Goal: Contribute content: Contribute content

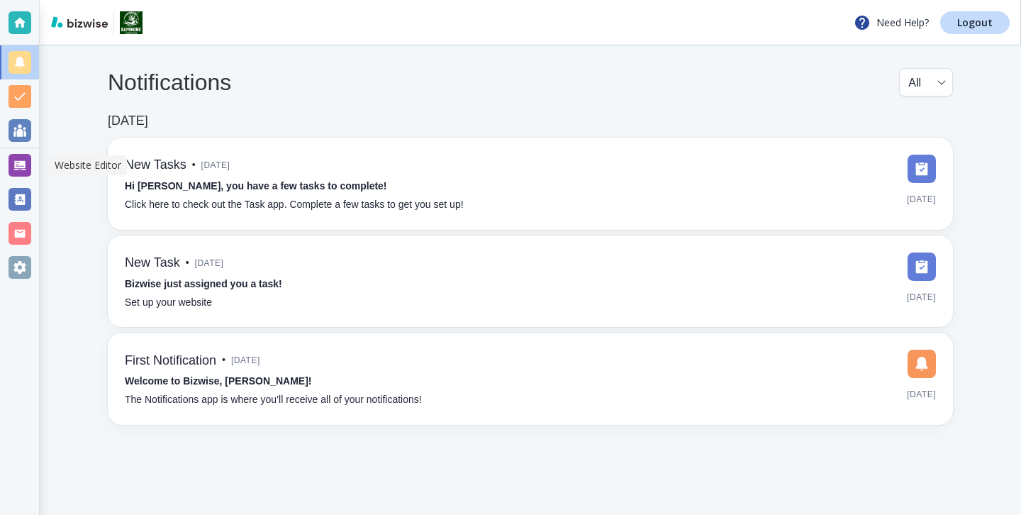
click at [21, 153] on div at bounding box center [19, 165] width 39 height 34
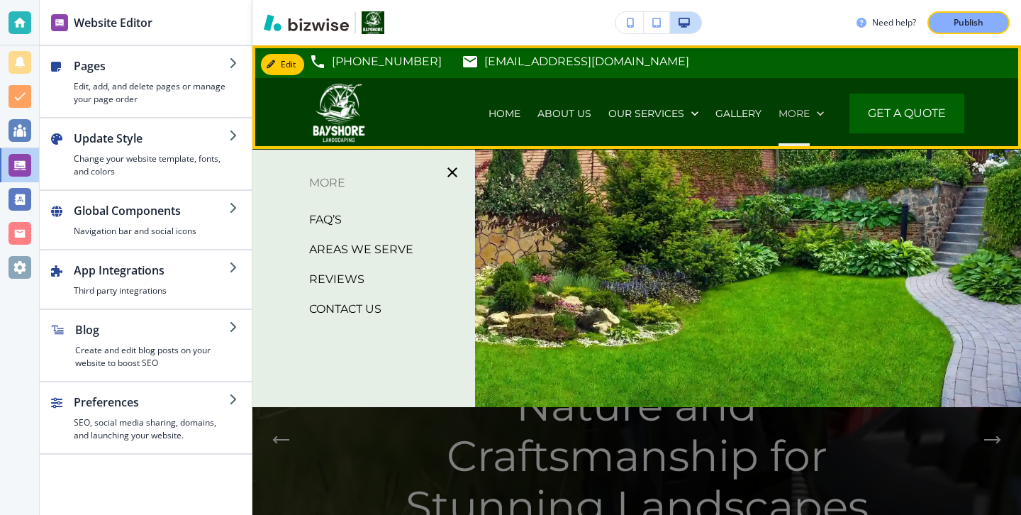
click at [795, 118] on p "More" at bounding box center [793, 113] width 31 height 14
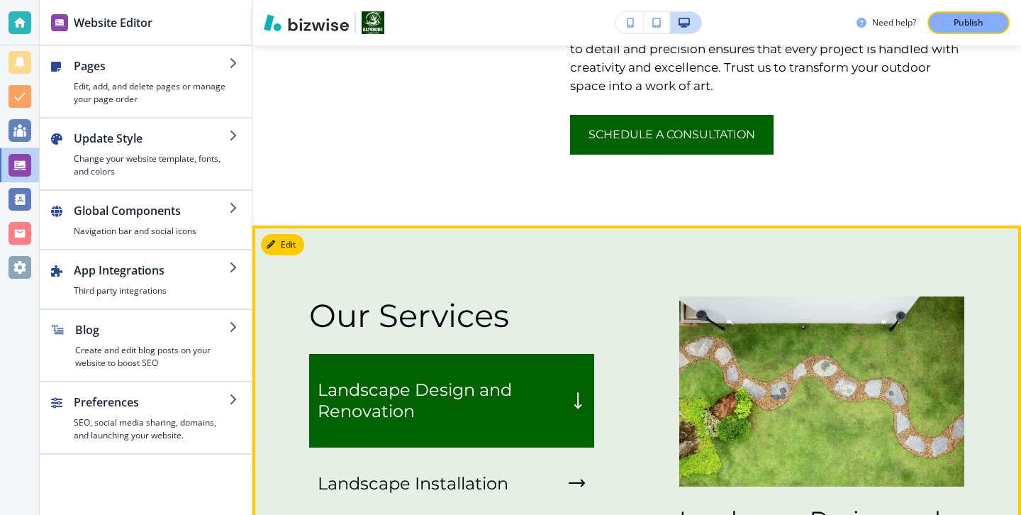
scroll to position [1025, 0]
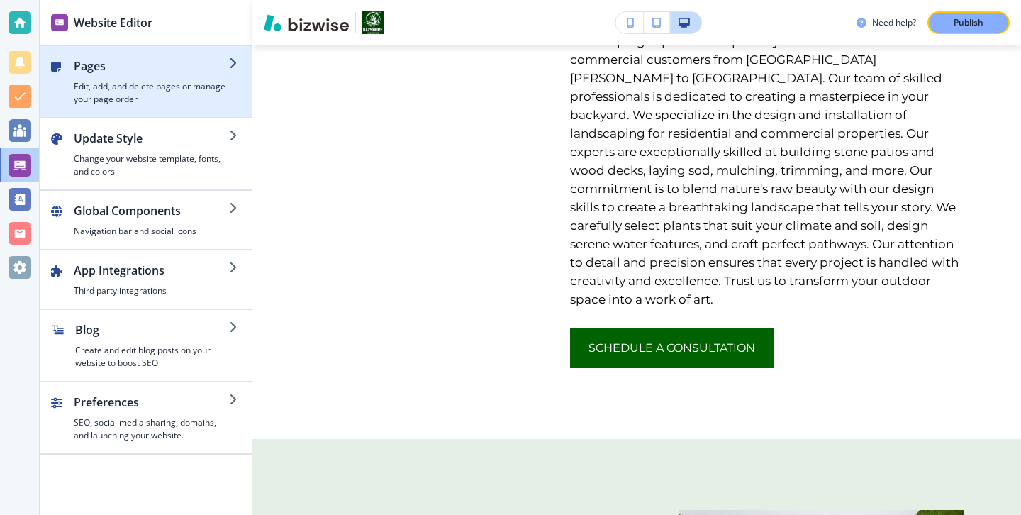
click at [208, 76] on div "button" at bounding box center [151, 77] width 155 height 6
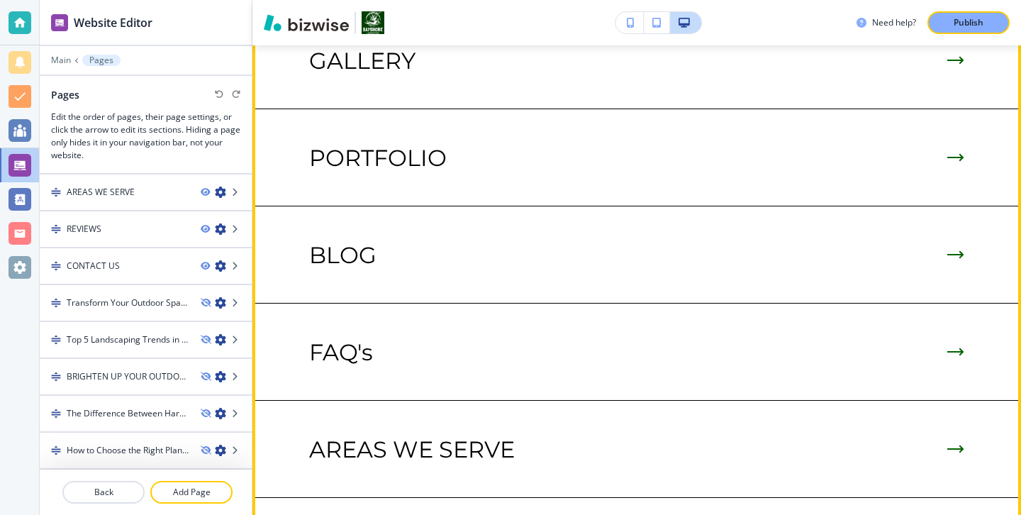
scroll to position [3493, 0]
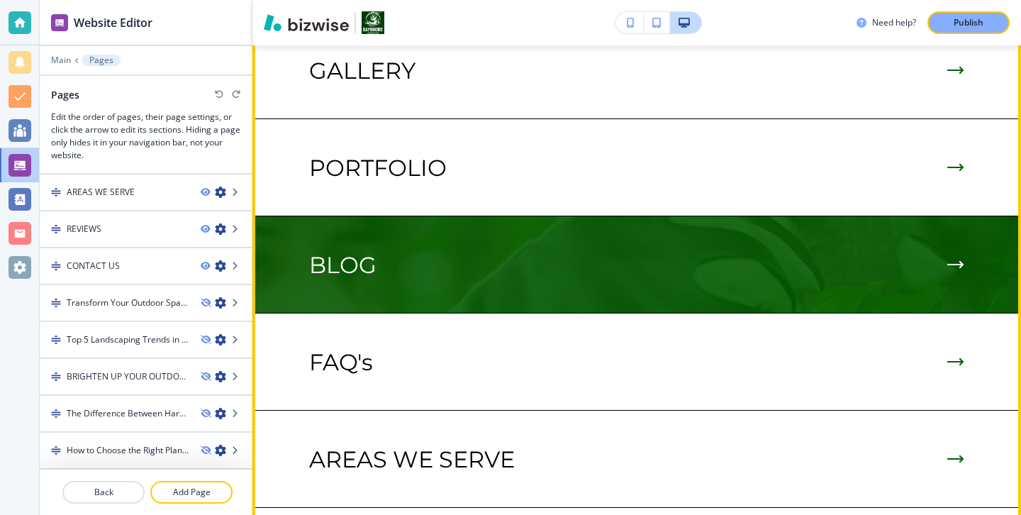
click at [484, 216] on img at bounding box center [636, 264] width 768 height 96
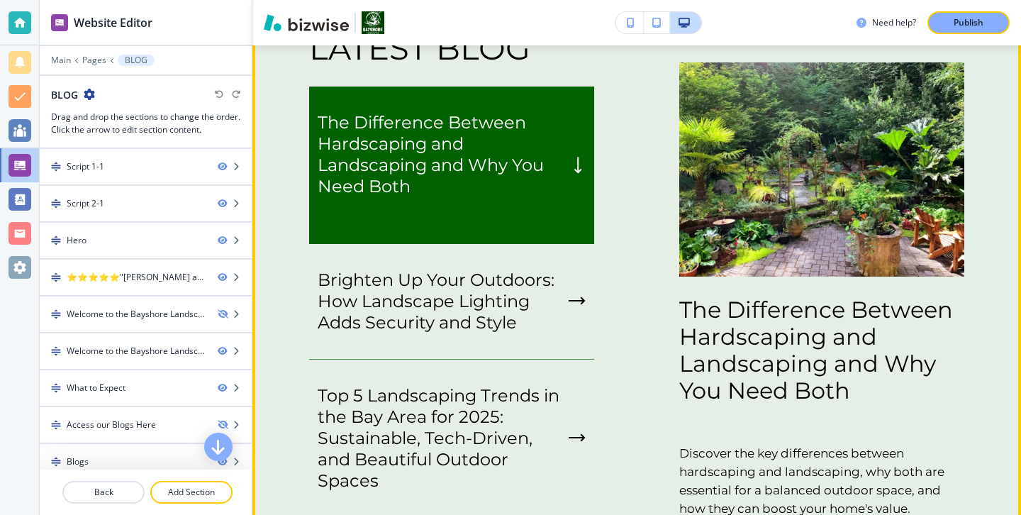
scroll to position [2391, 0]
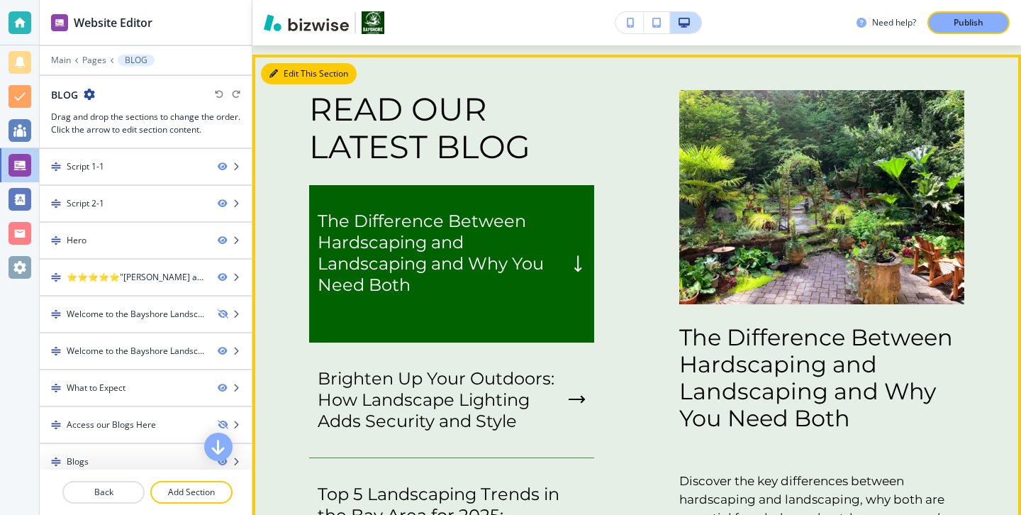
click at [297, 69] on button "Edit This Section" at bounding box center [309, 73] width 96 height 21
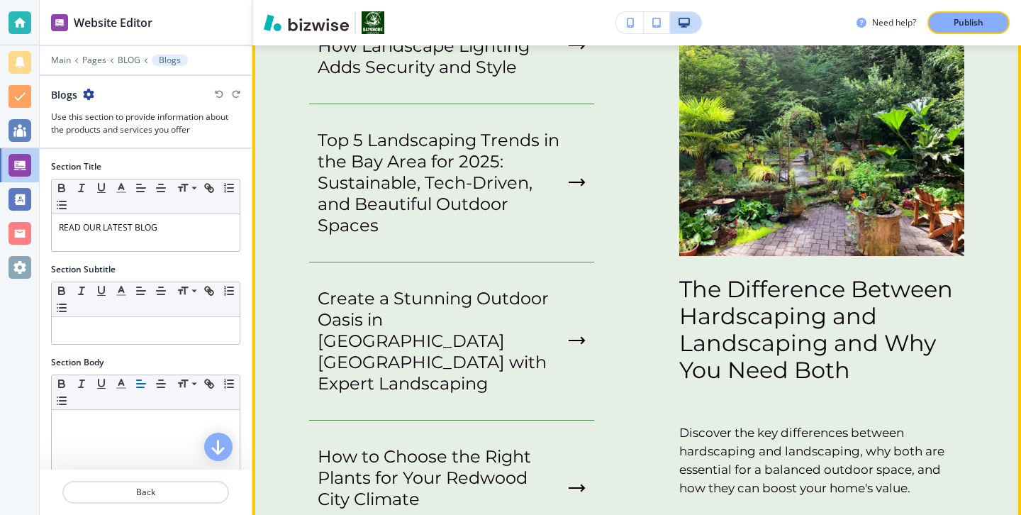
scroll to position [2890, 0]
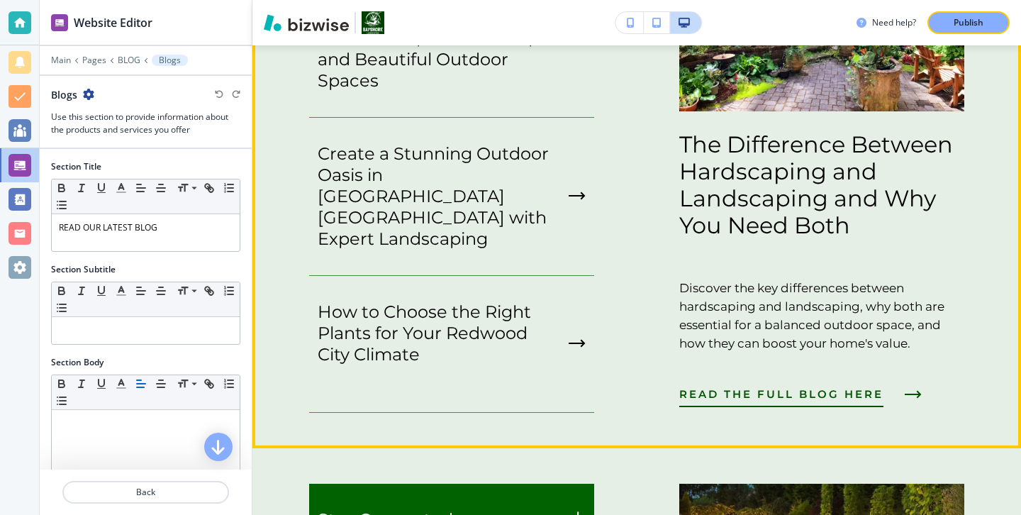
click at [752, 385] on span "READ THE FULL BLOG HERE" at bounding box center [781, 393] width 204 height 17
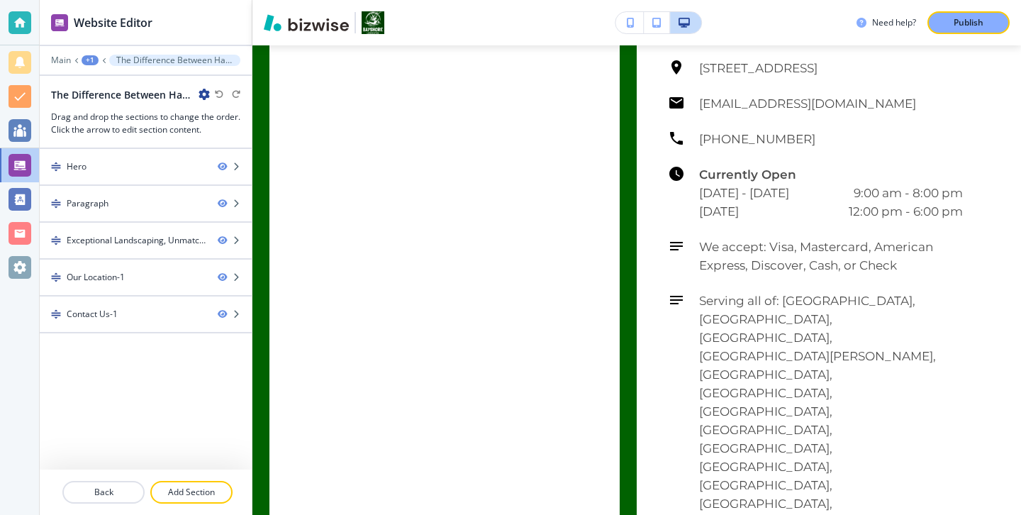
scroll to position [0, 0]
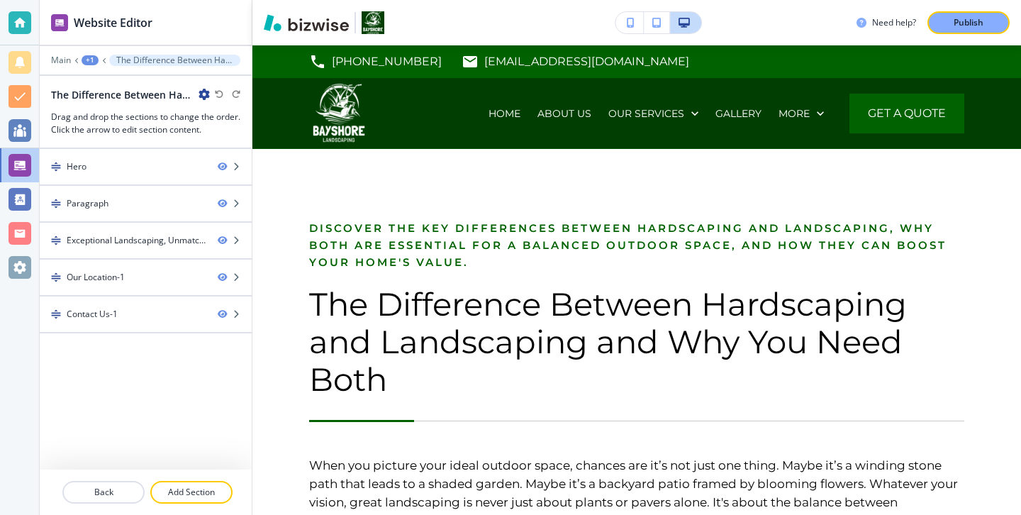
click at [202, 96] on icon "button" at bounding box center [203, 94] width 11 height 11
click at [224, 121] on p "Edit Page Settings" at bounding box center [244, 119] width 72 height 13
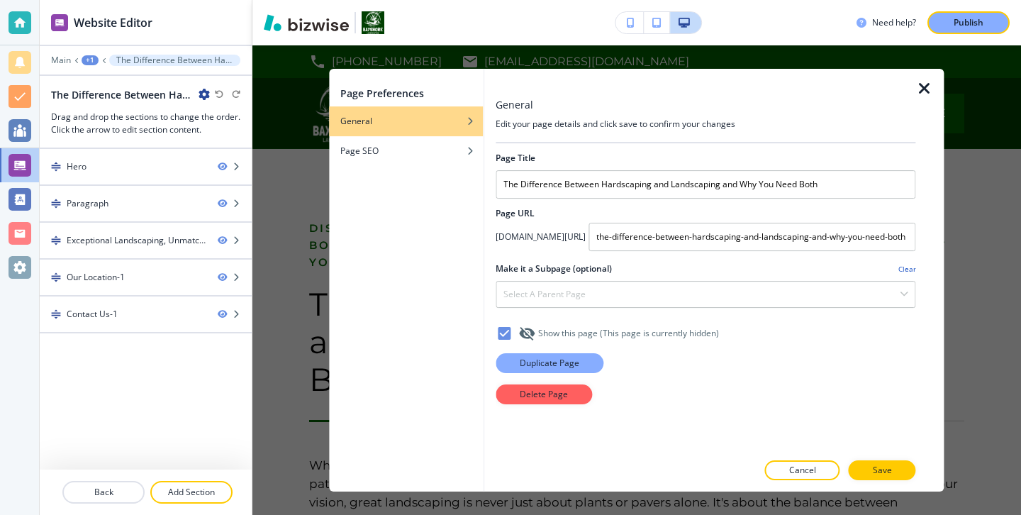
click at [593, 369] on button "Duplicate Page" at bounding box center [550, 363] width 108 height 20
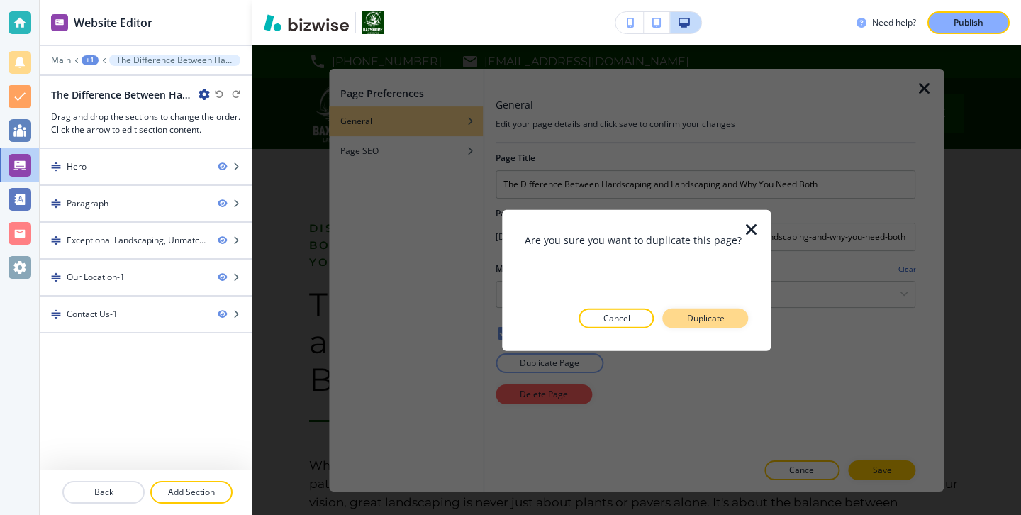
click at [717, 326] on button "Duplicate" at bounding box center [706, 318] width 86 height 20
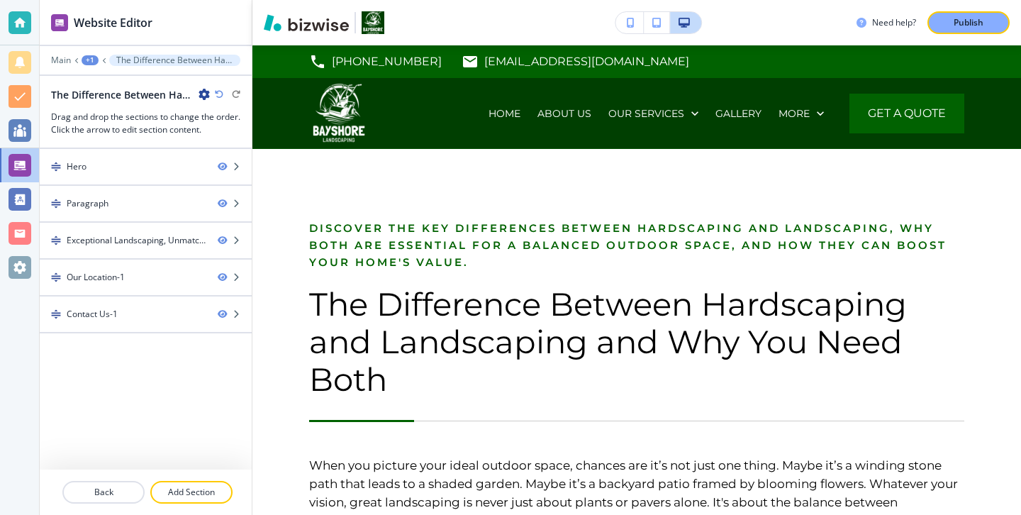
click at [206, 102] on div at bounding box center [145, 106] width 189 height 9
click at [203, 99] on icon "button" at bounding box center [203, 94] width 11 height 11
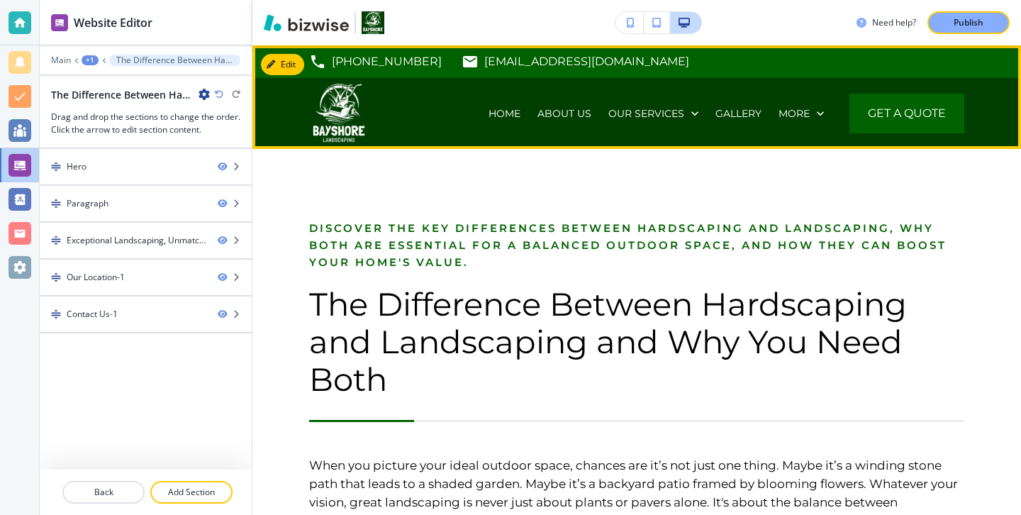
click at [259, 133] on div "HOME ABOUT US OUR SERVICES GALLERY PORTFOLIO BLOG FAQ’S AREAS WE SERVE REVIEWS …" at bounding box center [636, 113] width 768 height 71
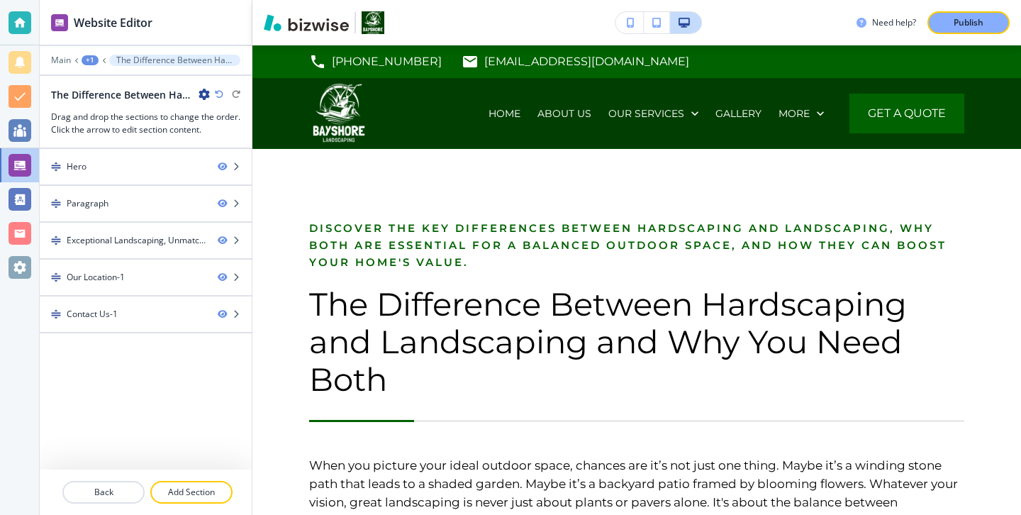
click at [205, 94] on icon "button" at bounding box center [203, 94] width 11 height 11
click at [227, 110] on button "Edit Page Settings" at bounding box center [243, 119] width 91 height 26
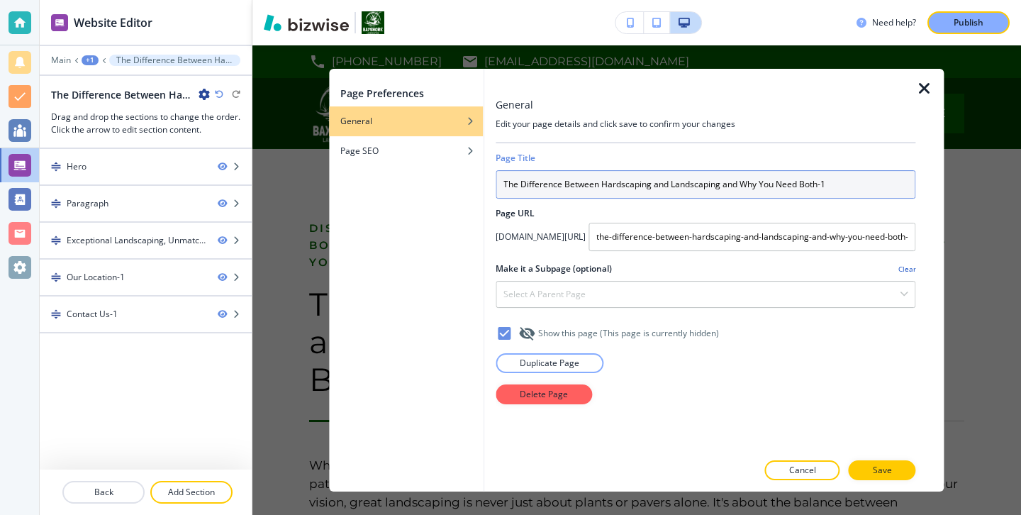
drag, startPoint x: 834, startPoint y: 184, endPoint x: 498, endPoint y: 186, distance: 336.7
click at [498, 186] on input "The Difference Between Hardscaping and Landscaping and Why You Need Both-1" at bounding box center [706, 184] width 420 height 28
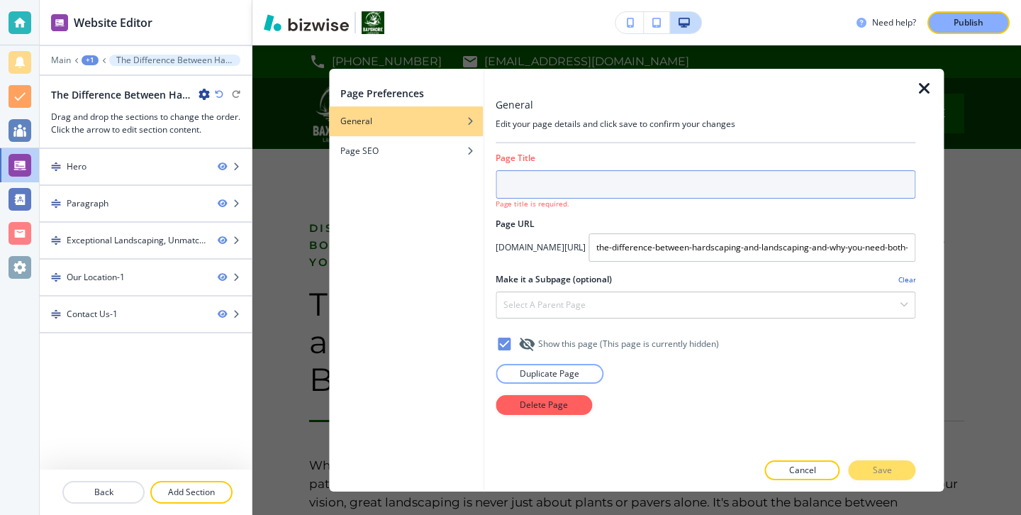
paste input "How a Proper Irrigation System Saves Water & Protects Your Landscape"
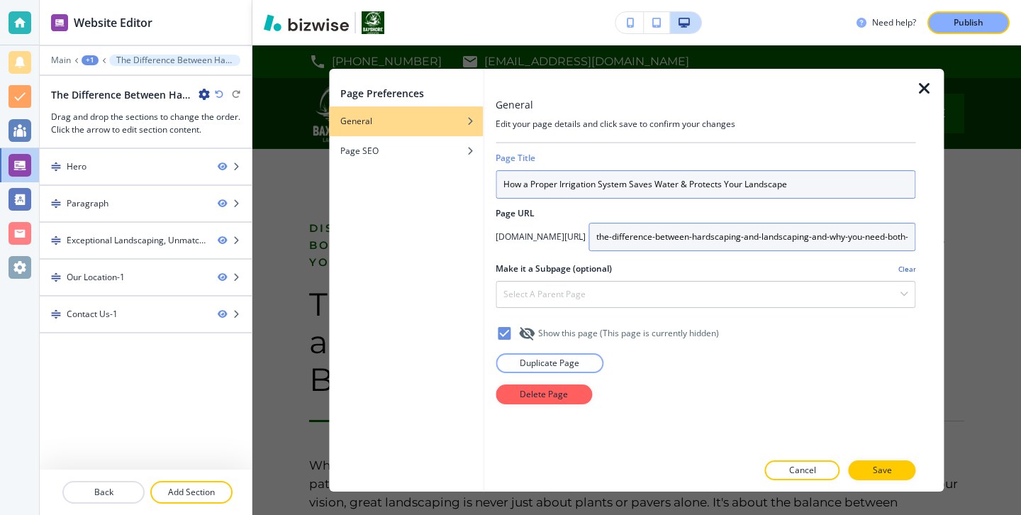
type input "How a Proper Irrigation System Saves Water & Protects Your Landscape"
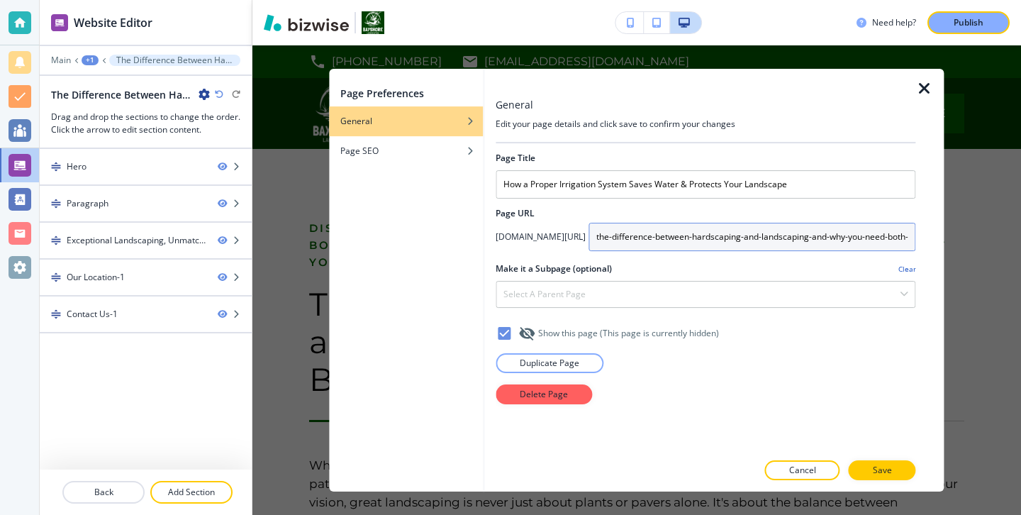
scroll to position [0, 16]
drag, startPoint x: 601, startPoint y: 236, endPoint x: 960, endPoint y: 247, distance: 358.9
click at [961, 248] on div "Page Preferences General Page SEO General Edit your page details and click save…" at bounding box center [636, 279] width 768 height 469
drag, startPoint x: 914, startPoint y: 237, endPoint x: 652, endPoint y: 214, distance: 263.3
click at [652, 214] on div "Page Title How a Proper Irrigation System Saves Water & Protects Your Landscape…" at bounding box center [706, 297] width 420 height 308
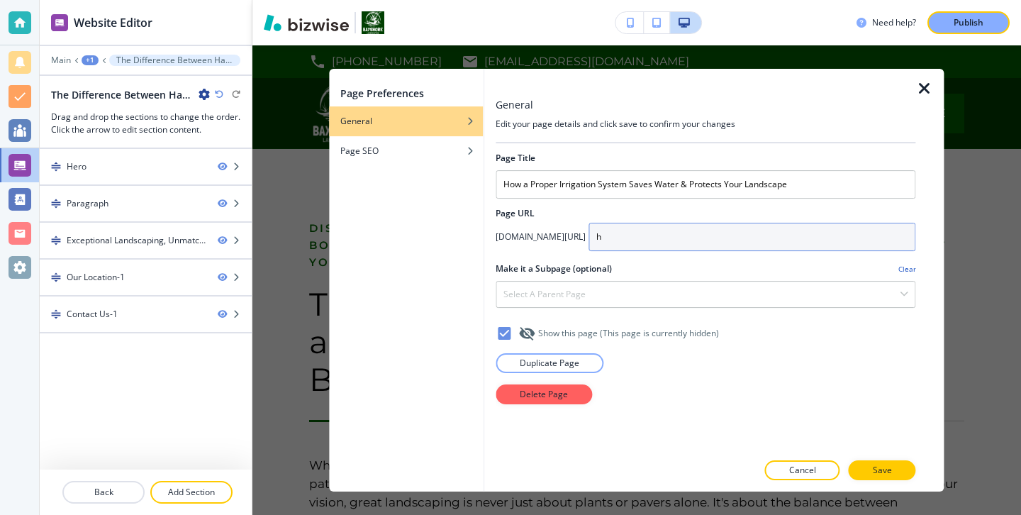
scroll to position [0, 0]
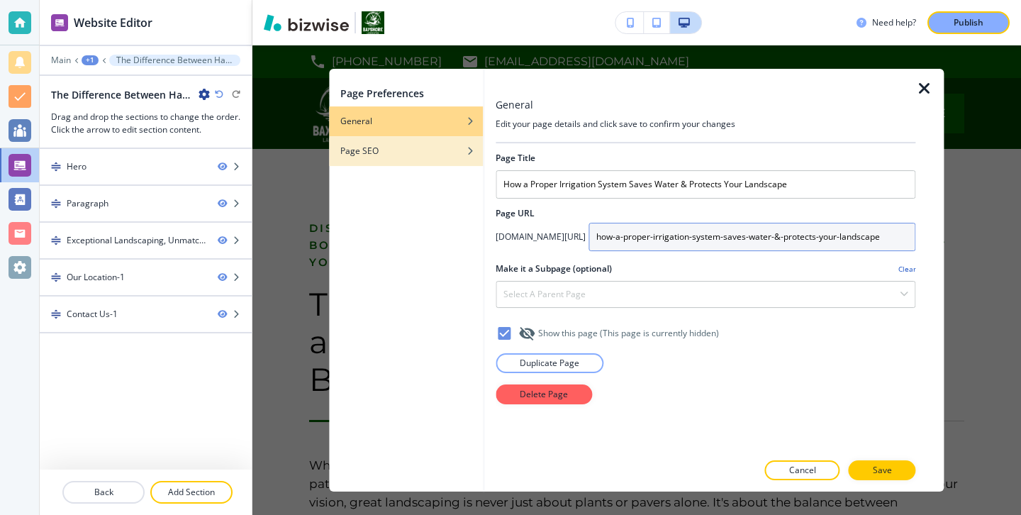
type input "how-a-proper-irrigation-system-saves-water-&-protects-your-landscape"
click at [389, 158] on div "button" at bounding box center [406, 161] width 154 height 9
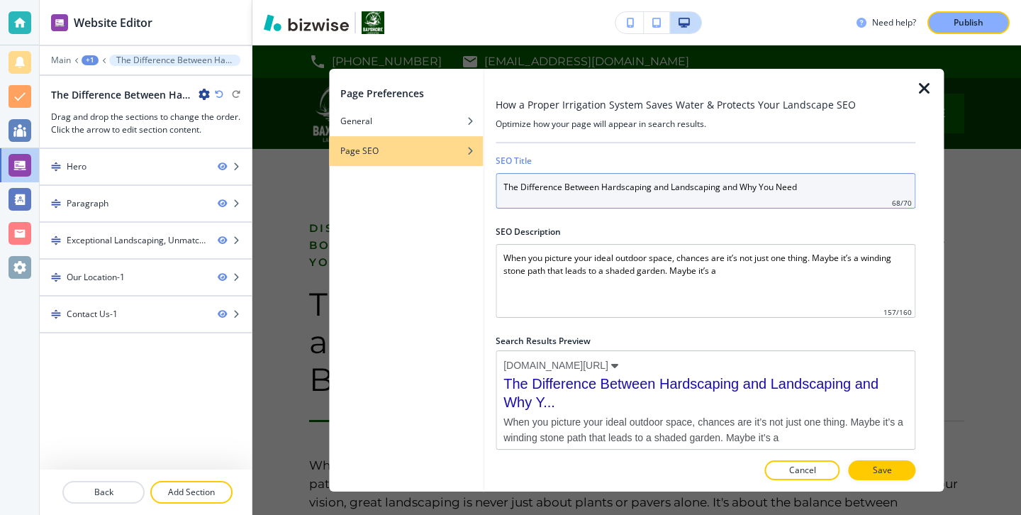
drag, startPoint x: 841, startPoint y: 181, endPoint x: 443, endPoint y: 179, distance: 398.4
click at [443, 179] on div "Page Preferences General Page SEO How a Proper Irrigation System Saves Water & …" at bounding box center [636, 280] width 615 height 423
paste input "How a Proper Irrigation System Saves Water & Protects Your Landscape"
type input "How a Proper Irrigation System Saves Water & Protects Your Landscape"
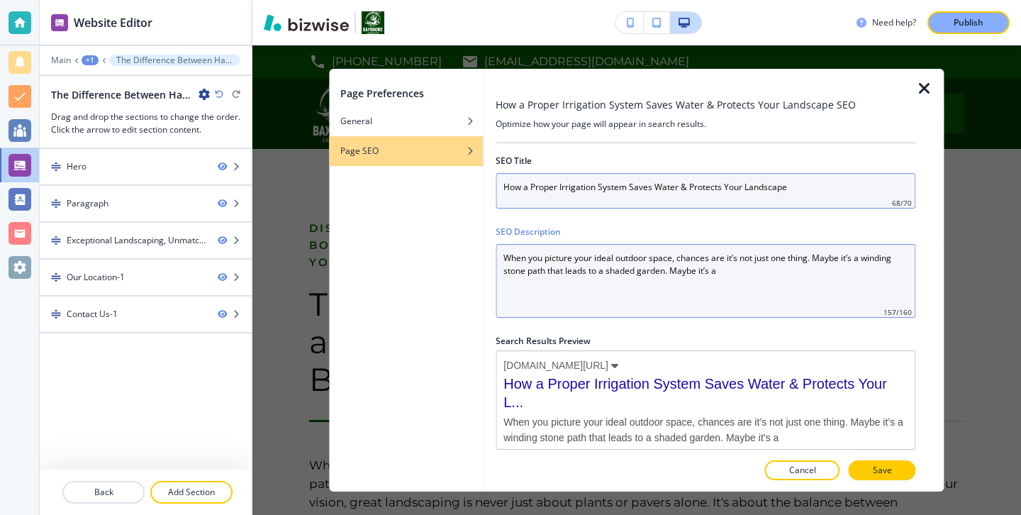
drag, startPoint x: 732, startPoint y: 267, endPoint x: 627, endPoint y: 200, distance: 124.1
click at [627, 200] on div "SEO Title How a Proper Irrigation System Saves Water & Protects Your Landscape …" at bounding box center [706, 297] width 420 height 308
paste Description "Discover how Bayshore’s smart irrigation systems save water, protect your lands…"
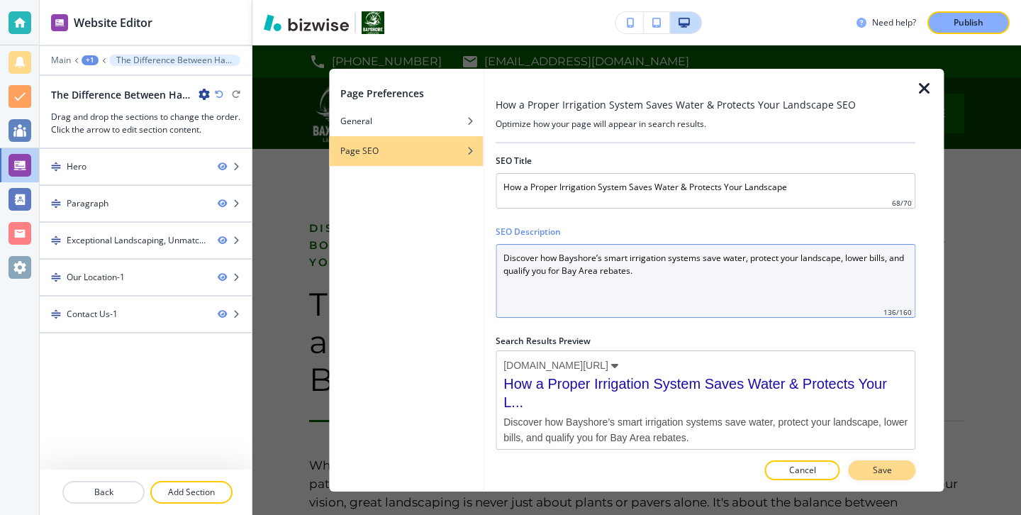
type Description "Discover how Bayshore’s smart irrigation systems save water, protect your lands…"
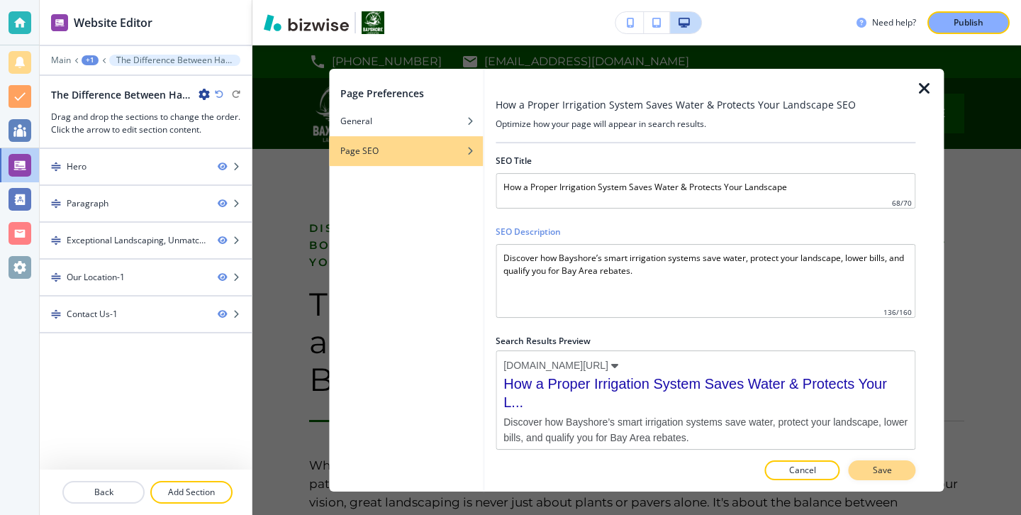
click at [900, 467] on button "Save" at bounding box center [882, 470] width 67 height 20
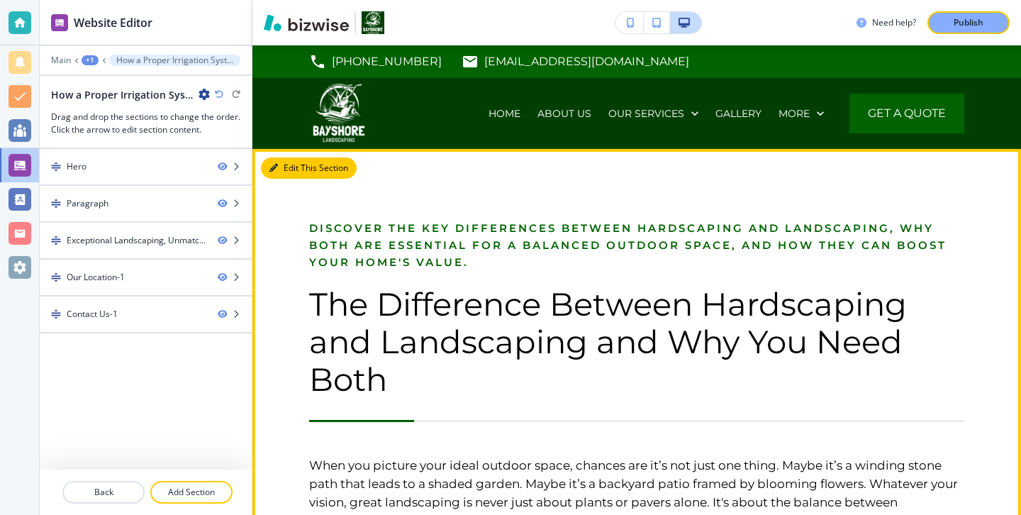
click at [280, 167] on button "Edit This Section" at bounding box center [309, 167] width 96 height 21
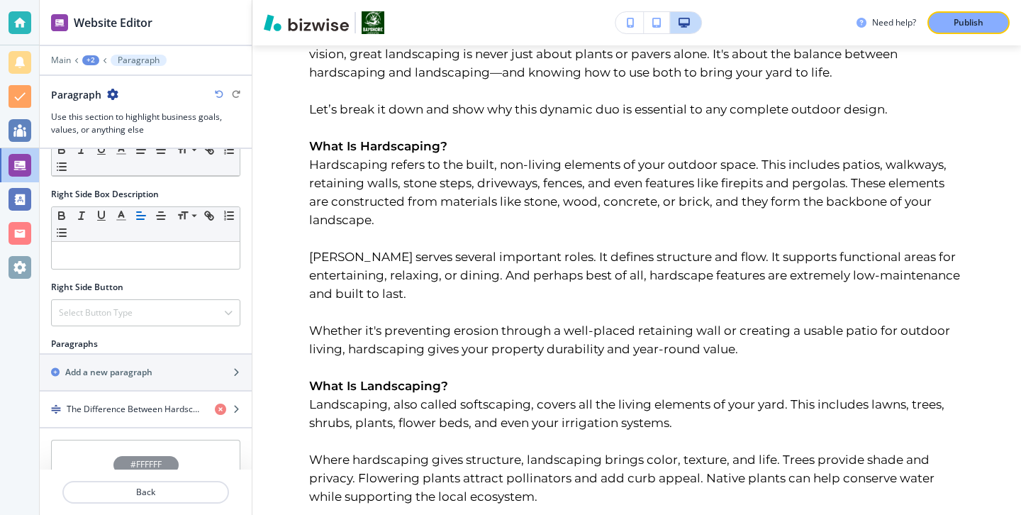
scroll to position [647, 0]
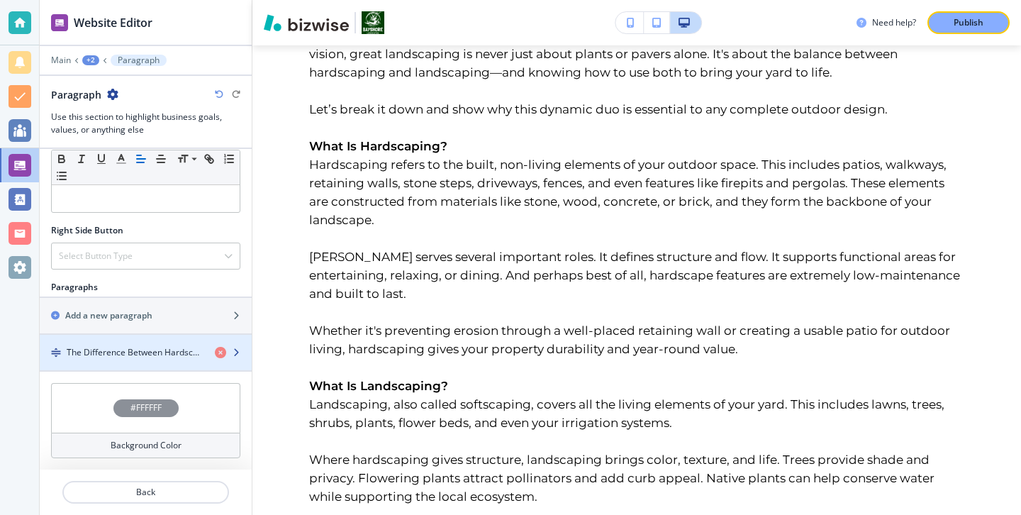
click at [164, 354] on h4 "The Difference Between Hardscaping and Landscaping and Why You Need Both" at bounding box center [135, 352] width 137 height 13
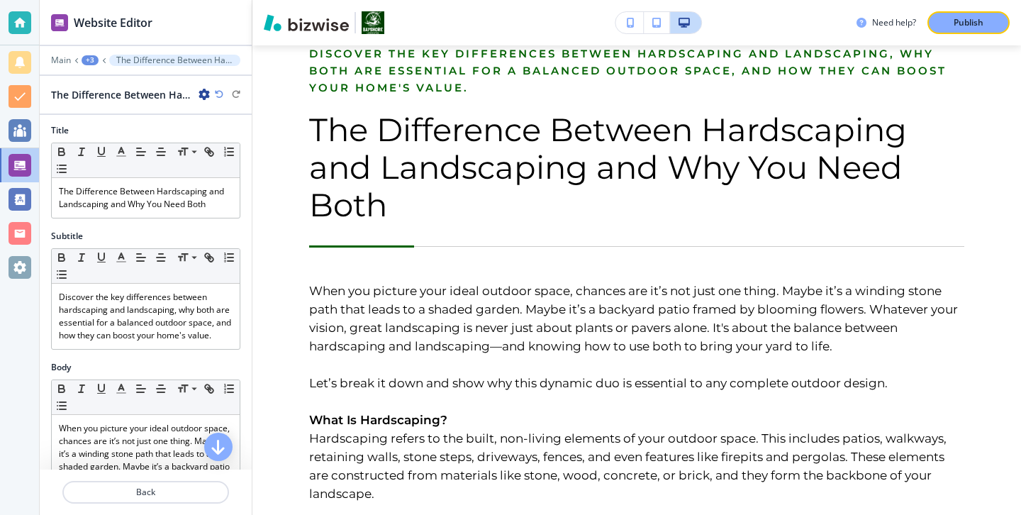
scroll to position [0, 0]
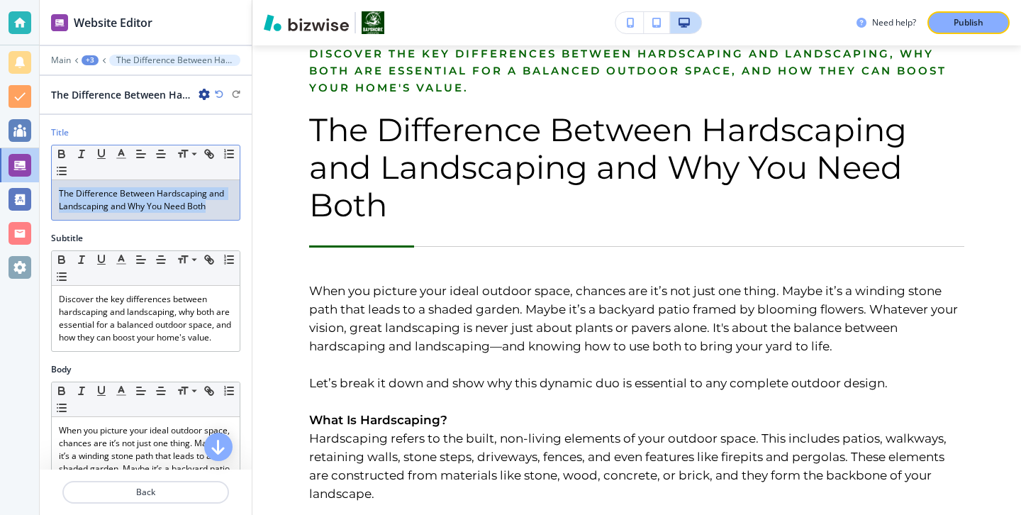
drag, startPoint x: 214, startPoint y: 207, endPoint x: 51, endPoint y: 188, distance: 164.2
click at [51, 188] on div "Small Normal Large Huge The Difference Between Hardscaping and Landscaping and …" at bounding box center [145, 183] width 189 height 76
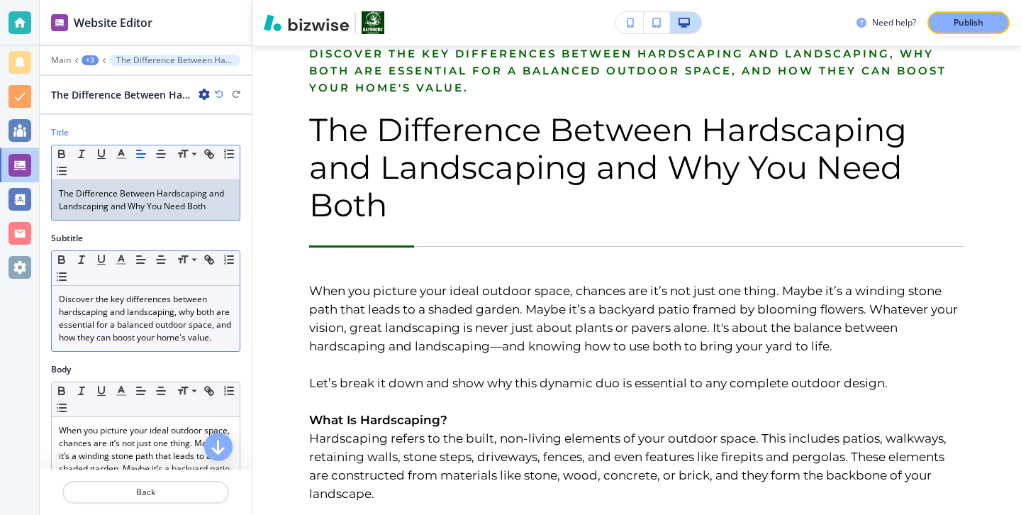
click at [195, 332] on p "Discover the key differences between hardscaping and landscaping, why both are …" at bounding box center [146, 318] width 174 height 51
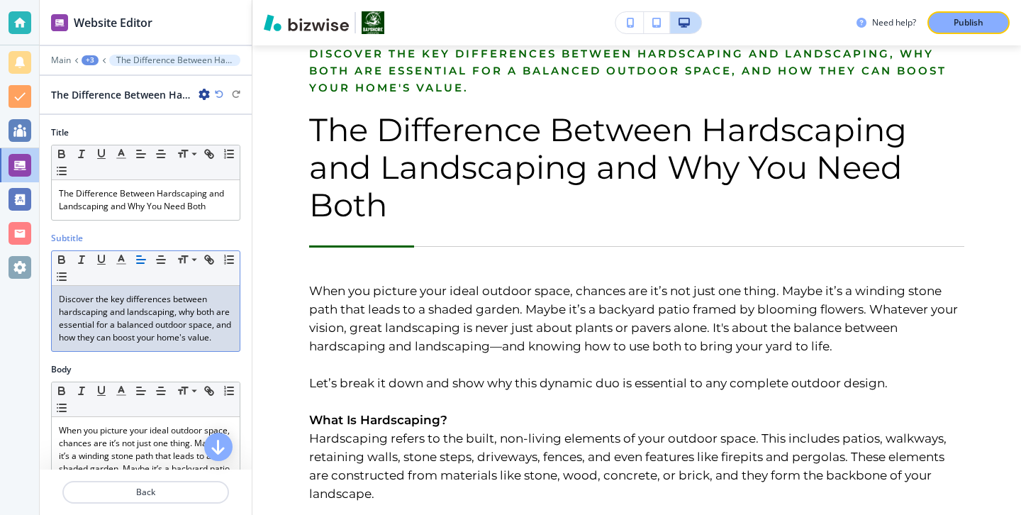
click at [215, 337] on p "Discover the key differences between hardscaping and landscaping, why both are …" at bounding box center [146, 318] width 174 height 51
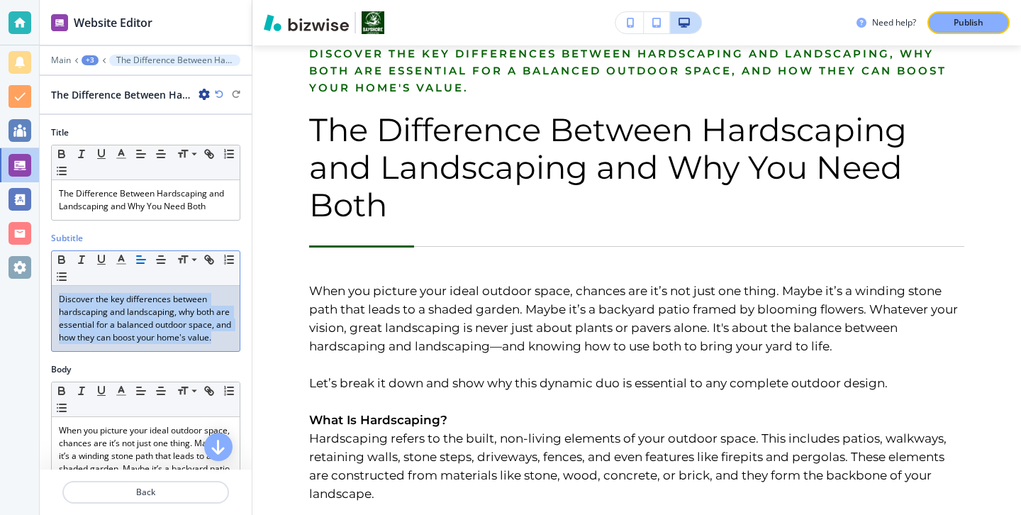
drag, startPoint x: 215, startPoint y: 338, endPoint x: 36, endPoint y: 292, distance: 184.5
click at [39, 295] on div "Website Editor Main +3 The Difference Between Hardscaping and Landscaping and W…" at bounding box center [510, 257] width 1021 height 515
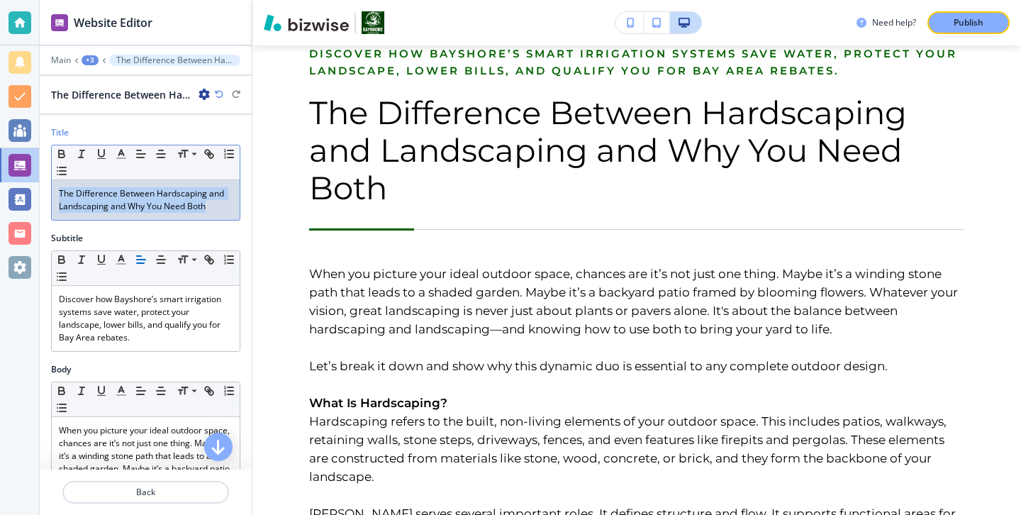
drag, startPoint x: 213, startPoint y: 211, endPoint x: 40, endPoint y: 194, distance: 174.5
click at [40, 195] on div "Title Small Normal Large Huge The Difference Between Hardscaping and Landscapin…" at bounding box center [146, 179] width 212 height 106
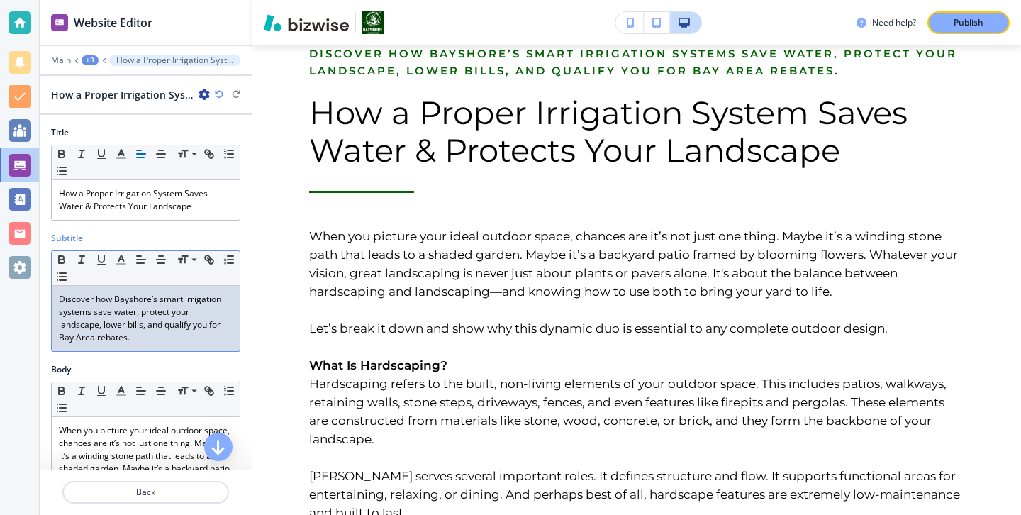
drag, startPoint x: 218, startPoint y: 354, endPoint x: 205, endPoint y: 350, distance: 13.5
click at [205, 350] on div "Subtitle Small Normal Large Huge Discover how Bayshore’s smart irrigation syste…" at bounding box center [146, 297] width 212 height 131
click at [205, 350] on div "Discover how Bayshore’s smart irrigation systems save water, protect your lands…" at bounding box center [146, 318] width 188 height 65
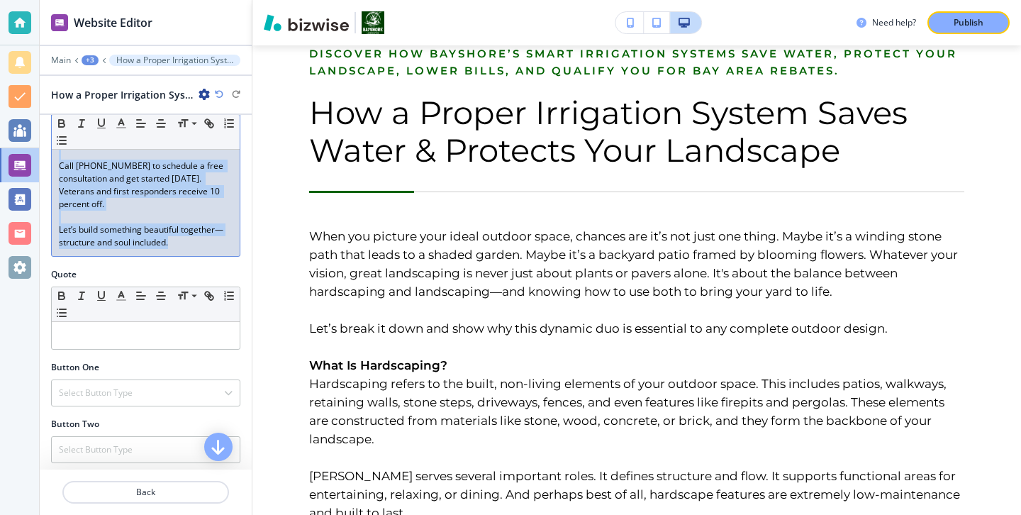
scroll to position [2331, 0]
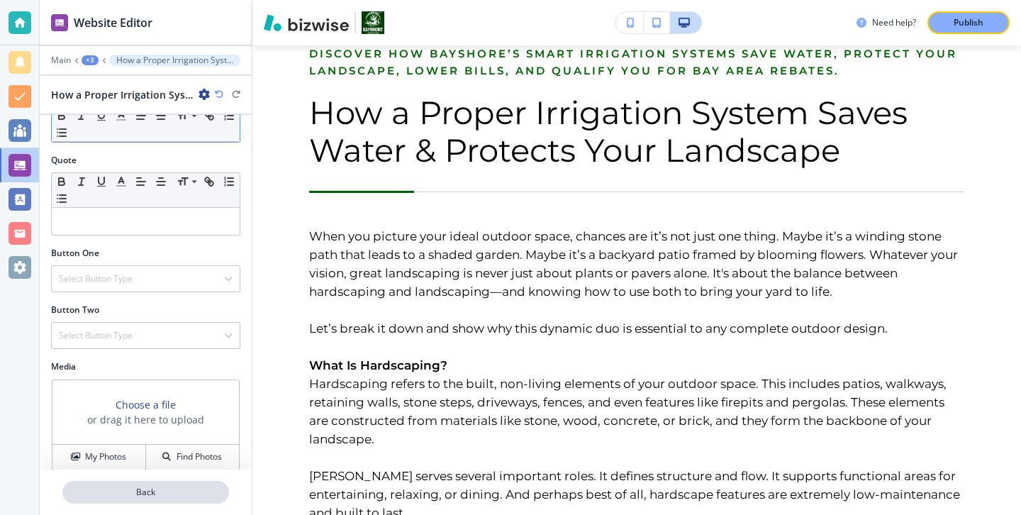
drag, startPoint x: 60, startPoint y: 213, endPoint x: 173, endPoint y: 500, distance: 308.7
click at [173, 500] on div "Website Editor Main +3 How a Proper Irrigation System Saves Water & Protects Yo…" at bounding box center [146, 257] width 212 height 515
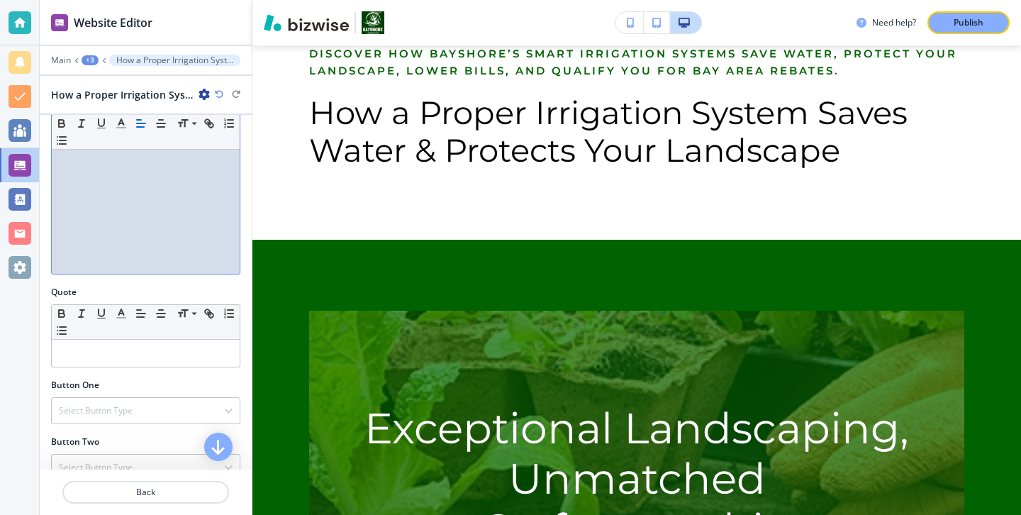
click at [178, 242] on div at bounding box center [146, 181] width 188 height 184
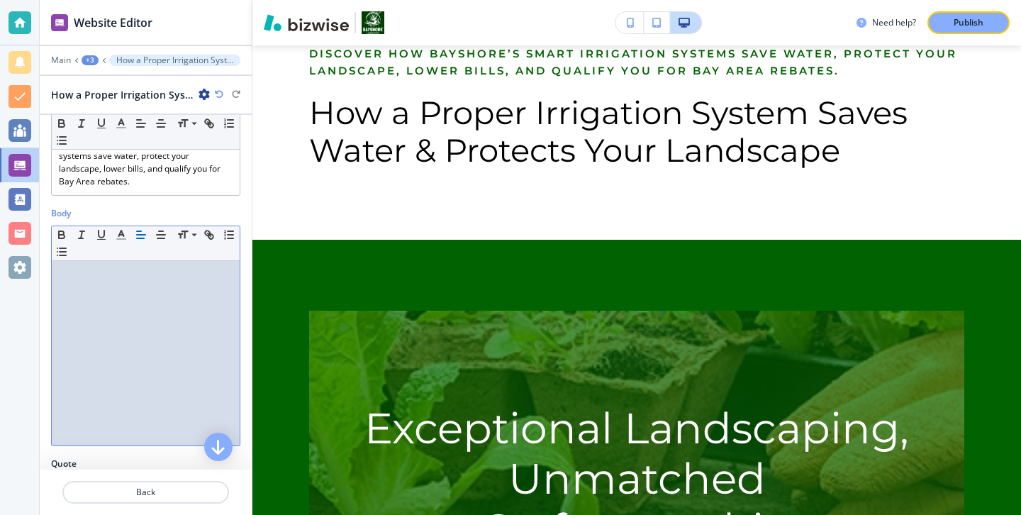
scroll to position [0, 0]
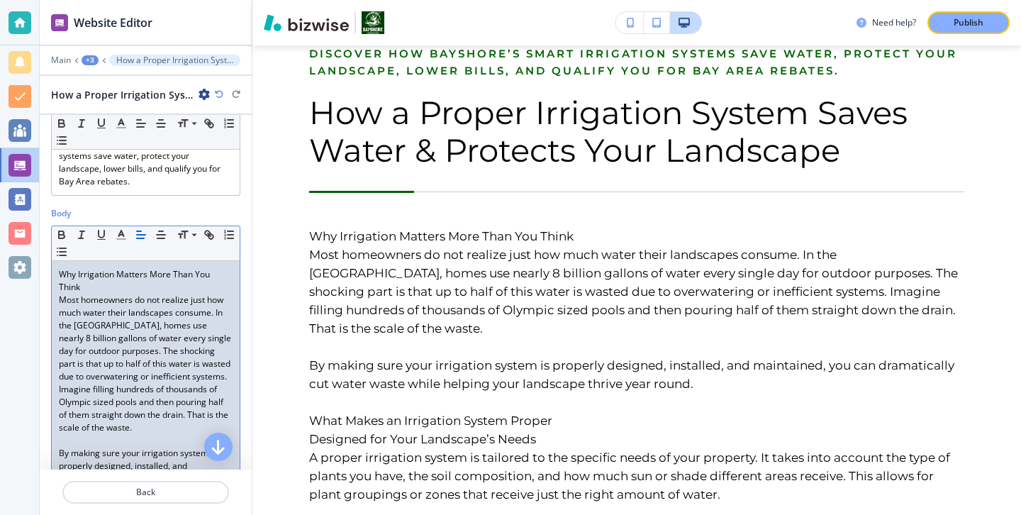
drag, startPoint x: 221, startPoint y: 276, endPoint x: 52, endPoint y: 284, distance: 169.6
drag, startPoint x: 94, startPoint y: 284, endPoint x: 52, endPoint y: 274, distance: 43.0
click at [61, 230] on icon "button" at bounding box center [61, 234] width 13 height 13
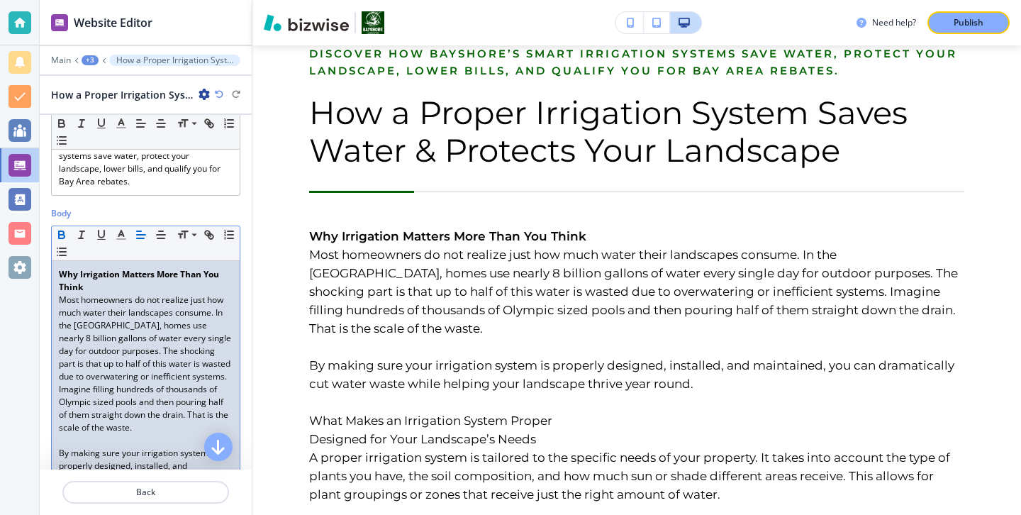
click at [91, 289] on p "Why Irrigation Matters More Than You Think" at bounding box center [146, 281] width 174 height 26
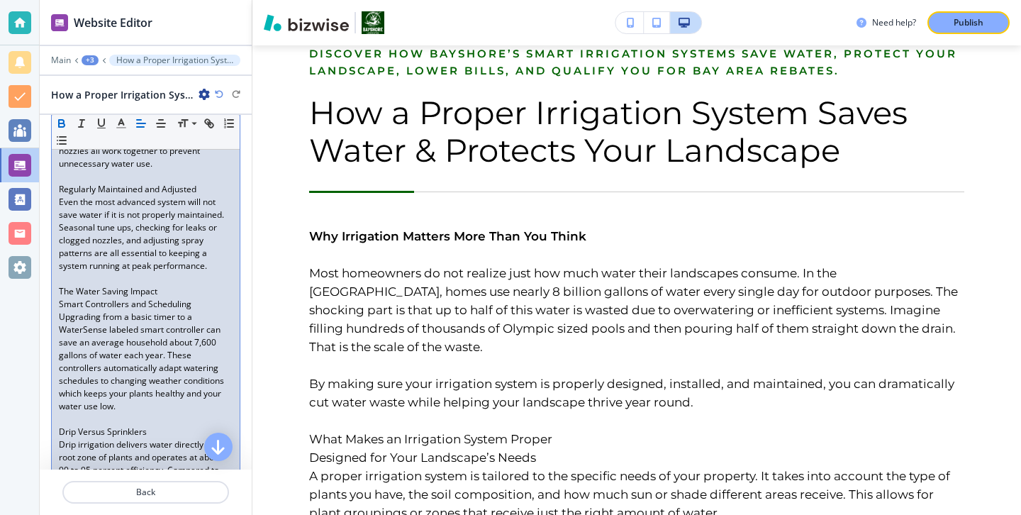
scroll to position [786, 0]
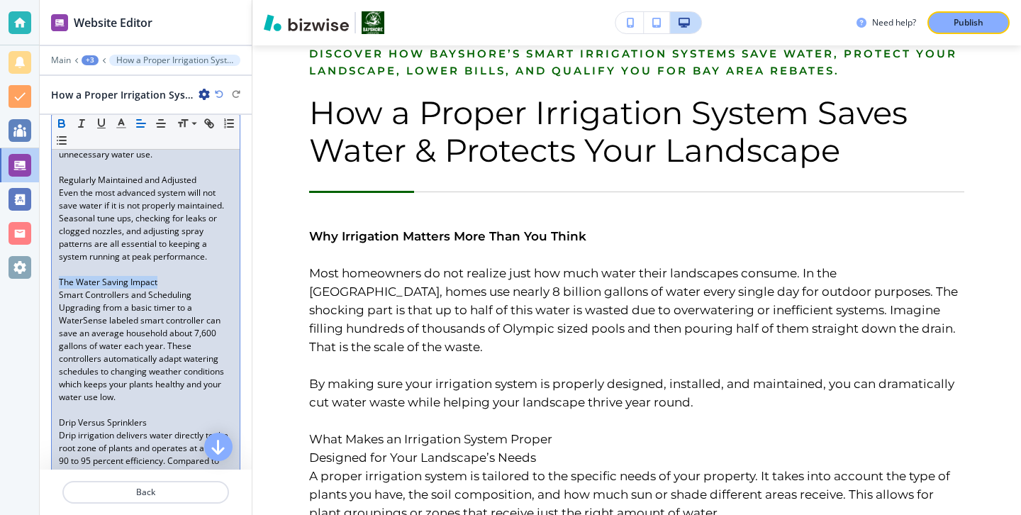
drag, startPoint x: 162, startPoint y: 286, endPoint x: 0, endPoint y: 284, distance: 161.6
click at [0, 284] on div "Website Editor Main +3 How a Proper Irrigation System Saves Water & Protects Yo…" at bounding box center [510, 257] width 1021 height 515
click at [56, 123] on icon "button" at bounding box center [61, 123] width 13 height 13
drag, startPoint x: 211, startPoint y: 181, endPoint x: 34, endPoint y: 175, distance: 176.6
click at [34, 175] on div "Website Editor Main +3 How a Proper Irrigation System Saves Water & Protects Yo…" at bounding box center [510, 257] width 1021 height 515
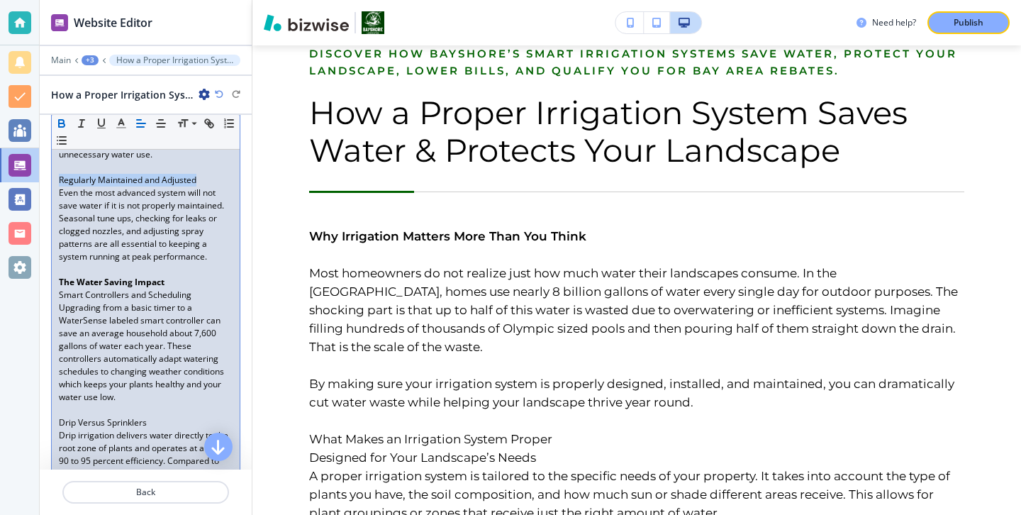
click at [60, 127] on icon "button" at bounding box center [62, 125] width 6 height 4
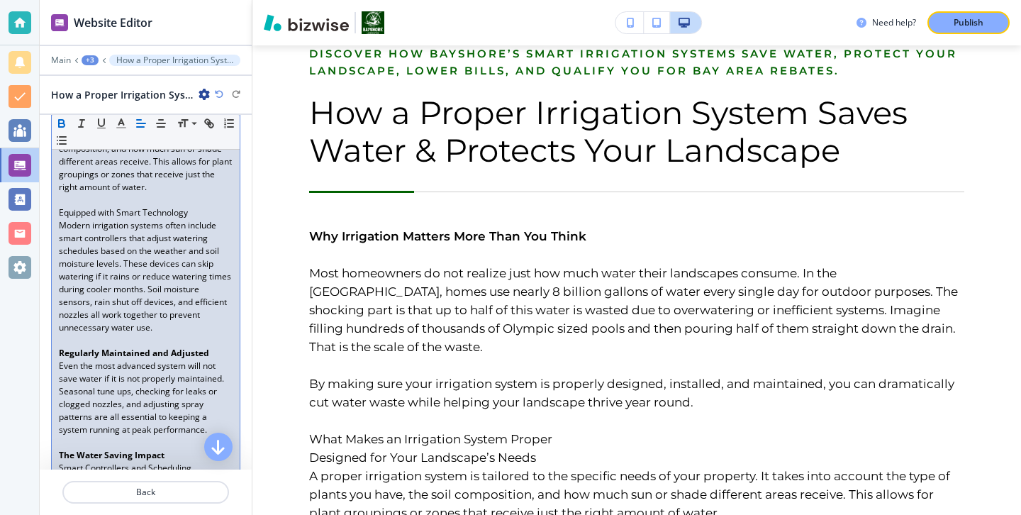
scroll to position [576, 0]
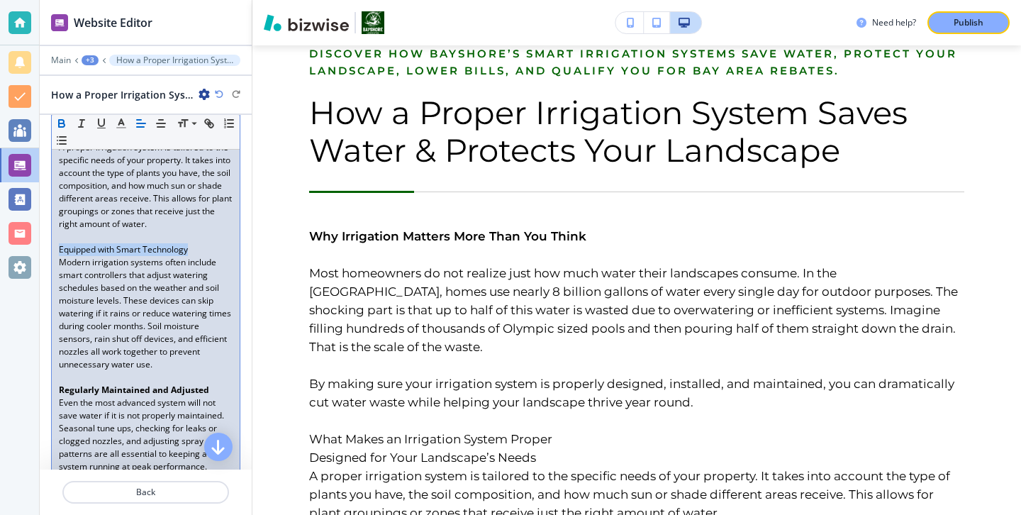
drag, startPoint x: 194, startPoint y: 255, endPoint x: 40, endPoint y: 254, distance: 153.8
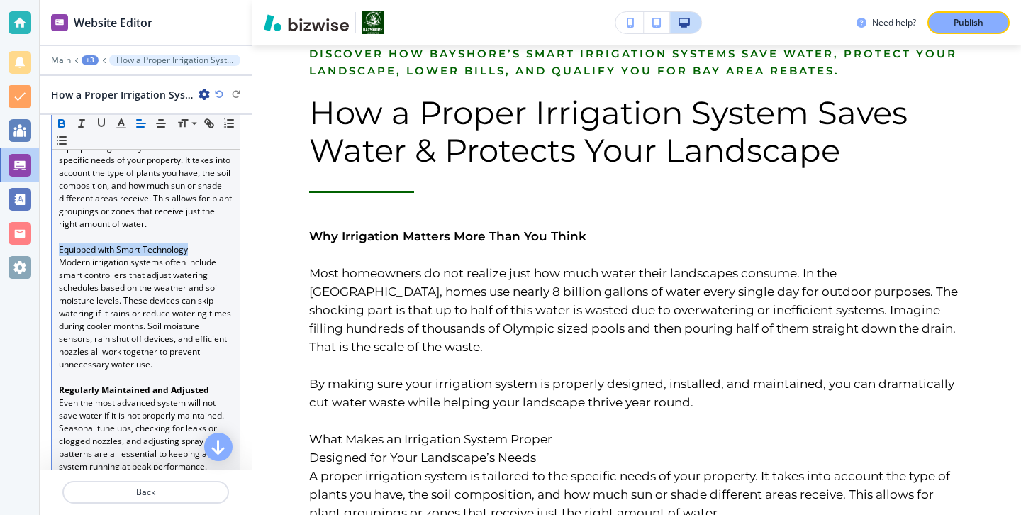
click at [61, 125] on icon "button" at bounding box center [61, 123] width 13 height 13
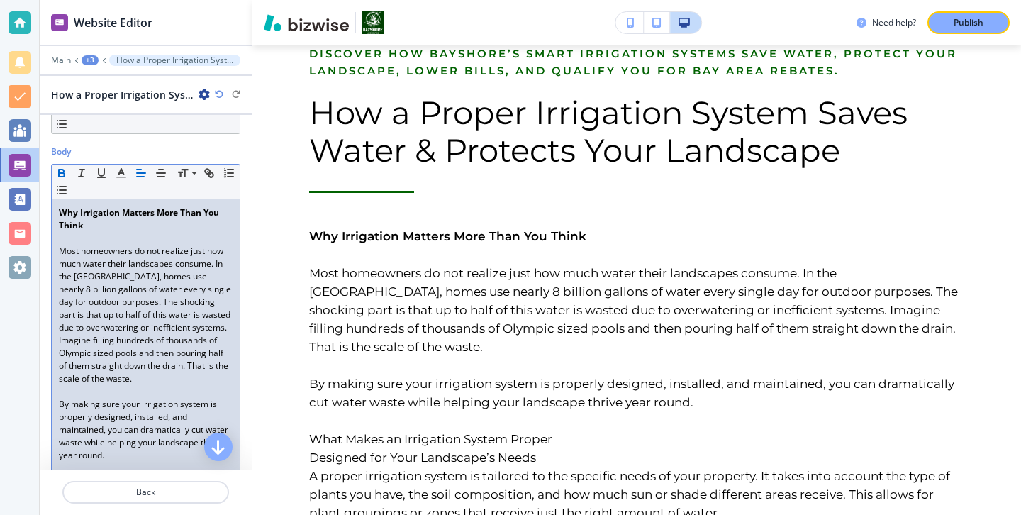
scroll to position [197, 0]
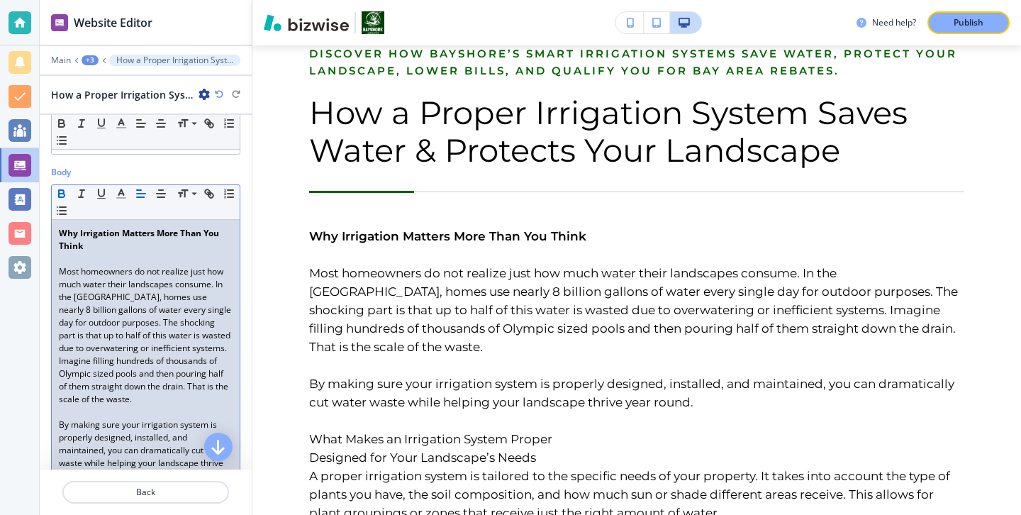
click at [177, 265] on p "Most homeowners do not realize just how much water their landscapes consume. In…" at bounding box center [146, 335] width 174 height 140
click at [134, 259] on p at bounding box center [146, 258] width 174 height 13
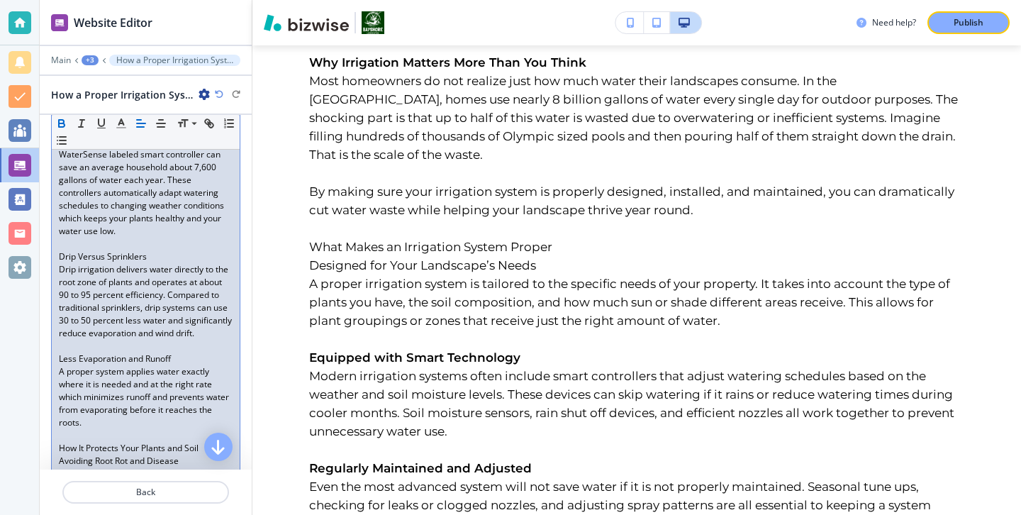
scroll to position [941, 0]
drag, startPoint x: 161, startPoint y: 255, endPoint x: 37, endPoint y: 253, distance: 124.1
click at [37, 252] on div "Website Editor Main +3 How a Proper Irrigation System Saves Water & Protects Yo…" at bounding box center [510, 257] width 1021 height 515
click at [59, 123] on icon "button" at bounding box center [62, 125] width 6 height 4
drag, startPoint x: 181, startPoint y: 364, endPoint x: 36, endPoint y: 357, distance: 144.8
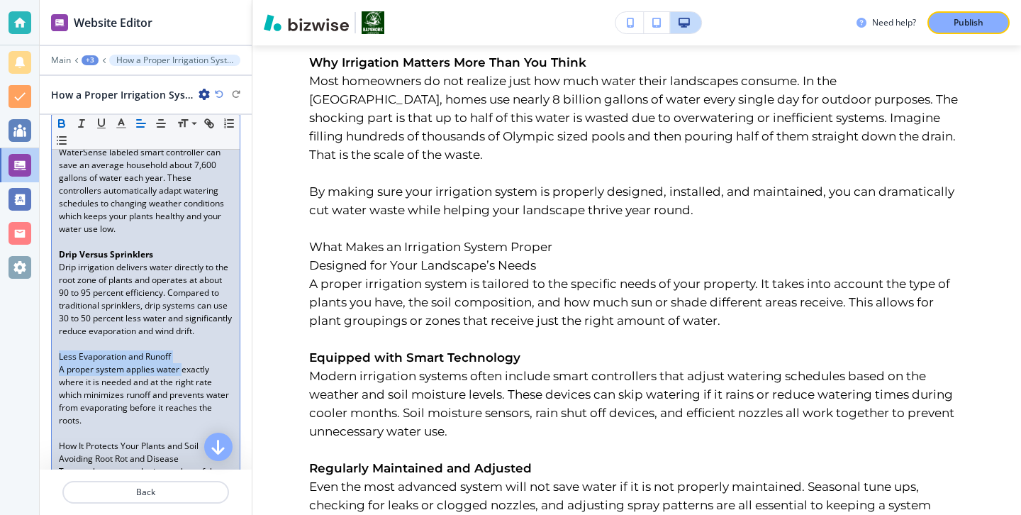
click at [36, 357] on div "Website Editor Main +3 How a Proper Irrigation System Saves Water & Protects Yo…" at bounding box center [510, 257] width 1021 height 515
click at [94, 356] on p "Less Evaporation and Runoff" at bounding box center [146, 356] width 174 height 13
drag, startPoint x: 55, startPoint y: 355, endPoint x: 211, endPoint y: 356, distance: 156.7
click at [211, 356] on div "Why Irrigation Matters More Than You Think Most homeowners do not realize just …" at bounding box center [146, 394] width 188 height 1839
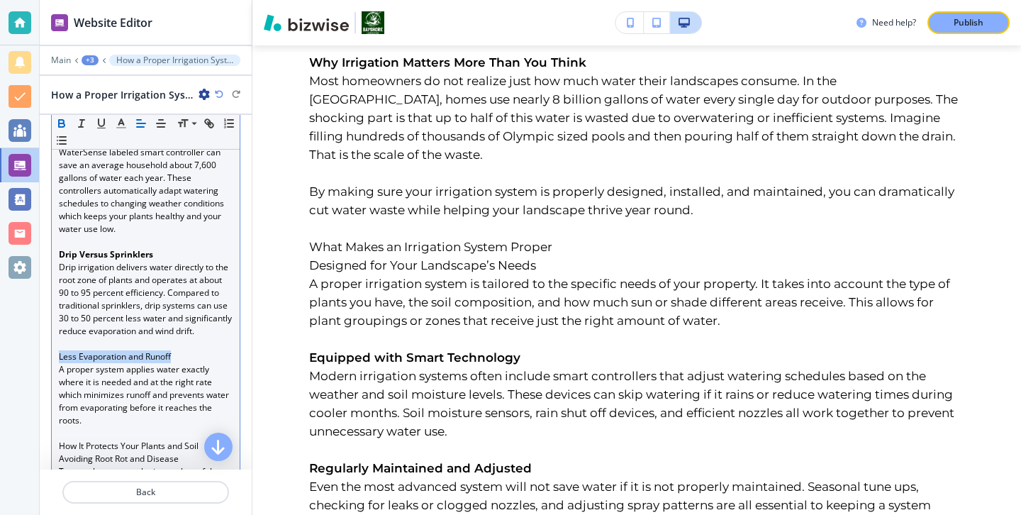
click at [61, 121] on icon "button" at bounding box center [61, 123] width 13 height 13
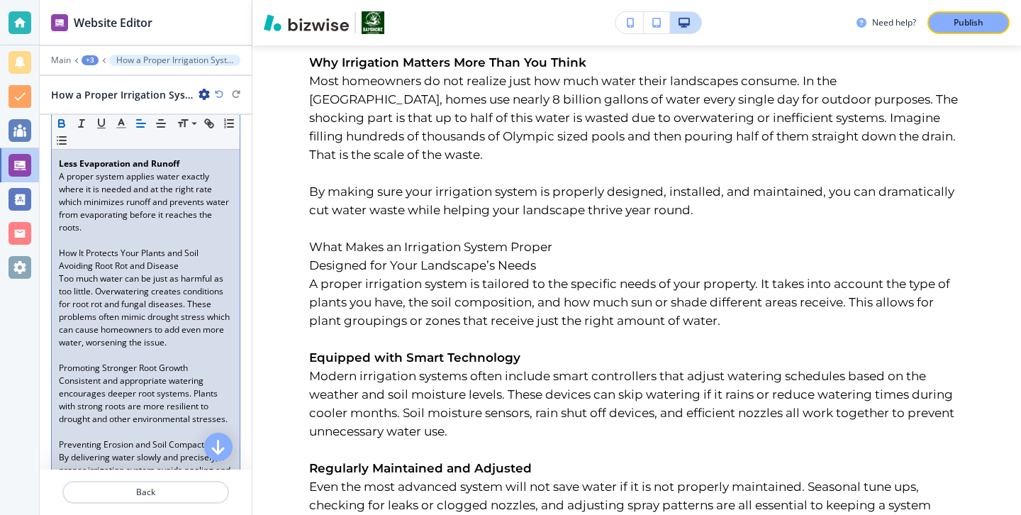
scroll to position [1190, 0]
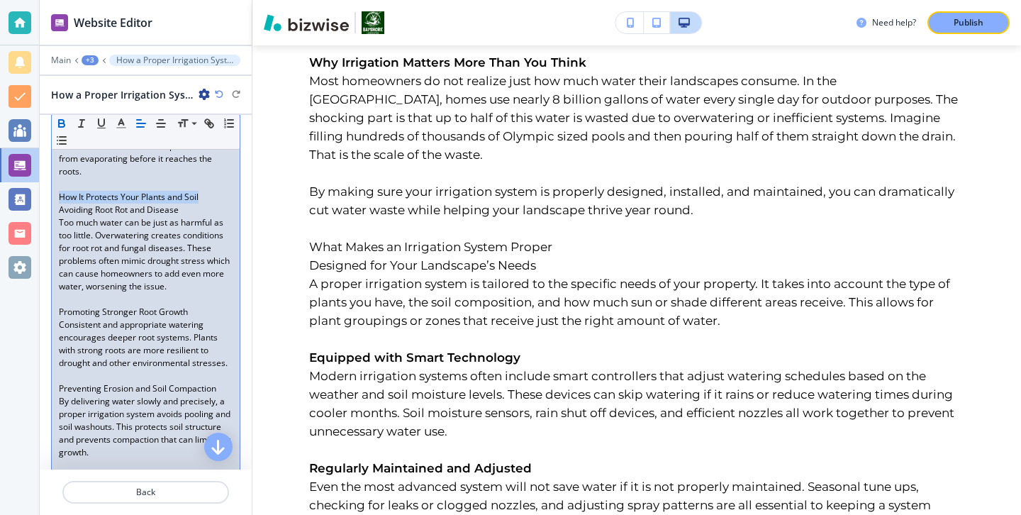
drag, startPoint x: 203, startPoint y: 196, endPoint x: 49, endPoint y: 195, distance: 153.8
click at [50, 195] on div "Body Small Normal Large Huge Why Irrigation Matters More Than You Think Most ho…" at bounding box center [146, 125] width 212 height 1905
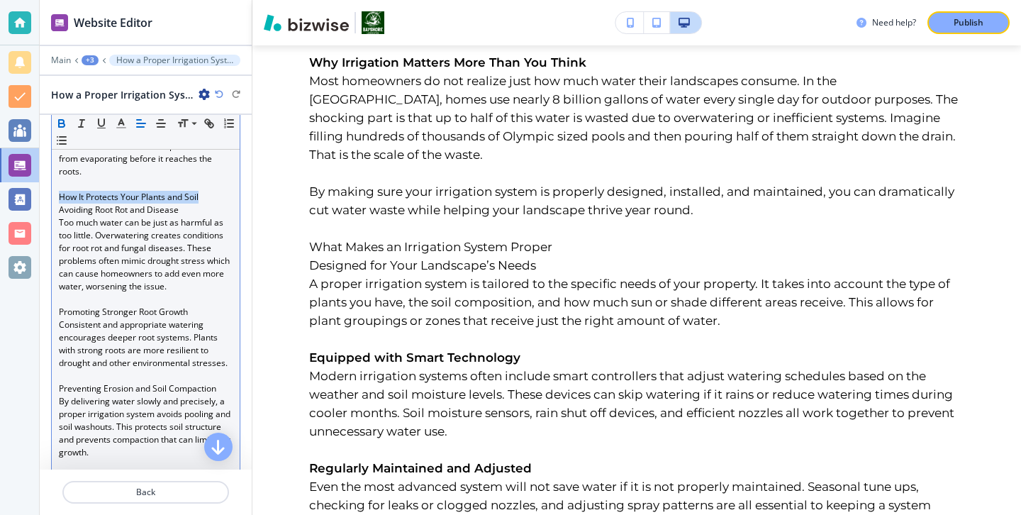
click at [61, 122] on icon "button" at bounding box center [61, 123] width 13 height 13
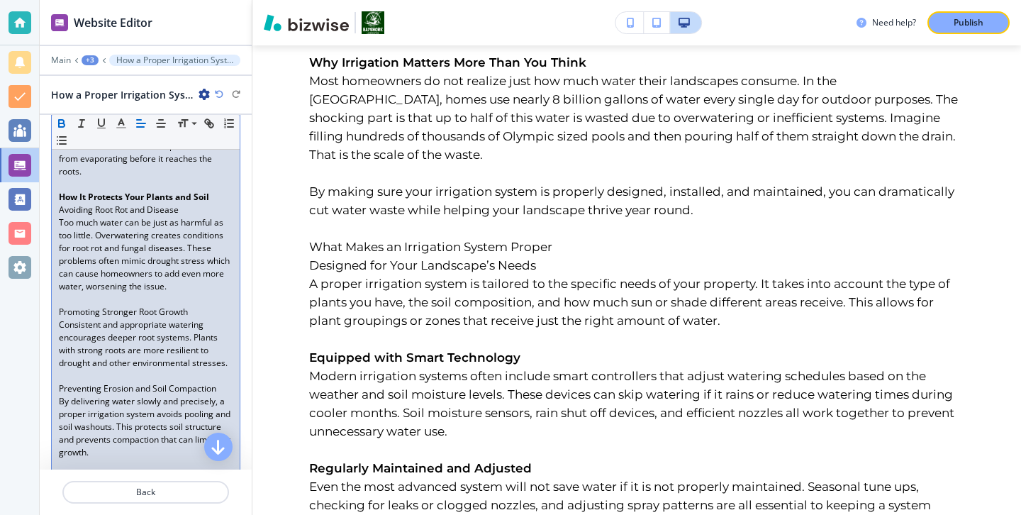
click at [182, 211] on p "Avoiding Root Rot and Disease" at bounding box center [146, 209] width 174 height 13
drag, startPoint x: 182, startPoint y: 211, endPoint x: 62, endPoint y: 196, distance: 121.3
click at [62, 196] on div "Why Irrigation Matters More Than You Think Most homeowners do not realize just …" at bounding box center [146, 146] width 188 height 1839
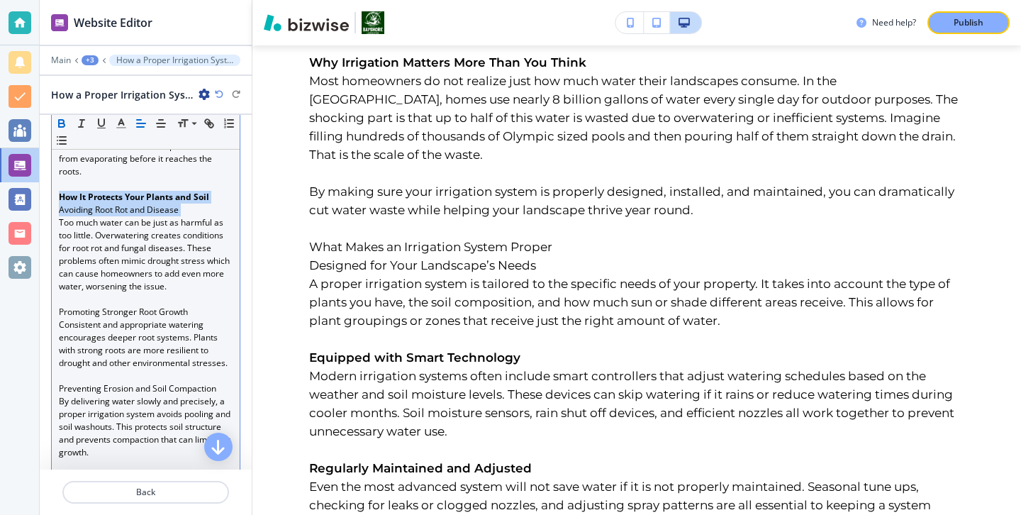
click at [61, 122] on icon "button" at bounding box center [61, 123] width 13 height 13
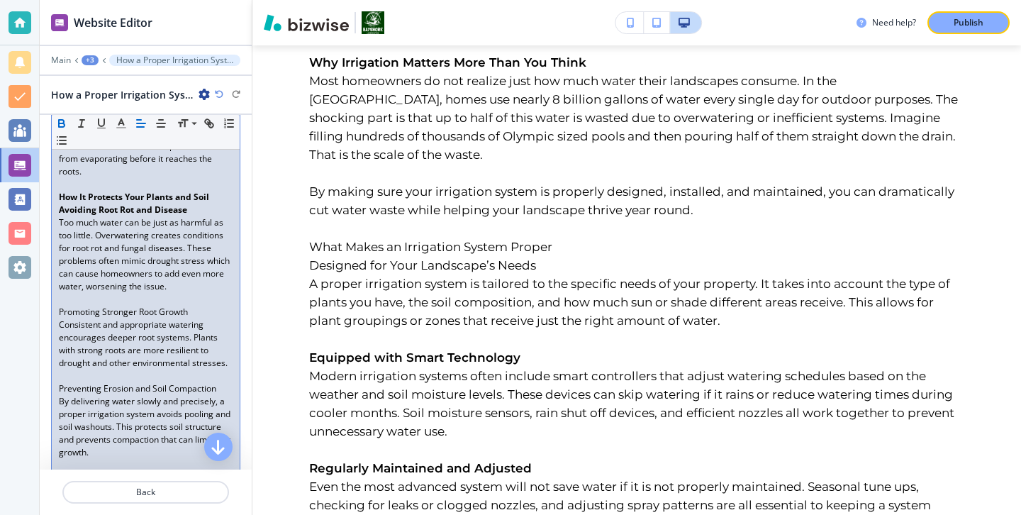
click at [187, 318] on p "Consistent and appropriate watering encourages deeper root systems. Plants with…" at bounding box center [146, 343] width 174 height 51
drag, startPoint x: 194, startPoint y: 315, endPoint x: 0, endPoint y: 289, distance: 195.9
click at [0, 289] on div "Website Editor Main +3 How a Proper Irrigation System Saves Water & Protects Yo…" at bounding box center [510, 257] width 1021 height 515
click at [139, 320] on p "Consistent and appropriate watering encourages deeper root systems. Plants with…" at bounding box center [146, 343] width 174 height 51
drag, startPoint x: 194, startPoint y: 304, endPoint x: 220, endPoint y: 311, distance: 26.5
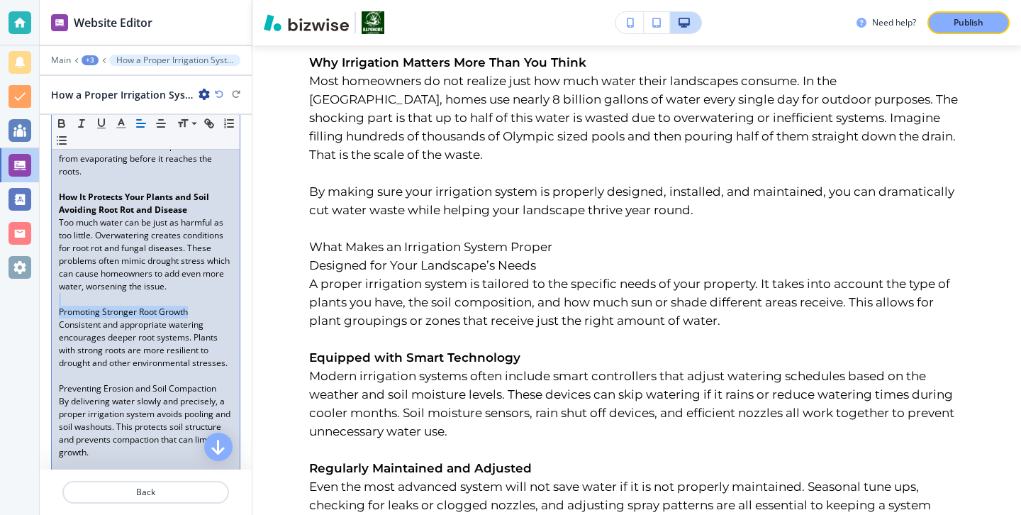
click at [220, 311] on div "Why Irrigation Matters More Than You Think Most homeowners do not realize just …" at bounding box center [146, 146] width 188 height 1839
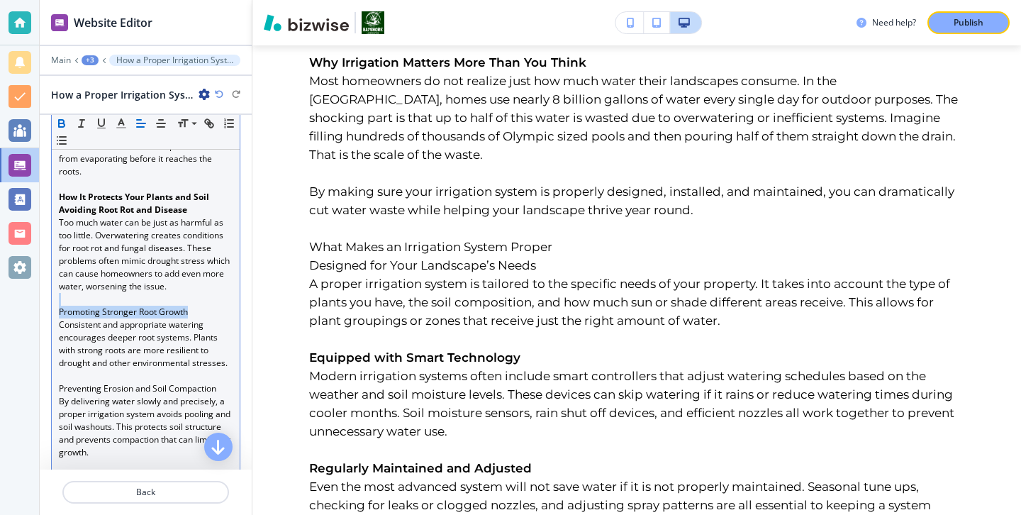
click at [64, 115] on button "button" at bounding box center [62, 123] width 20 height 17
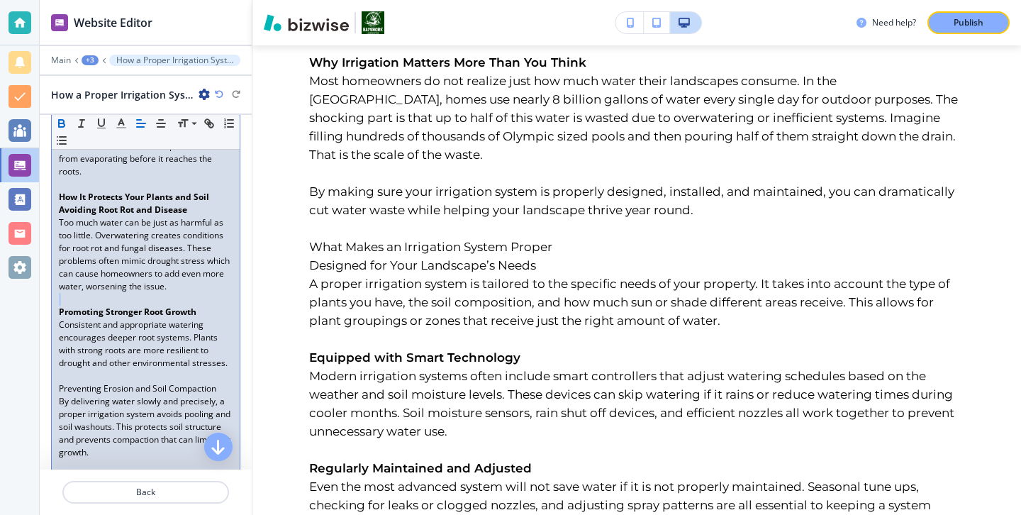
scroll to position [1256, 0]
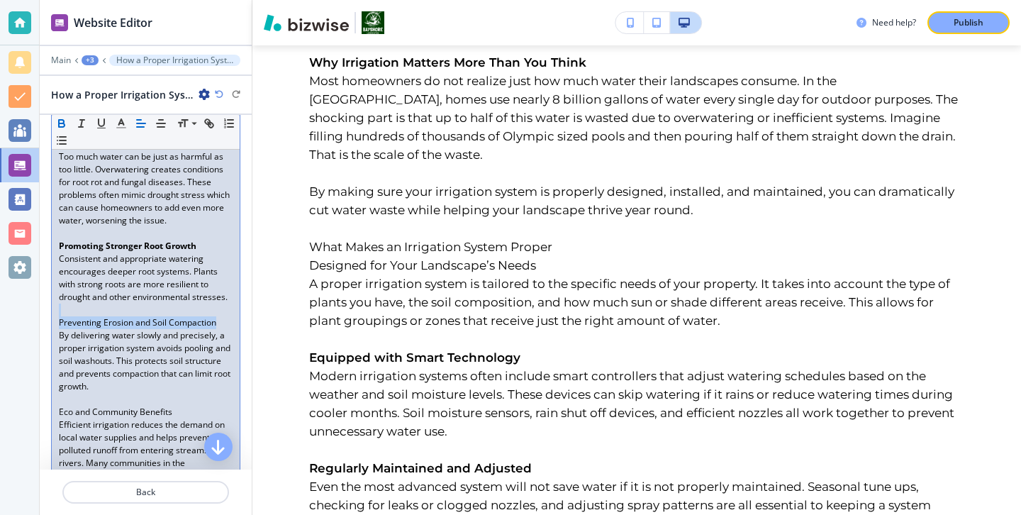
drag, startPoint x: 226, startPoint y: 321, endPoint x: 21, endPoint y: 314, distance: 205.7
click at [21, 314] on div "Website Editor Main +3 How a Proper Irrigation System Saves Water & Protects Yo…" at bounding box center [510, 257] width 1021 height 515
click at [57, 126] on icon "button" at bounding box center [61, 123] width 13 height 13
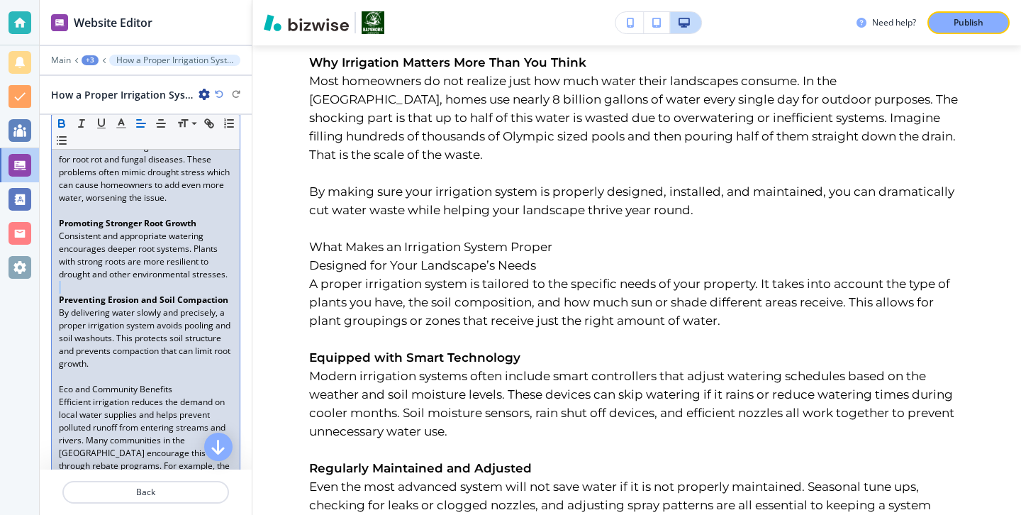
scroll to position [1304, 0]
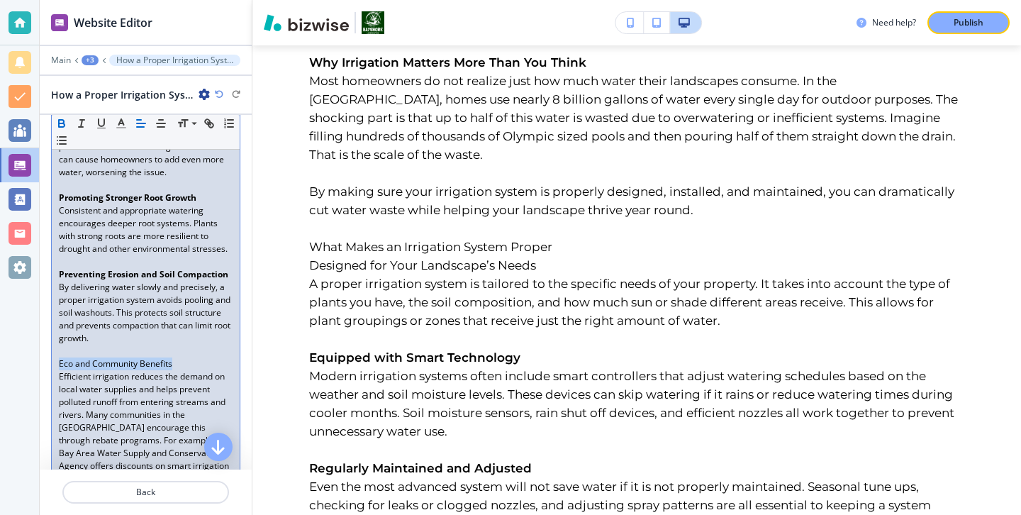
drag, startPoint x: 181, startPoint y: 362, endPoint x: 43, endPoint y: 356, distance: 139.1
click at [45, 356] on div "Body Small Normal Large Huge Why Irrigation Matters More Than You Think Most ho…" at bounding box center [146, 11] width 212 height 1905
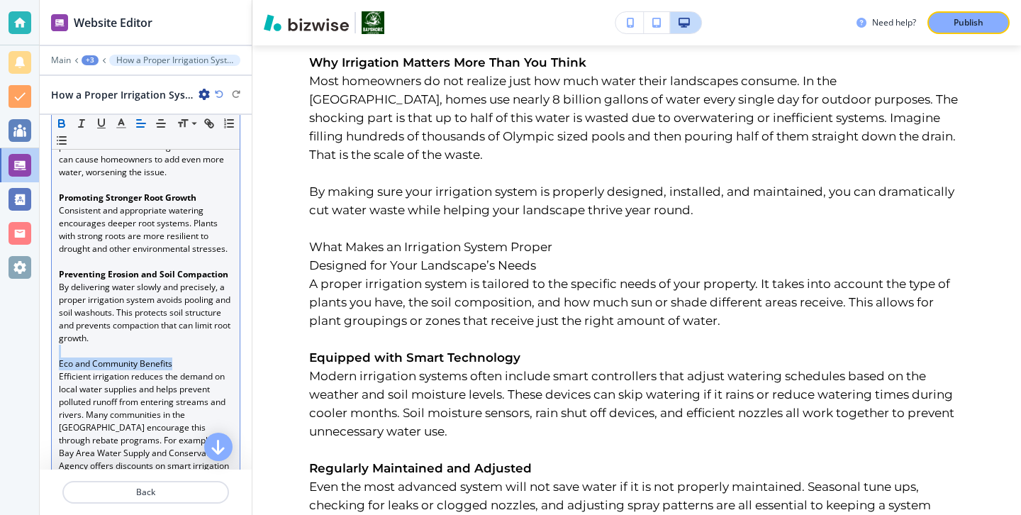
click at [65, 125] on icon "button" at bounding box center [61, 123] width 13 height 13
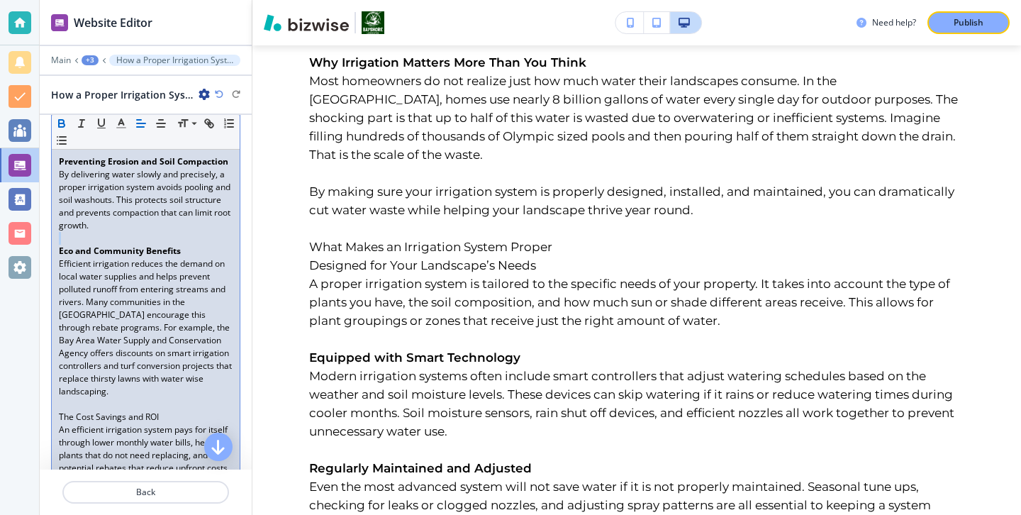
scroll to position [1418, 0]
drag, startPoint x: 194, startPoint y: 402, endPoint x: 36, endPoint y: 384, distance: 158.4
click at [36, 384] on div "Website Editor Main +3 How a Proper Irrigation System Saves Water & Protects Yo…" at bounding box center [510, 257] width 1021 height 515
click at [67, 120] on icon "button" at bounding box center [61, 123] width 13 height 13
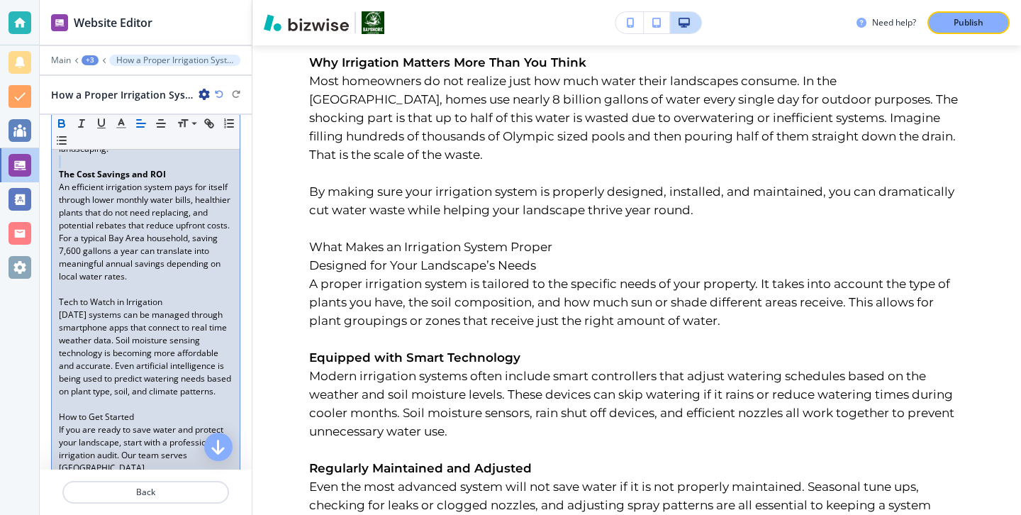
scroll to position [1643, 0]
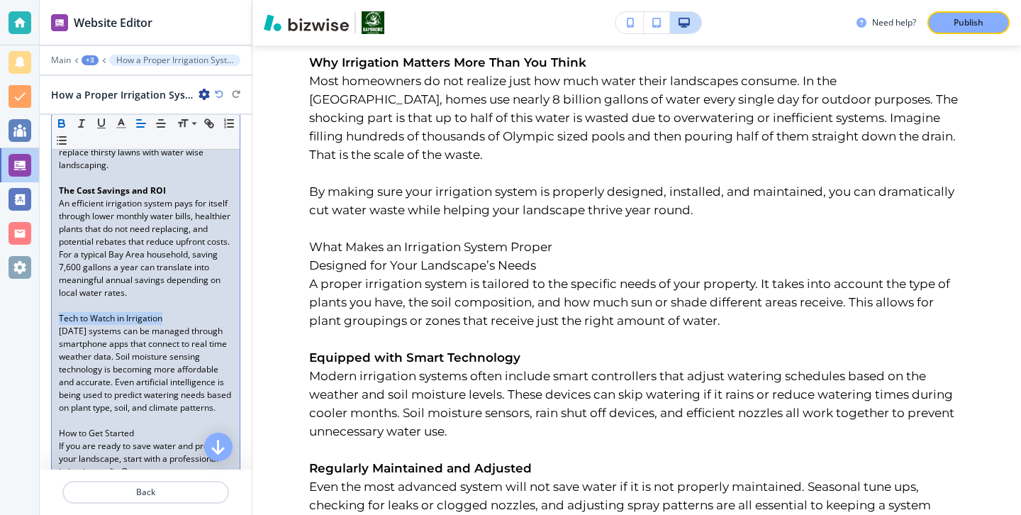
drag, startPoint x: 181, startPoint y: 306, endPoint x: 0, endPoint y: 306, distance: 180.8
click at [0, 306] on div "Website Editor Main +3 How a Proper Irrigation System Saves Water & Protects Yo…" at bounding box center [510, 257] width 1021 height 515
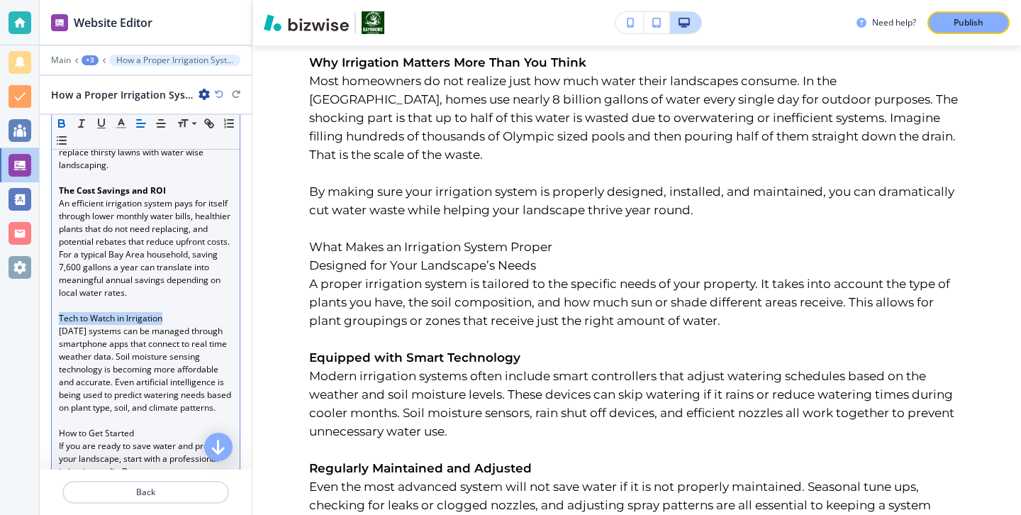
click at [60, 123] on icon "button" at bounding box center [61, 123] width 13 height 13
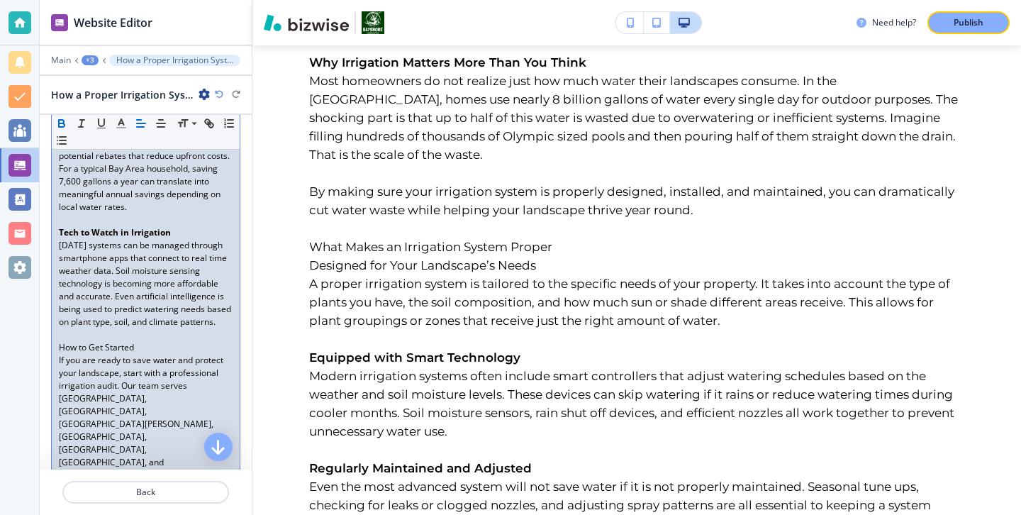
scroll to position [1737, 0]
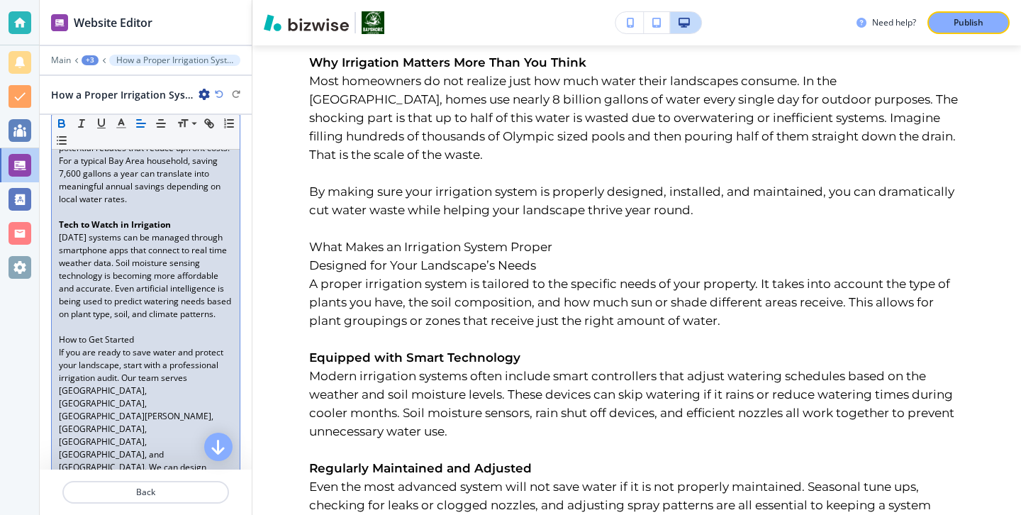
drag, startPoint x: 139, startPoint y: 320, endPoint x: 57, endPoint y: 329, distance: 82.0
drag, startPoint x: 57, startPoint y: 329, endPoint x: 174, endPoint y: 330, distance: 117.0
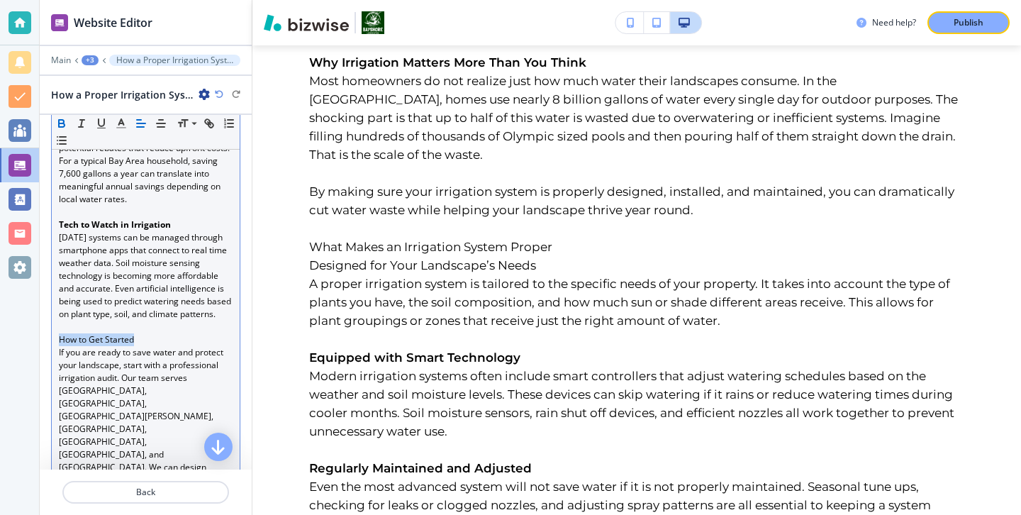
click at [69, 123] on button "button" at bounding box center [62, 123] width 20 height 17
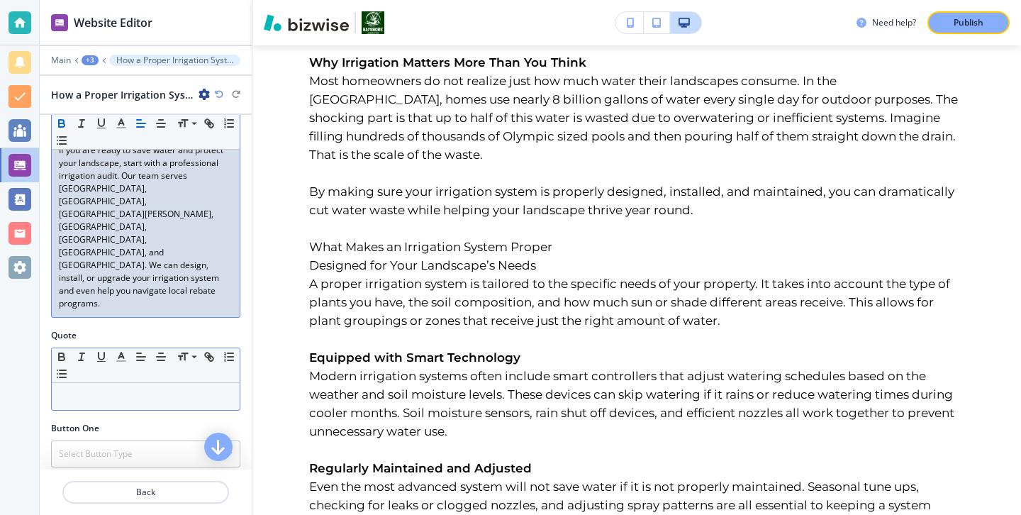
scroll to position [1850, 0]
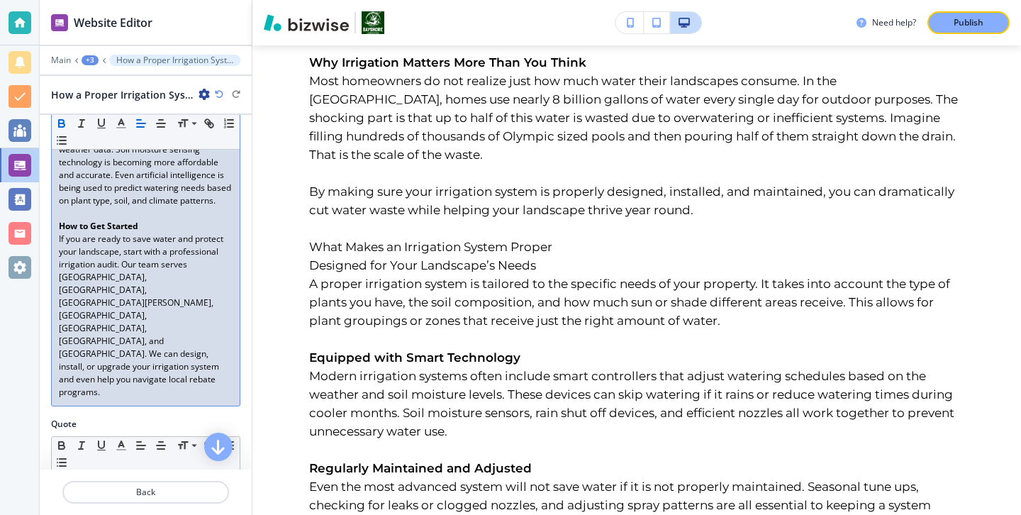
click at [194, 318] on p "If you are ready to save water and protect your landscape, start with a profess…" at bounding box center [146, 316] width 174 height 166
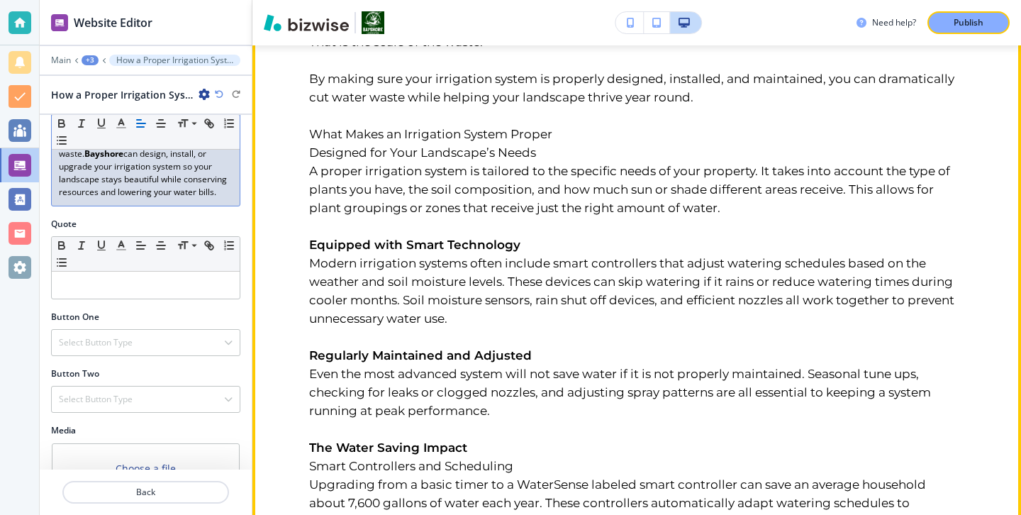
scroll to position [0, 0]
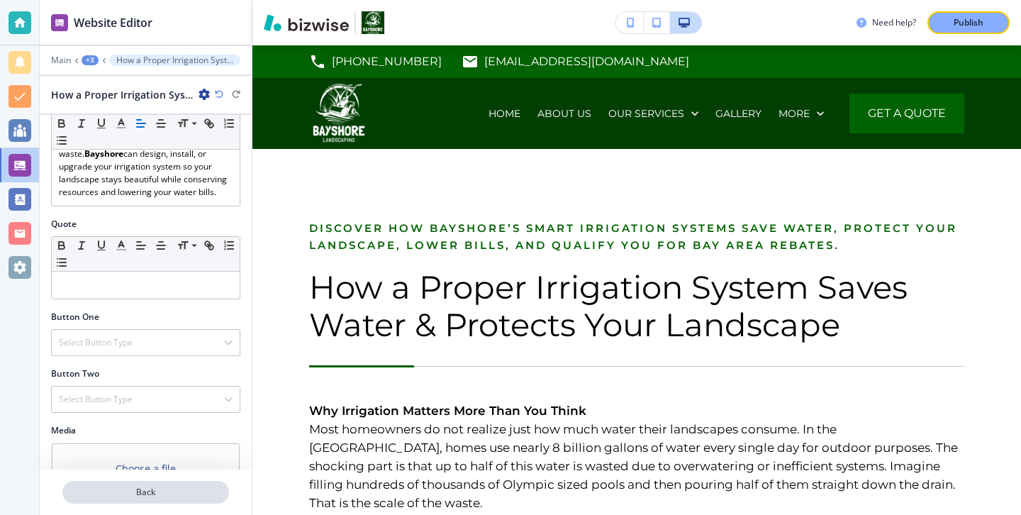
click at [123, 485] on button "Back" at bounding box center [145, 492] width 167 height 23
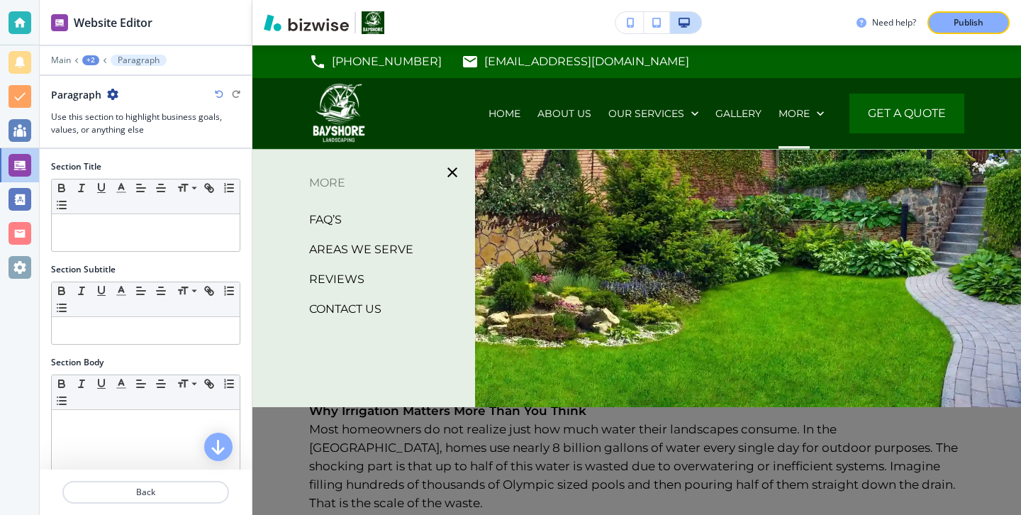
click at [113, 95] on icon "button" at bounding box center [112, 94] width 11 height 11
click at [143, 123] on p "Rename Section" at bounding box center [152, 119] width 72 height 13
click at [721, 260] on div at bounding box center [636, 355] width 768 height 411
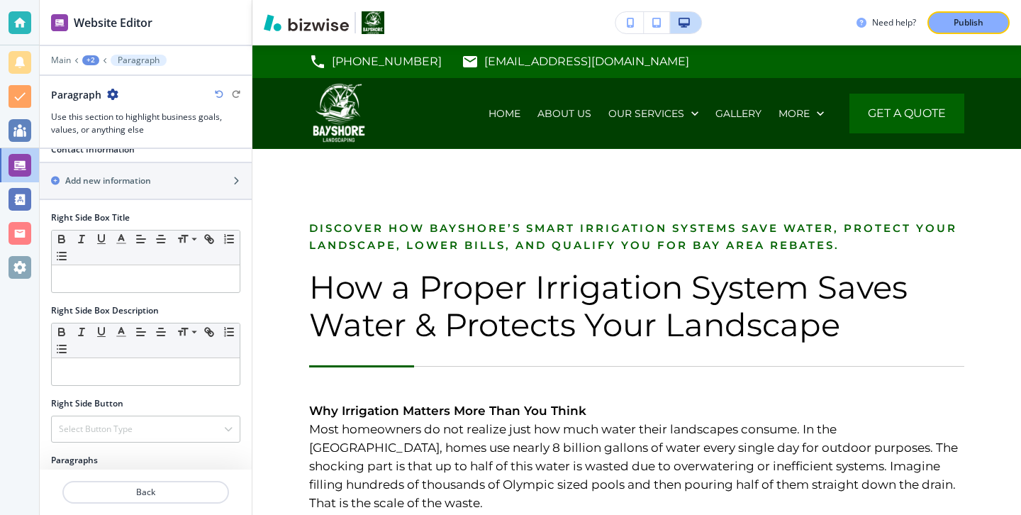
scroll to position [647, 0]
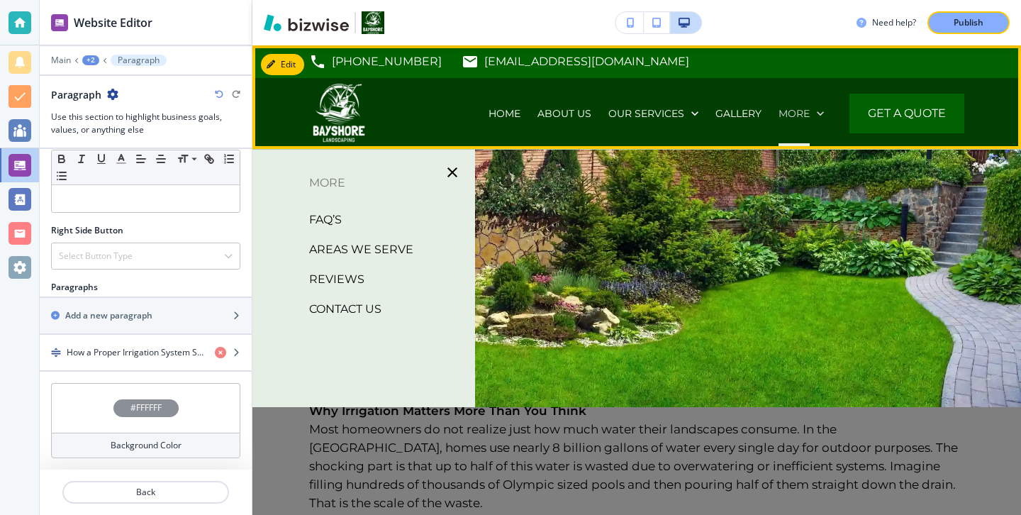
click at [813, 111] on icon at bounding box center [820, 113] width 14 height 14
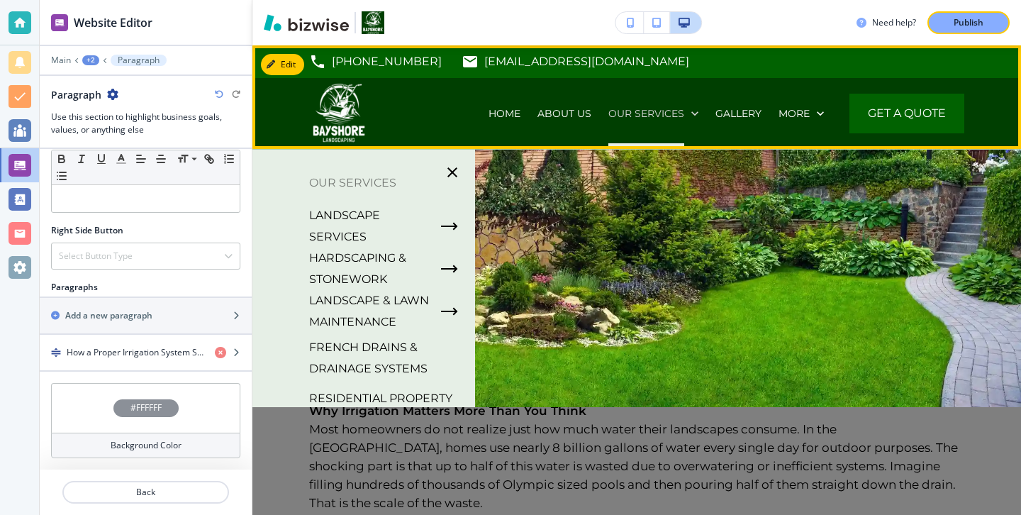
click at [628, 115] on p "OUR SERVICES" at bounding box center [646, 113] width 76 height 14
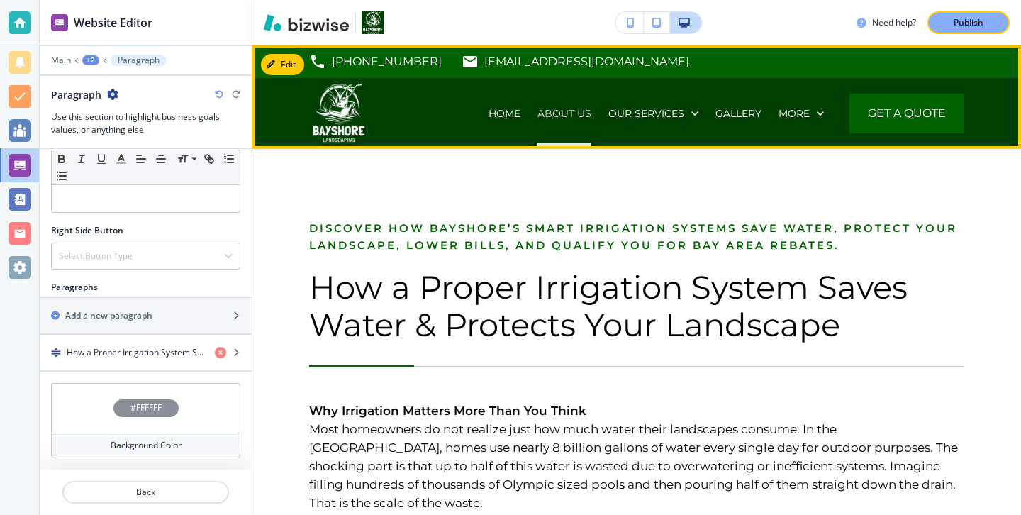
click at [584, 114] on p "ABOUT US" at bounding box center [564, 113] width 54 height 14
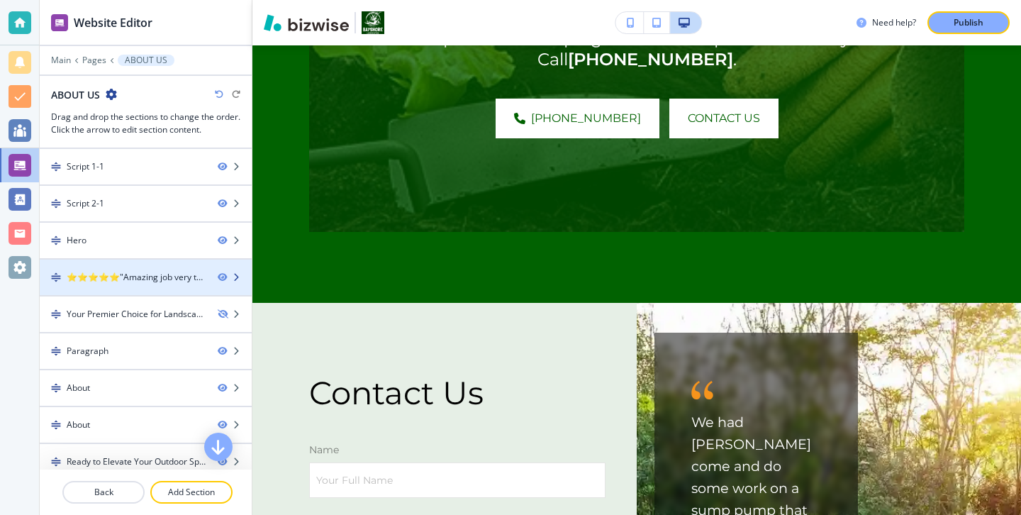
scroll to position [45, 0]
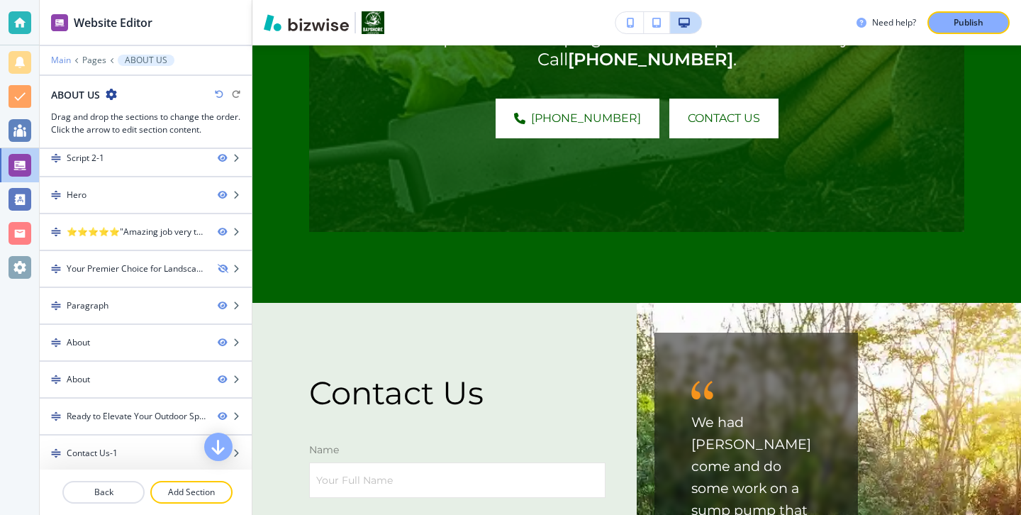
click at [62, 61] on p "Main" at bounding box center [61, 60] width 20 height 10
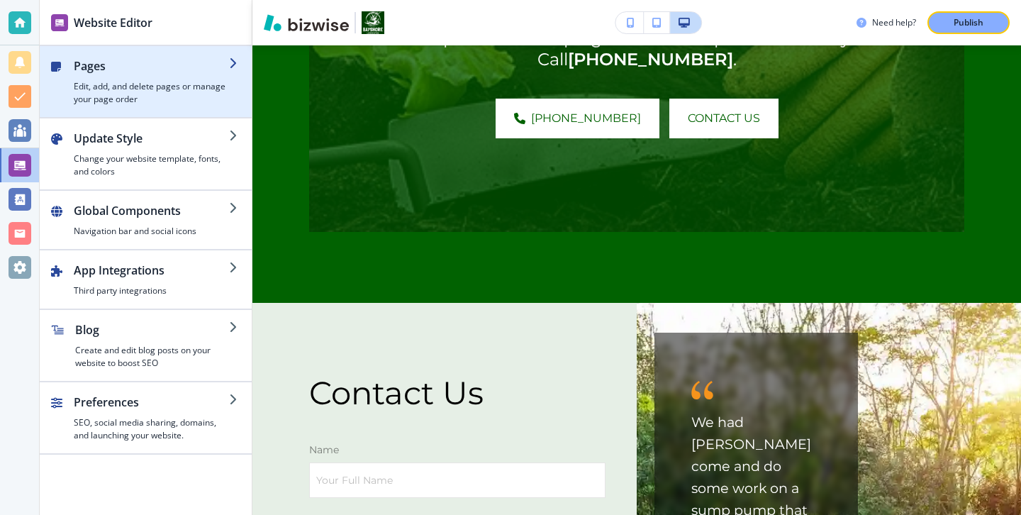
click at [124, 68] on h2 "Pages" at bounding box center [151, 65] width 155 height 17
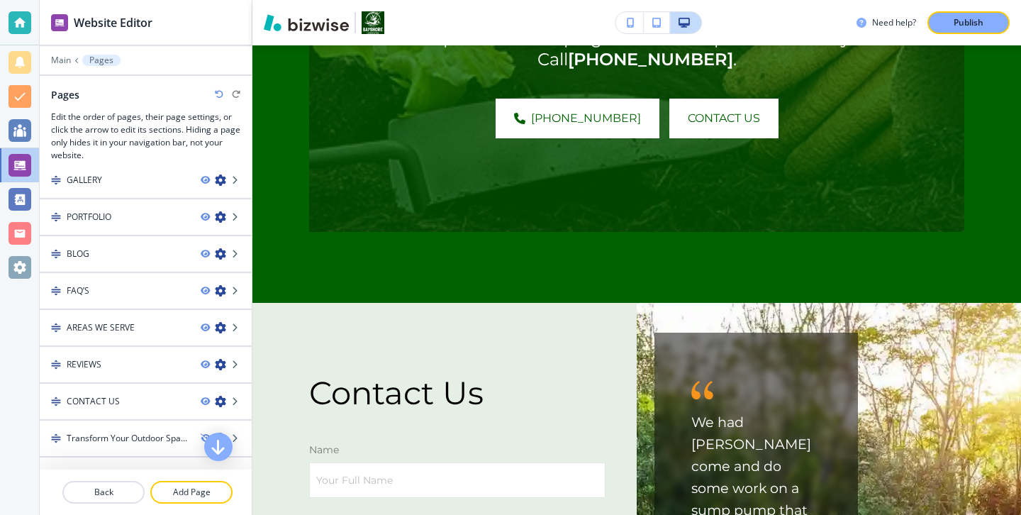
scroll to position [474, 0]
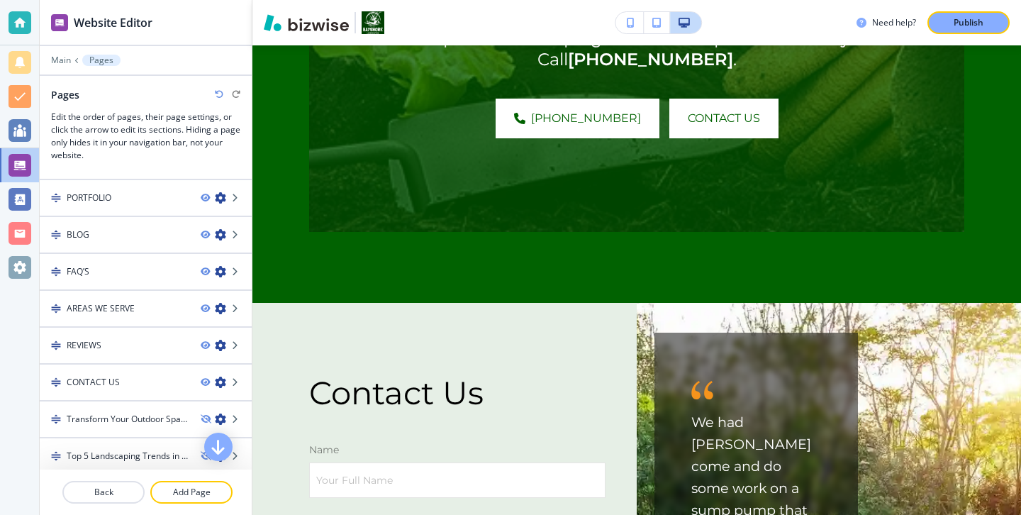
click at [150, 250] on div at bounding box center [146, 246] width 212 height 11
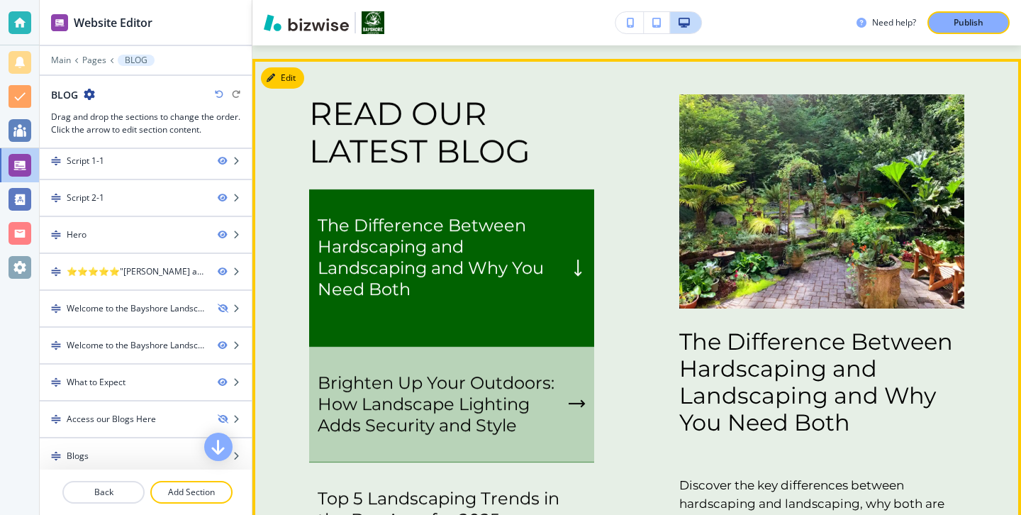
scroll to position [2333, 0]
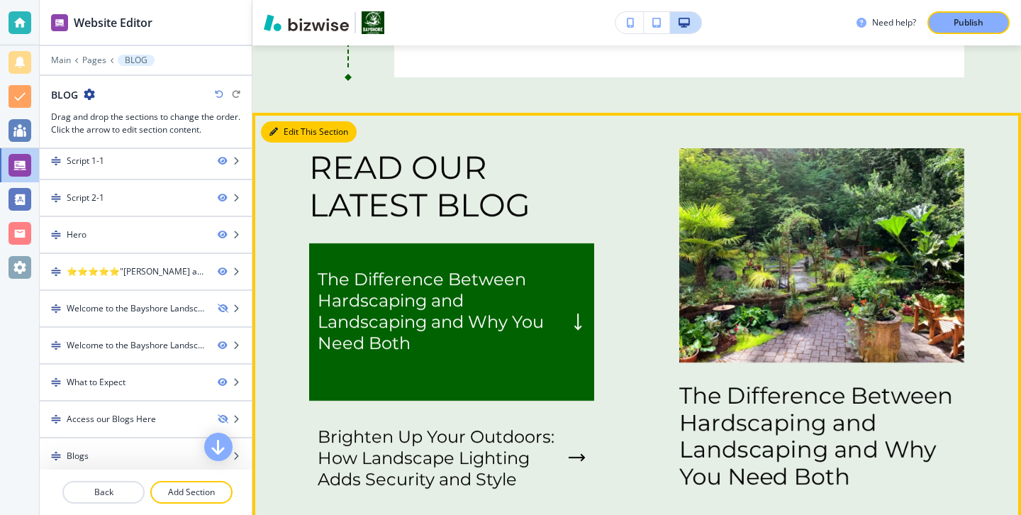
click at [293, 128] on button "Edit This Section" at bounding box center [309, 131] width 96 height 21
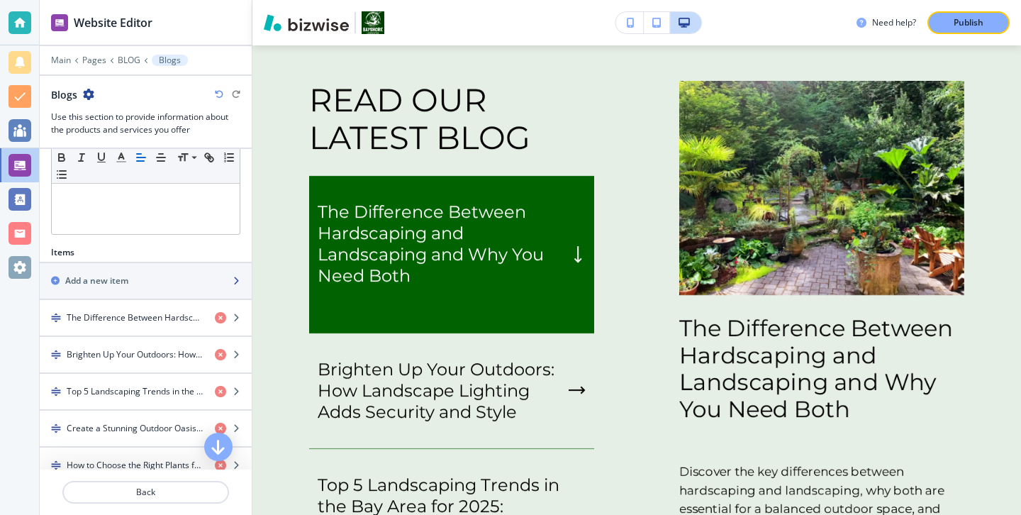
scroll to position [370, 0]
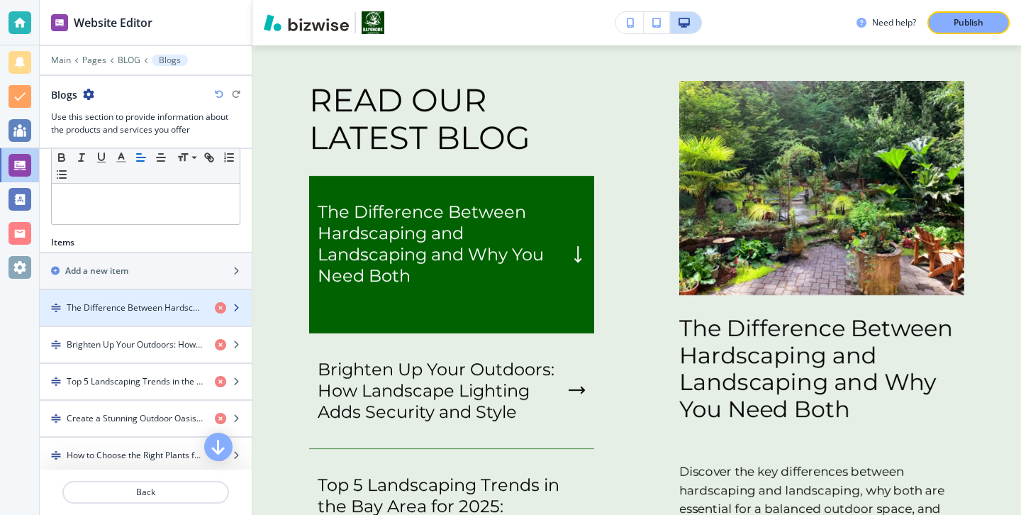
click at [169, 301] on h4 "The Difference Between Hardscaping and Landscaping and Why You Need Both" at bounding box center [135, 307] width 137 height 13
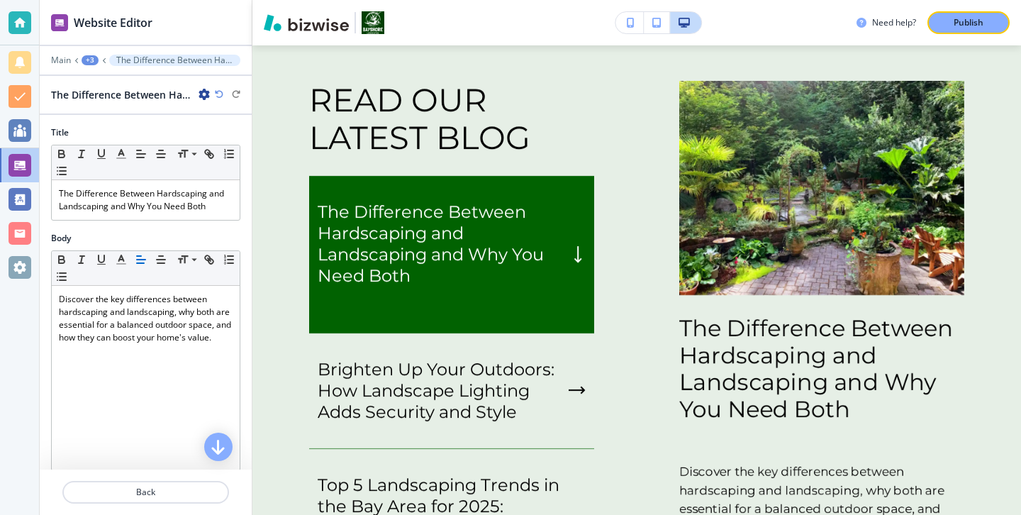
scroll to position [2436, 0]
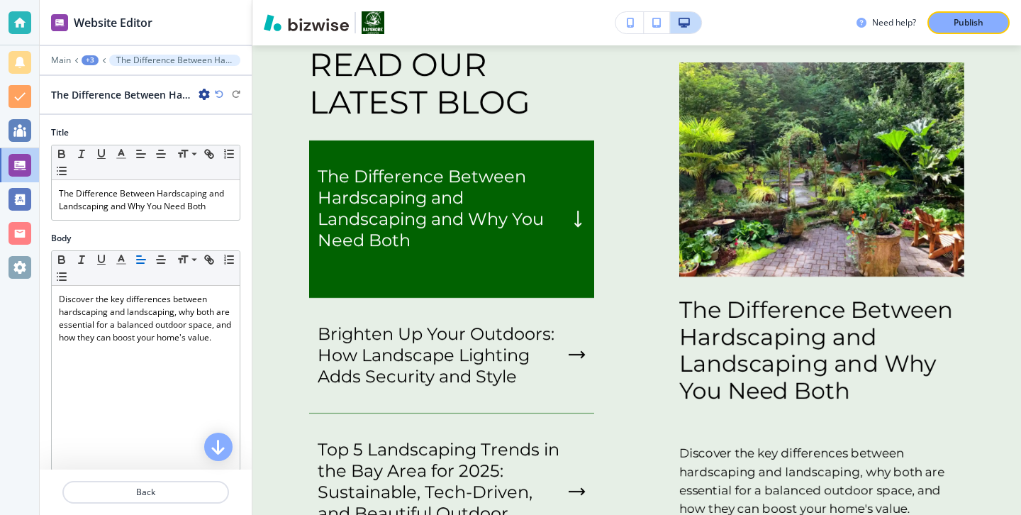
click at [198, 93] on icon "button" at bounding box center [203, 94] width 11 height 11
click at [221, 151] on button "Duplicate The Difference Between Hardscaping and Landscaping and Why You Need B…" at bounding box center [243, 143] width 91 height 25
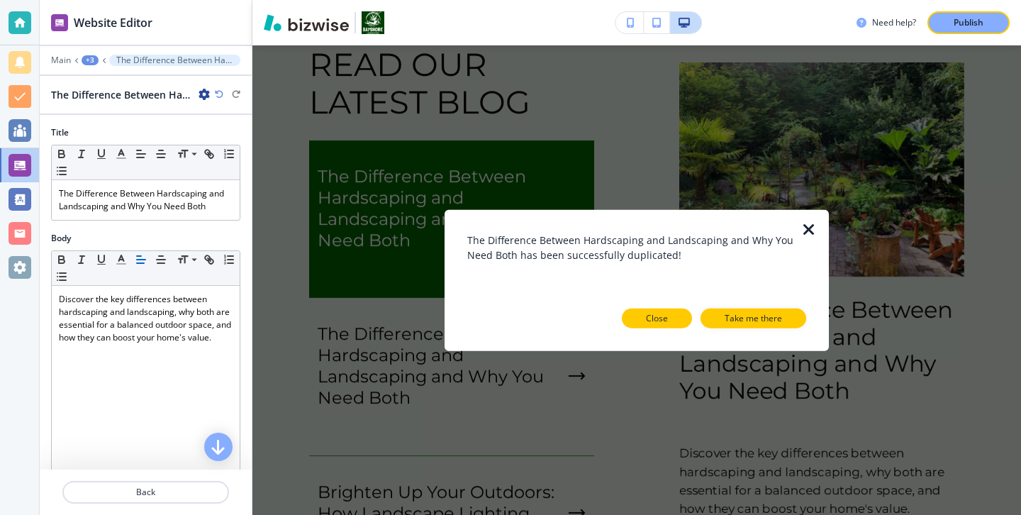
click at [676, 314] on button "Close" at bounding box center [657, 318] width 70 height 20
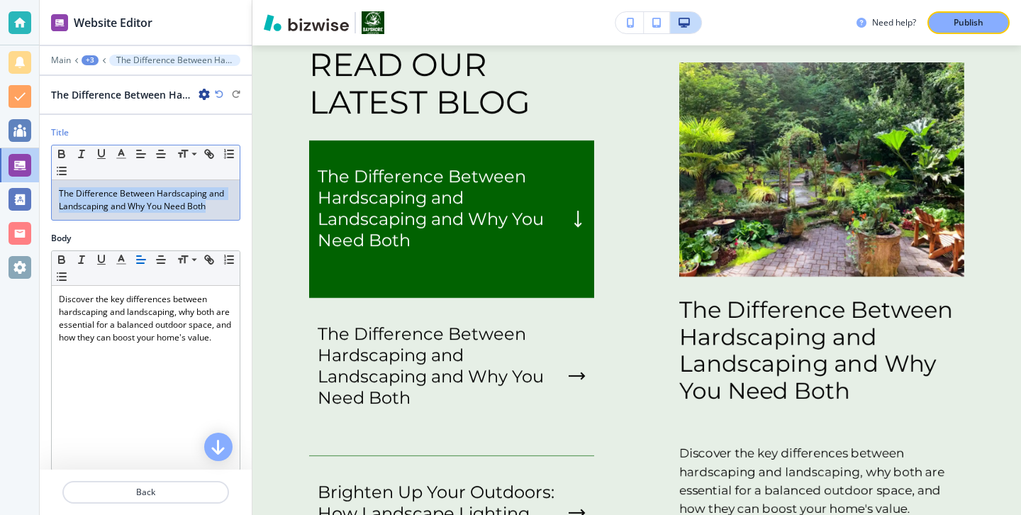
drag, startPoint x: 214, startPoint y: 208, endPoint x: 47, endPoint y: 174, distance: 170.7
click at [46, 174] on div "Title Small Normal Large Huge The Difference Between Hardscaping and Landscapin…" at bounding box center [146, 179] width 212 height 106
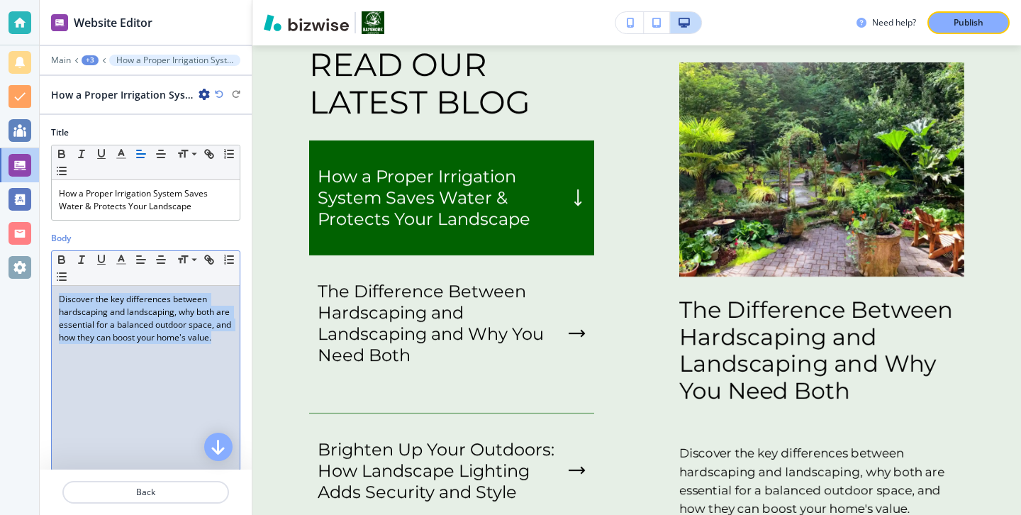
drag, startPoint x: 217, startPoint y: 338, endPoint x: 20, endPoint y: 290, distance: 202.9
click at [13, 296] on div "Website Editor Main +3 How a Proper Irrigation System Saves Water & Protects Yo…" at bounding box center [510, 257] width 1021 height 515
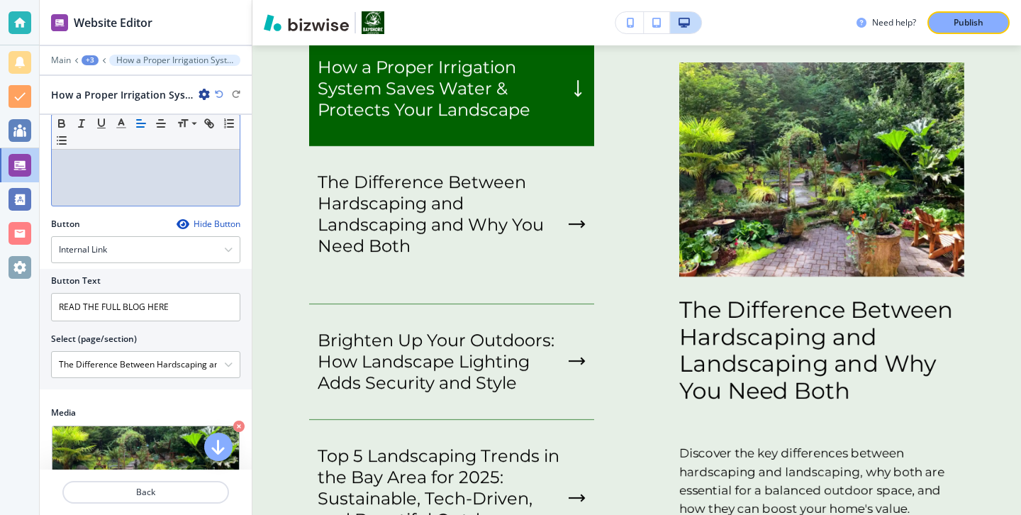
scroll to position [323, 0]
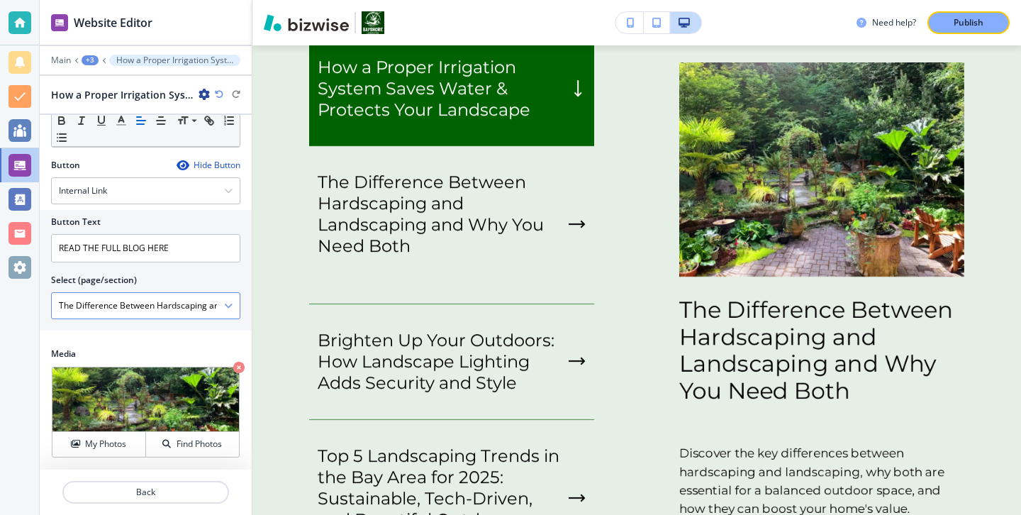
click at [226, 306] on icon "button" at bounding box center [228, 305] width 9 height 9
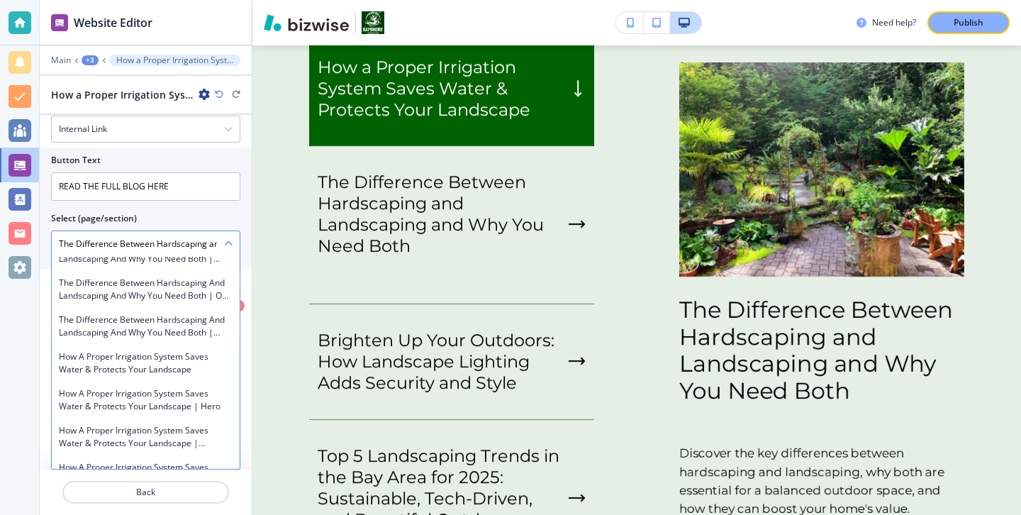
scroll to position [8608, 0]
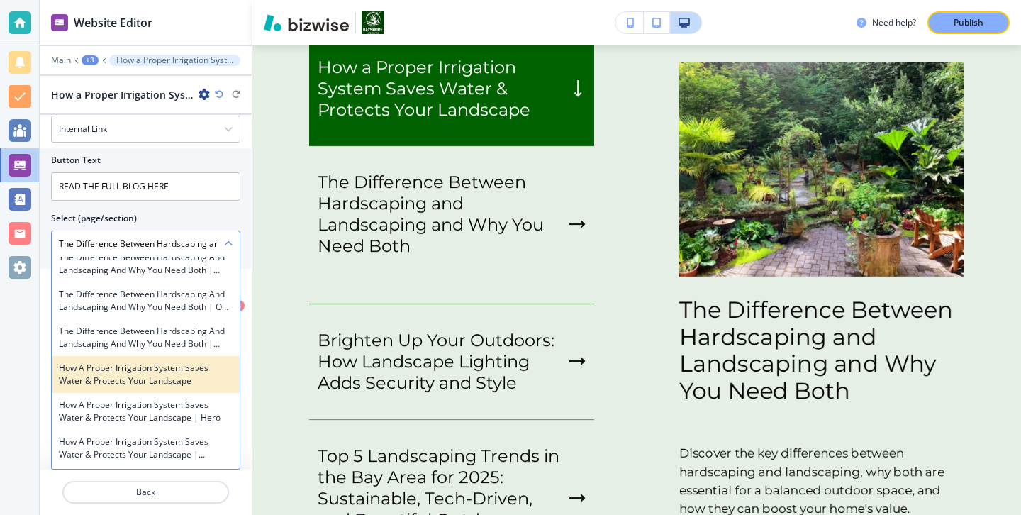
click at [189, 362] on h4 "How a Proper Irrigation System Saves Water & Protects Your Landscape" at bounding box center [146, 375] width 174 height 26
type \(page\/section\) "How a Proper Irrigation System Saves Water & Protects Your Landscape"
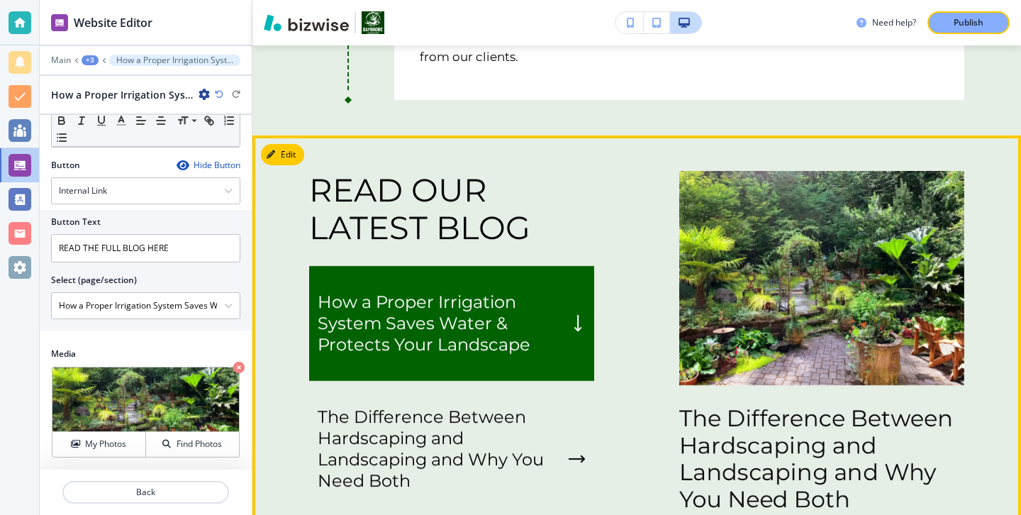
scroll to position [2295, 0]
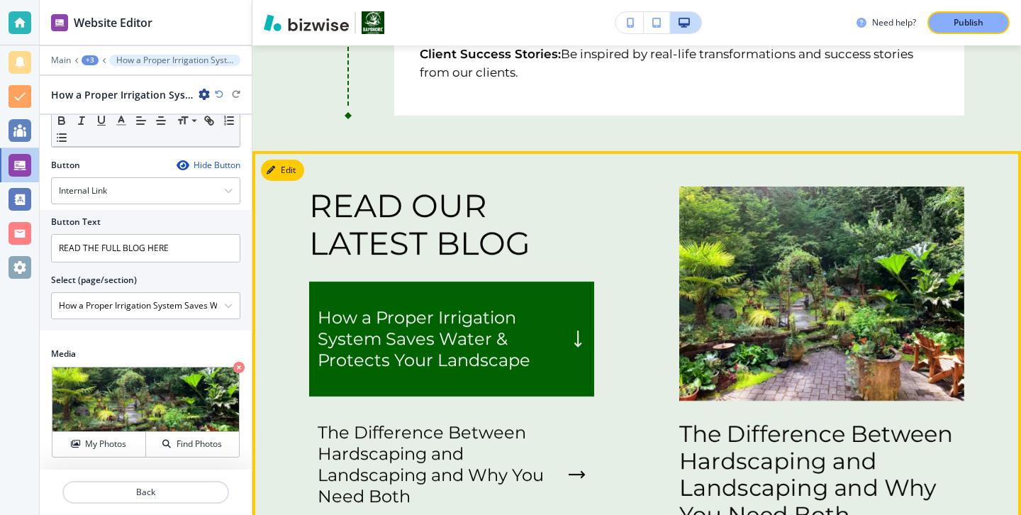
click at [284, 164] on button "Edit" at bounding box center [282, 170] width 43 height 21
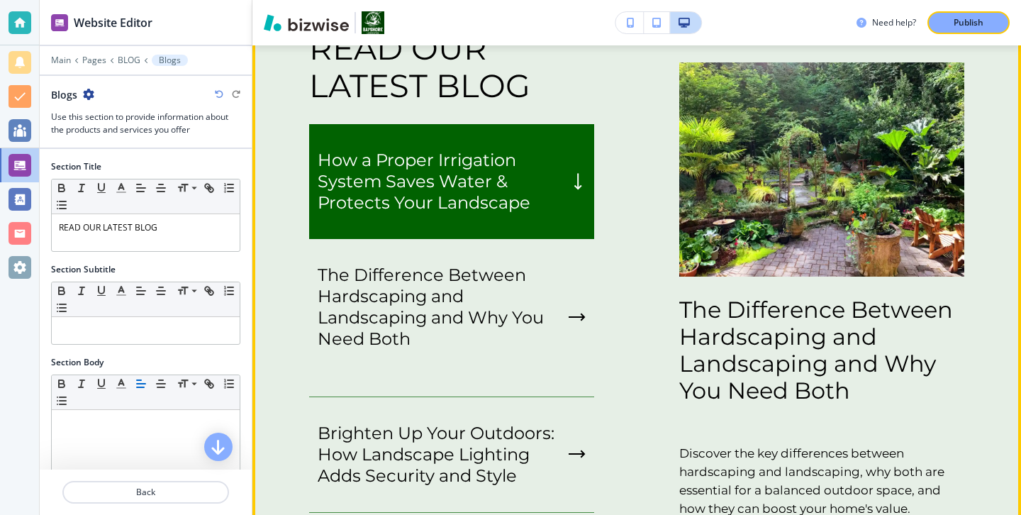
scroll to position [2369, 0]
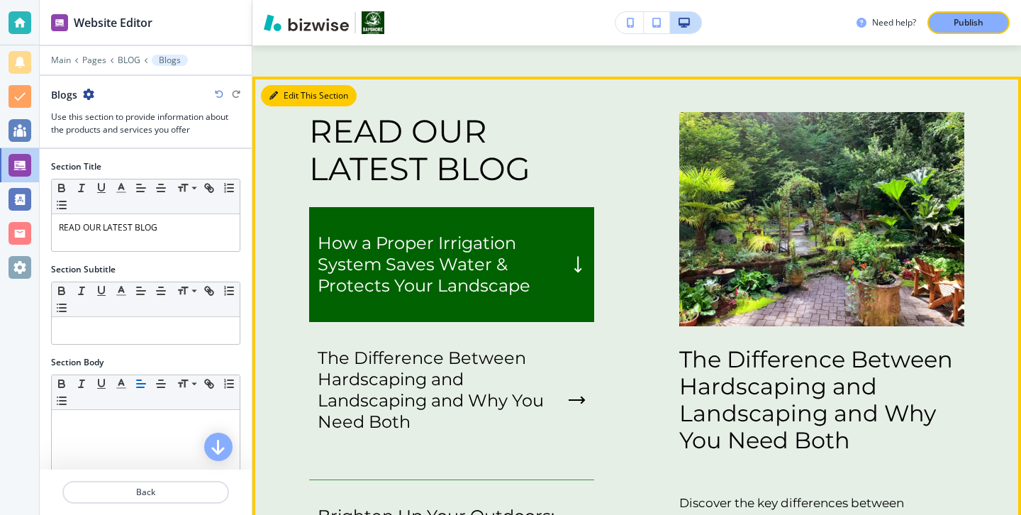
click at [291, 102] on button "Edit This Section" at bounding box center [309, 95] width 96 height 21
click at [291, 97] on button "Edit This Section" at bounding box center [309, 95] width 96 height 21
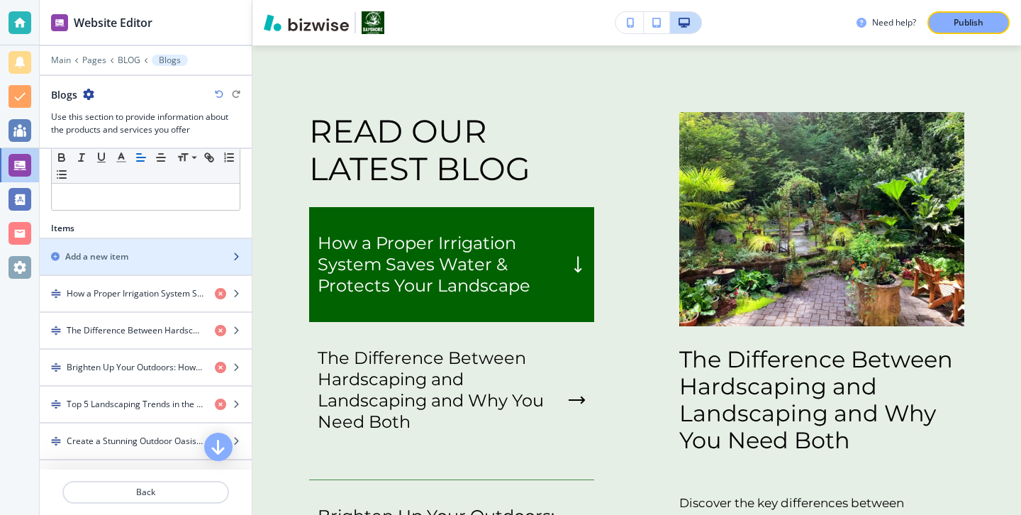
scroll to position [510, 0]
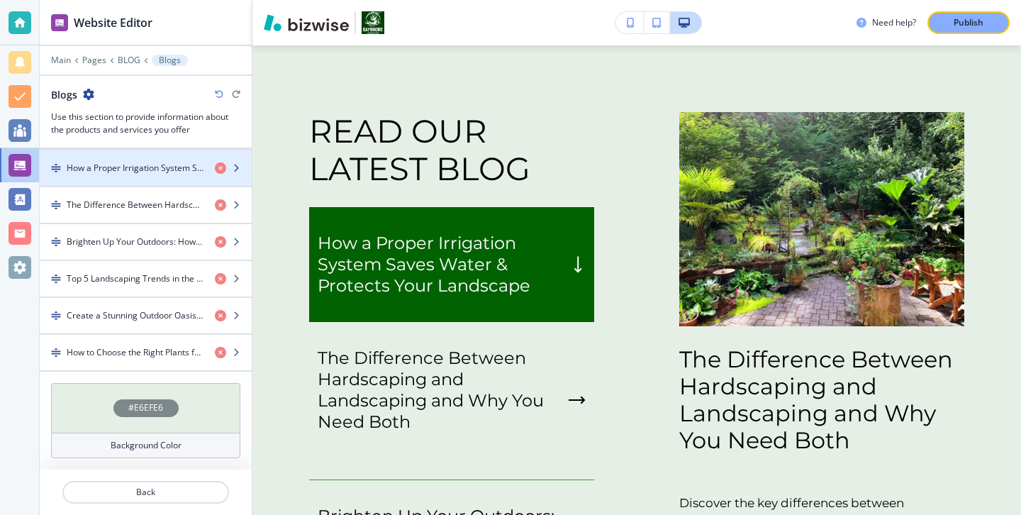
click at [162, 183] on div "button" at bounding box center [146, 179] width 212 height 11
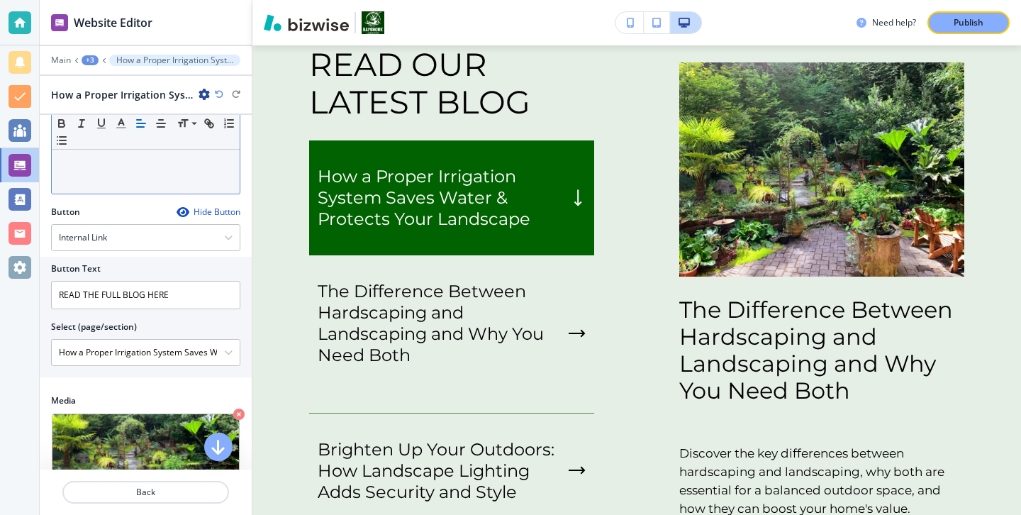
scroll to position [323, 0]
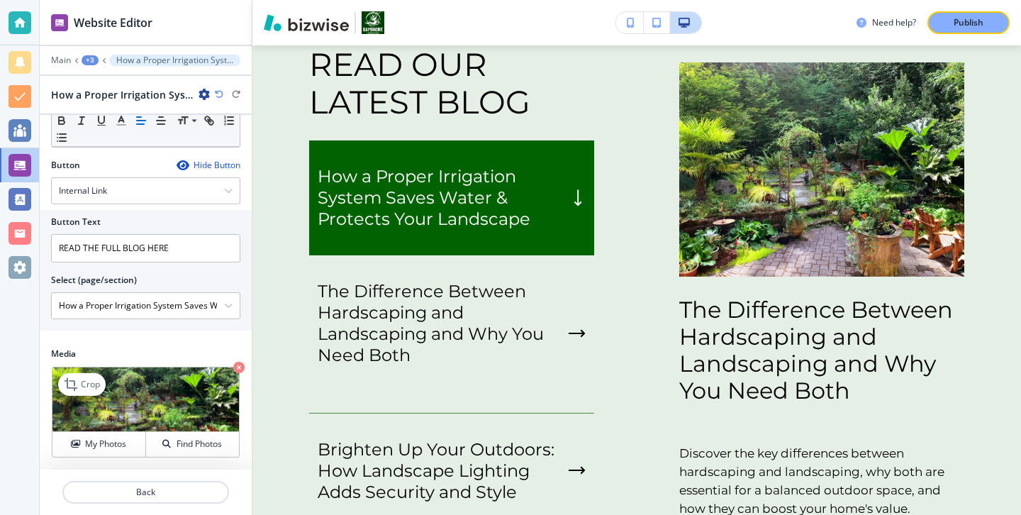
click at [118, 430] on img at bounding box center [145, 399] width 186 height 65
click at [118, 435] on button "My Photos" at bounding box center [99, 444] width 94 height 25
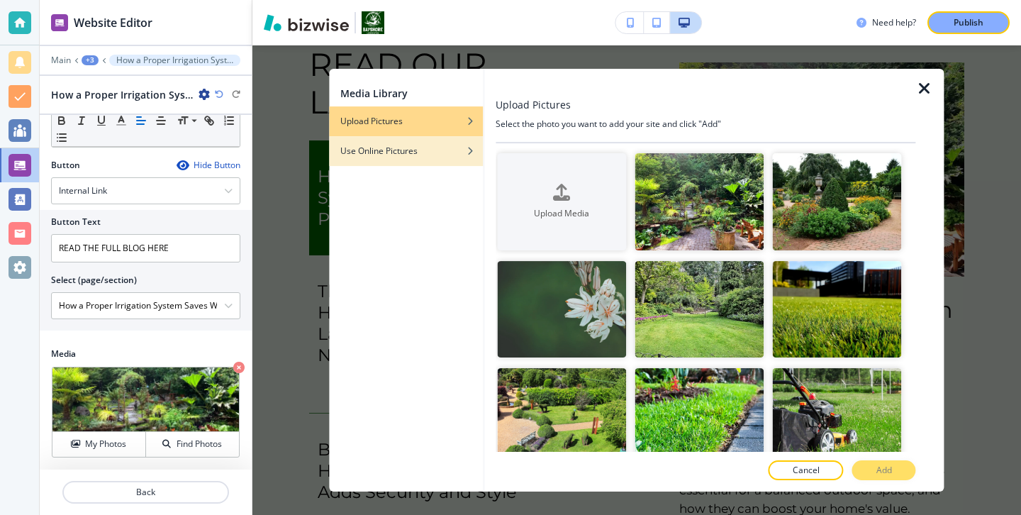
click at [457, 159] on div "button" at bounding box center [406, 161] width 154 height 9
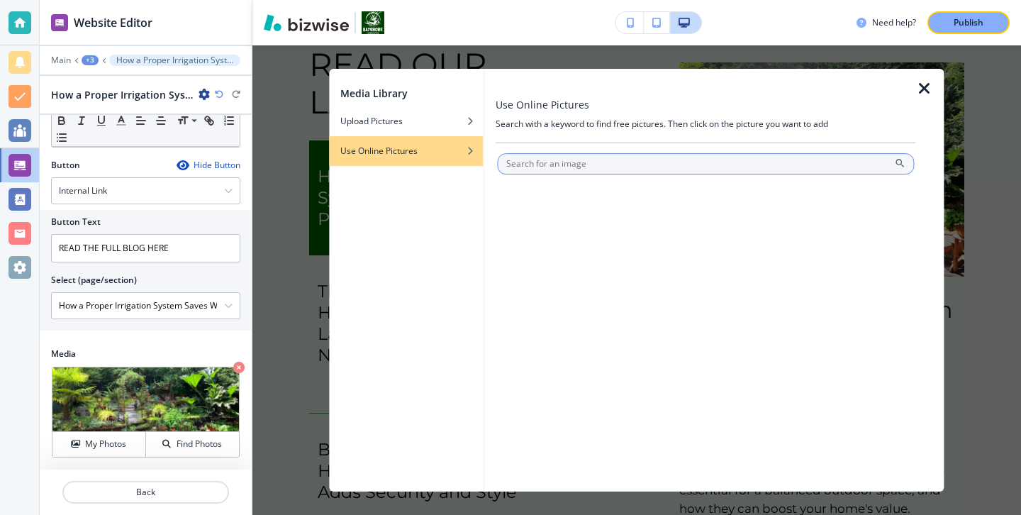
click at [631, 167] on input "text" at bounding box center [705, 163] width 417 height 21
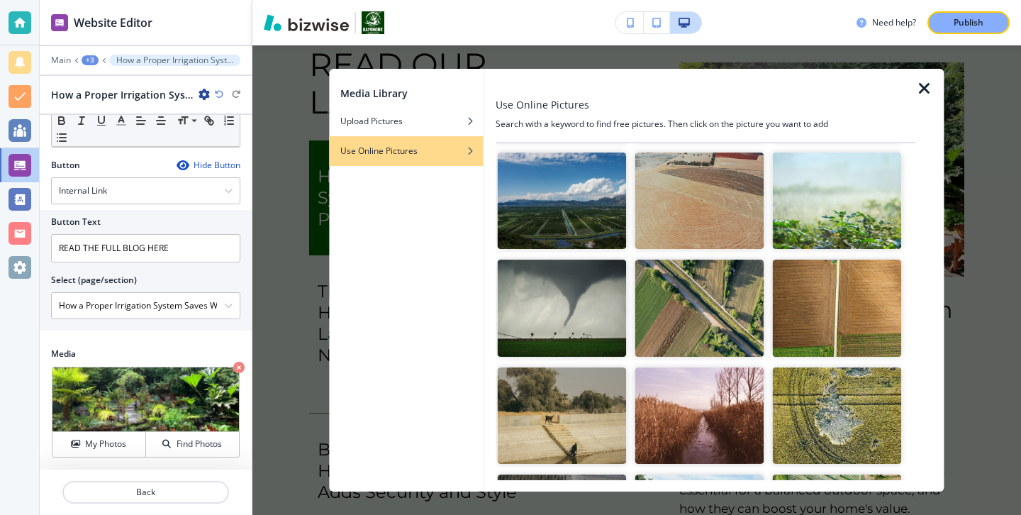
scroll to position [0, 0]
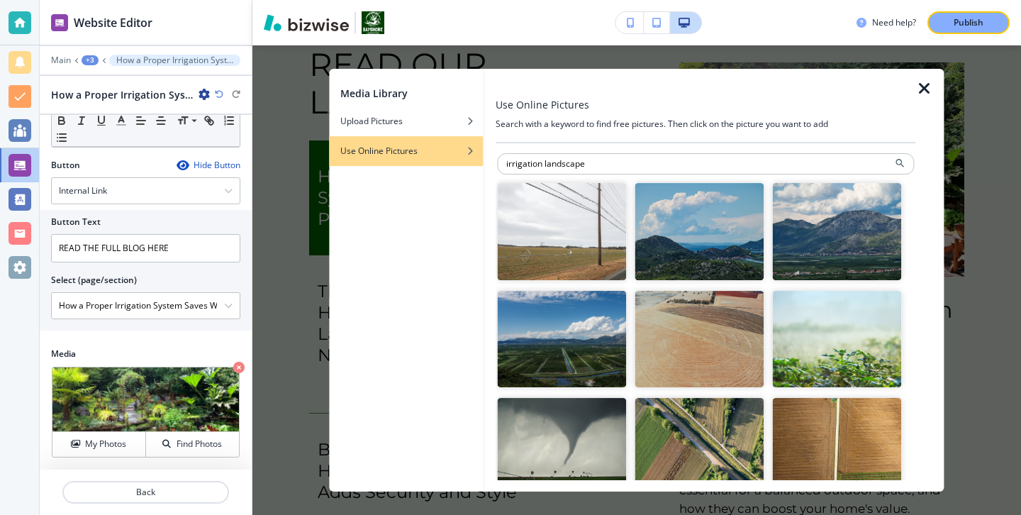
drag, startPoint x: 546, startPoint y: 162, endPoint x: 436, endPoint y: 162, distance: 109.9
click at [439, 162] on div "Media Library Upload Pictures Use Online Pictures Use Online Pictures Search wi…" at bounding box center [636, 280] width 615 height 423
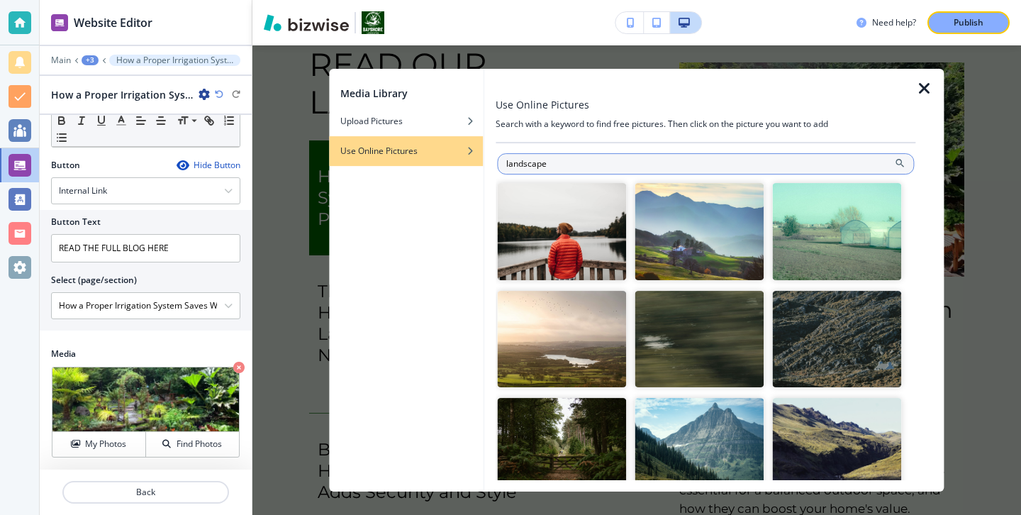
click at [555, 166] on input "landscape" at bounding box center [705, 163] width 417 height 21
type input "landscaping"
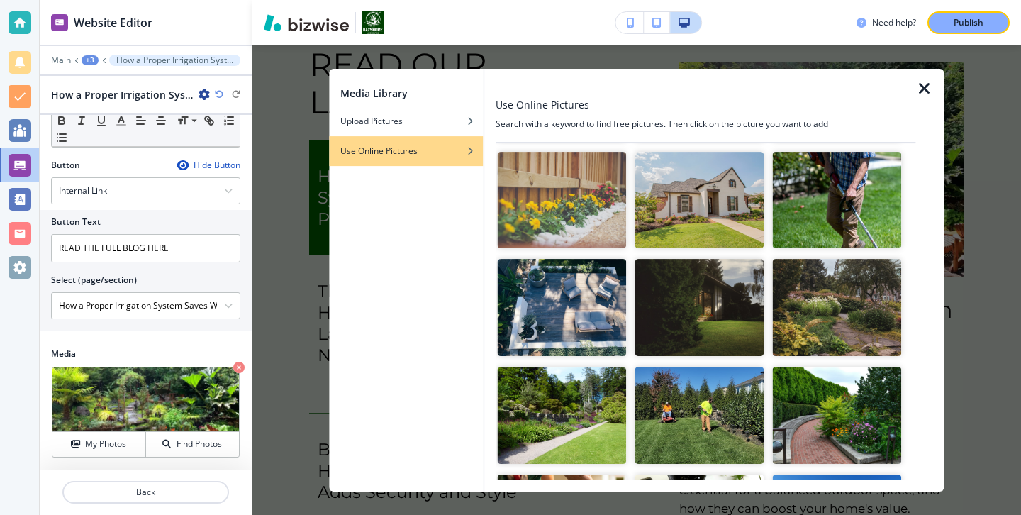
scroll to position [358, 0]
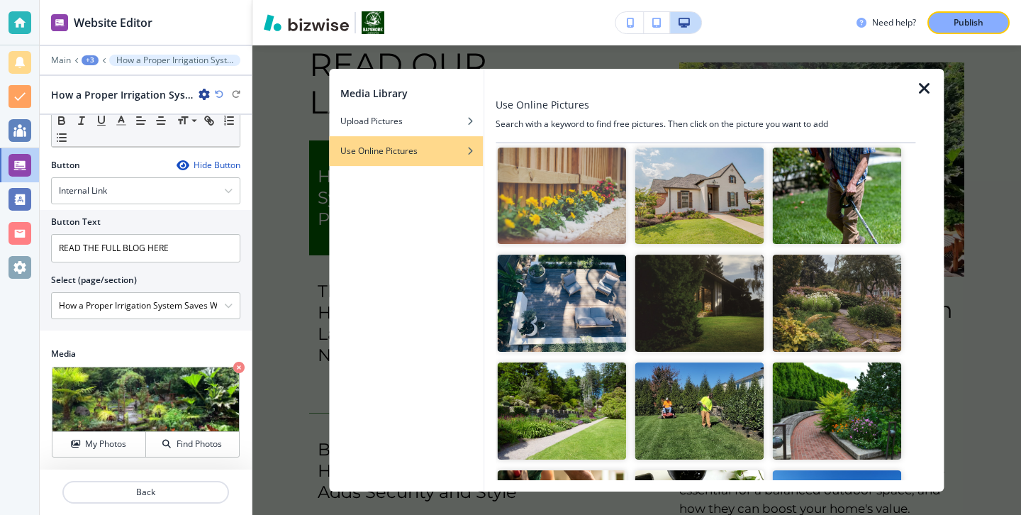
click at [606, 382] on img "button" at bounding box center [561, 410] width 129 height 97
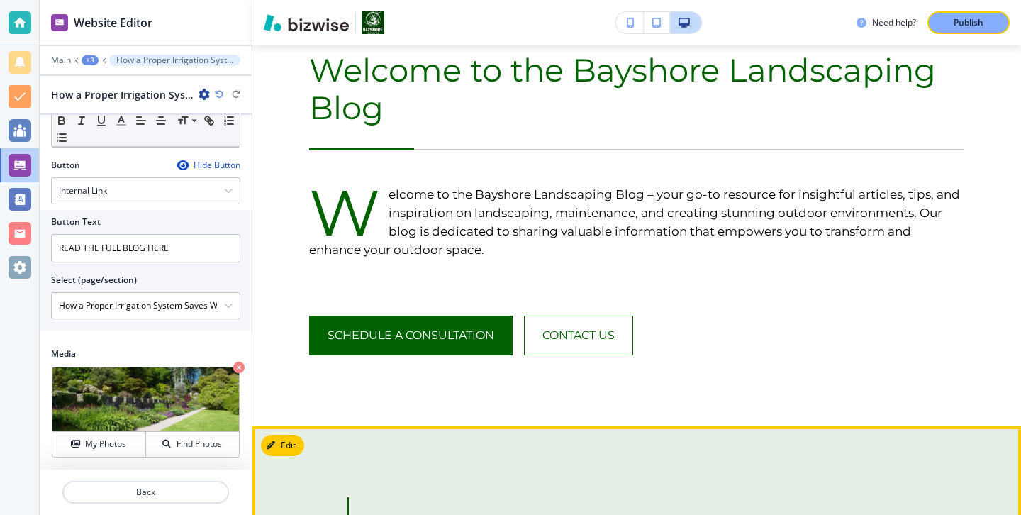
scroll to position [0, 0]
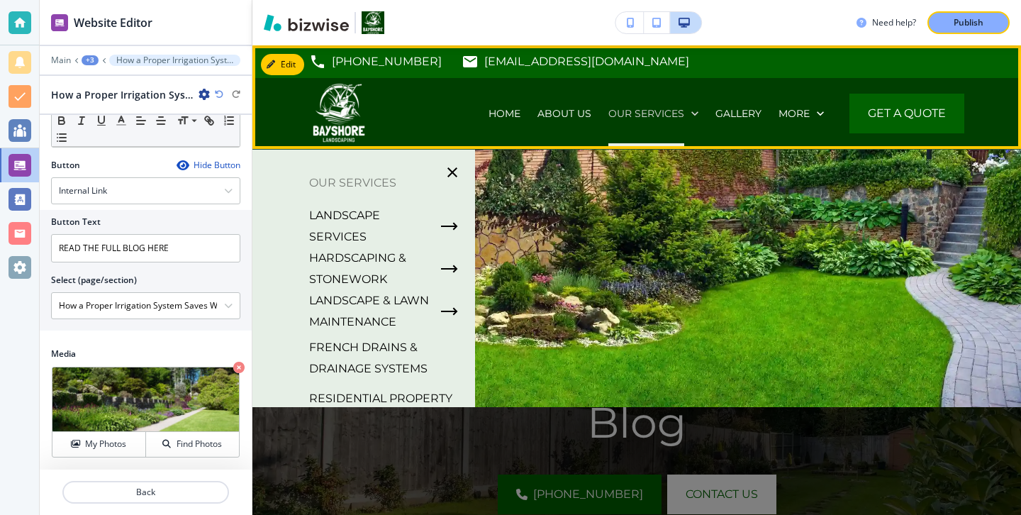
click at [676, 111] on p "OUR SERVICES" at bounding box center [646, 113] width 76 height 14
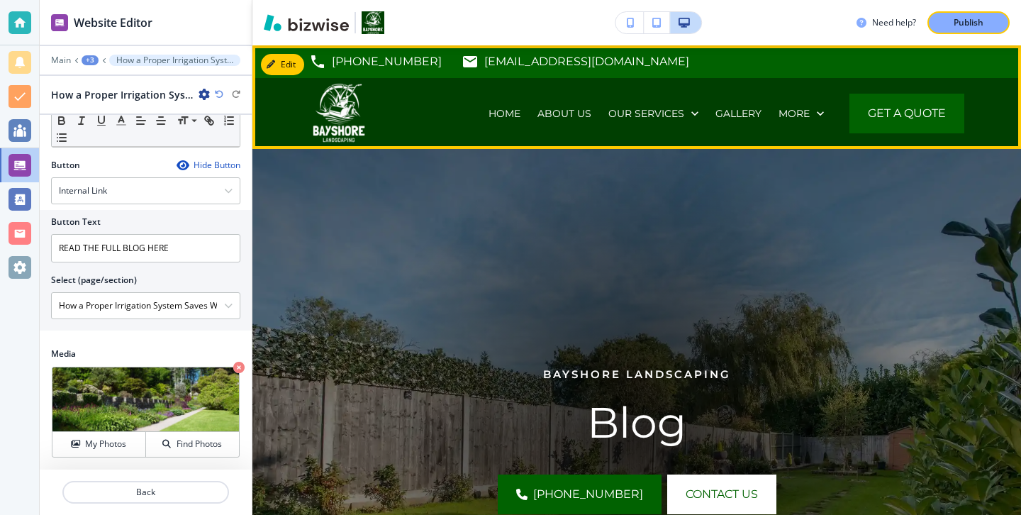
click at [498, 99] on div "HOME" at bounding box center [504, 113] width 49 height 71
click at [498, 105] on div "HOME" at bounding box center [504, 113] width 49 height 71
click at [499, 118] on p "HOME" at bounding box center [504, 113] width 32 height 14
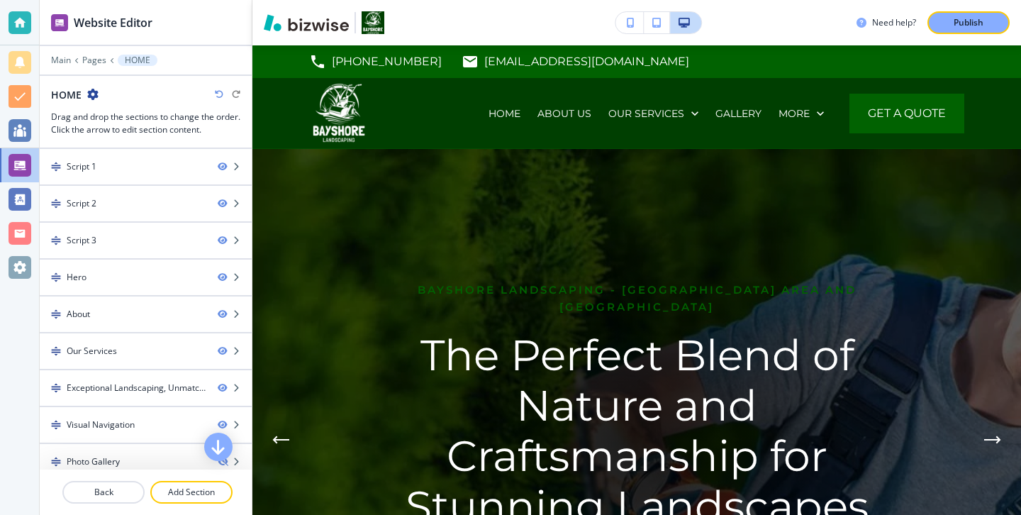
click at [94, 67] on div at bounding box center [146, 70] width 212 height 9
click at [94, 59] on p "Pages" at bounding box center [94, 60] width 24 height 10
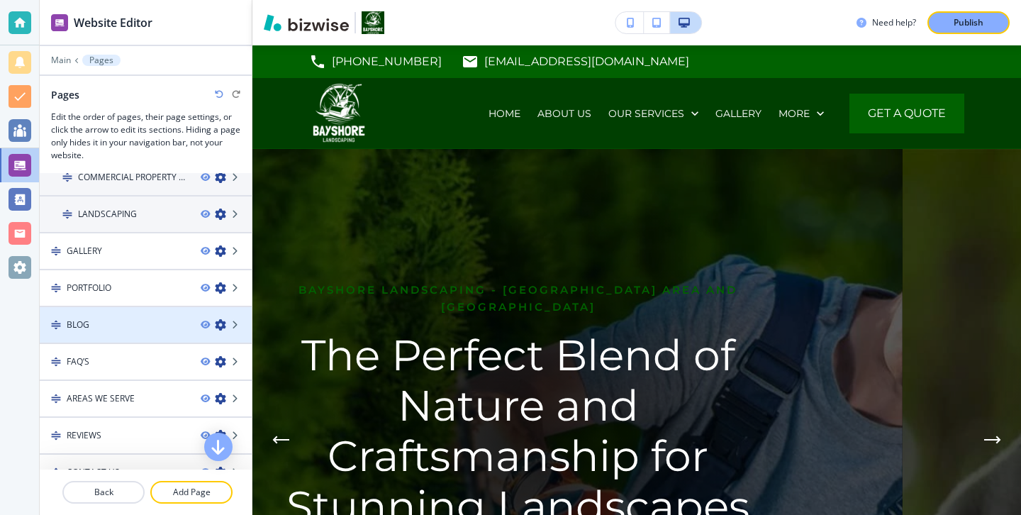
scroll to position [384, 0]
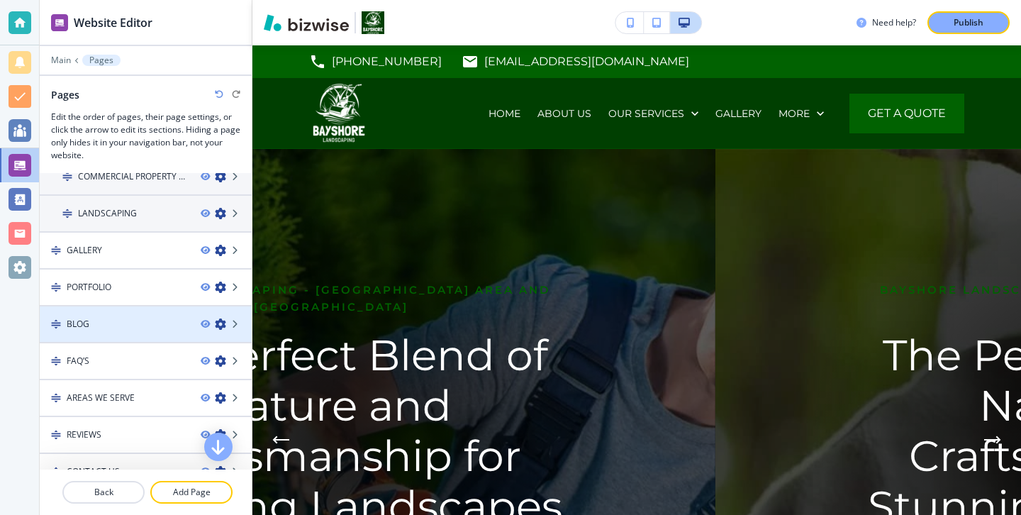
click at [143, 329] on div "BLOG" at bounding box center [115, 324] width 150 height 13
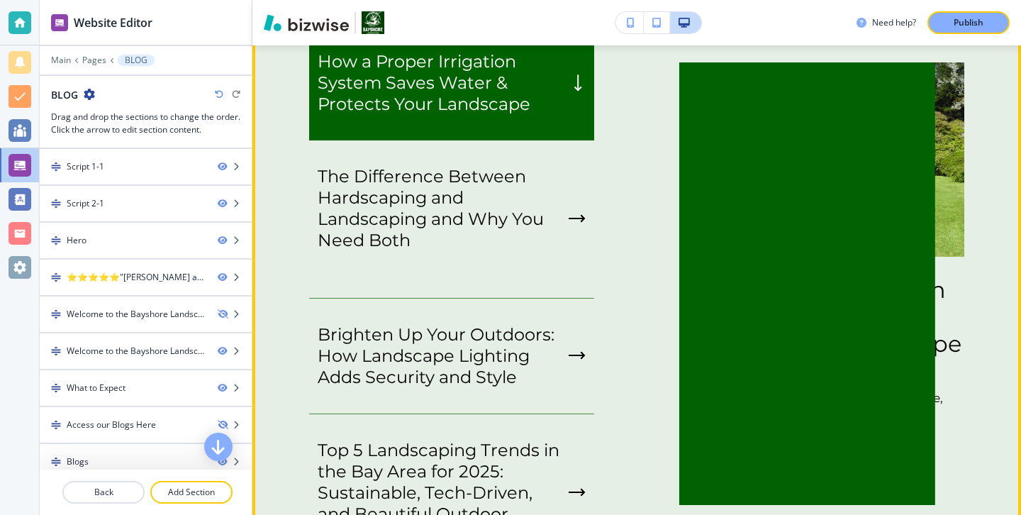
scroll to position [2475, 0]
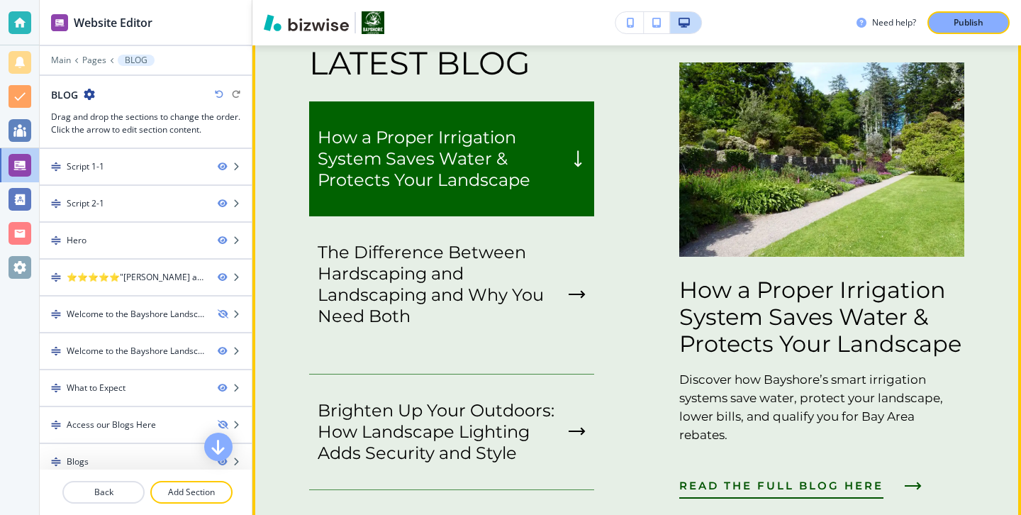
click at [824, 477] on span "READ THE FULL BLOG HERE" at bounding box center [781, 485] width 204 height 17
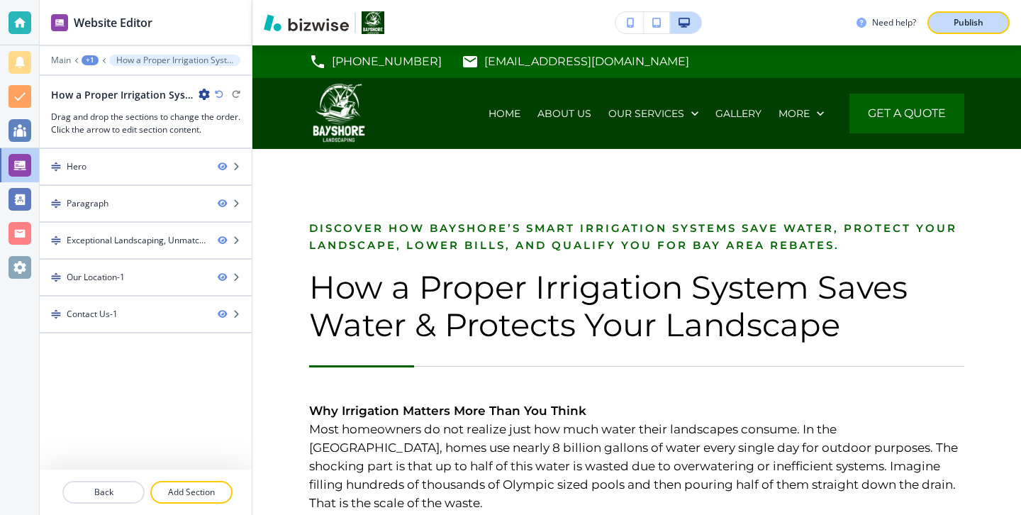
click at [969, 23] on p "Publish" at bounding box center [969, 22] width 30 height 13
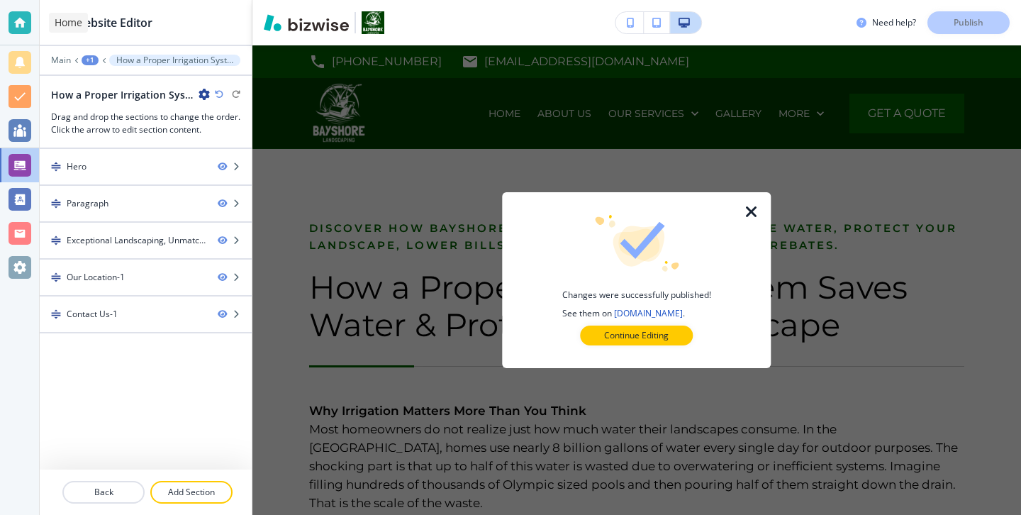
click at [16, 28] on div at bounding box center [20, 22] width 23 height 23
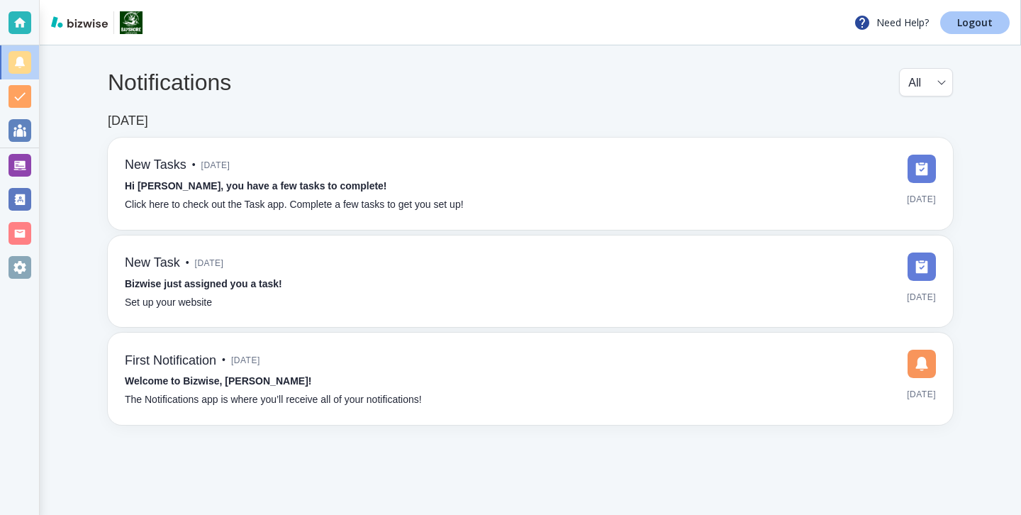
click at [990, 21] on p "Logout" at bounding box center [974, 23] width 35 height 10
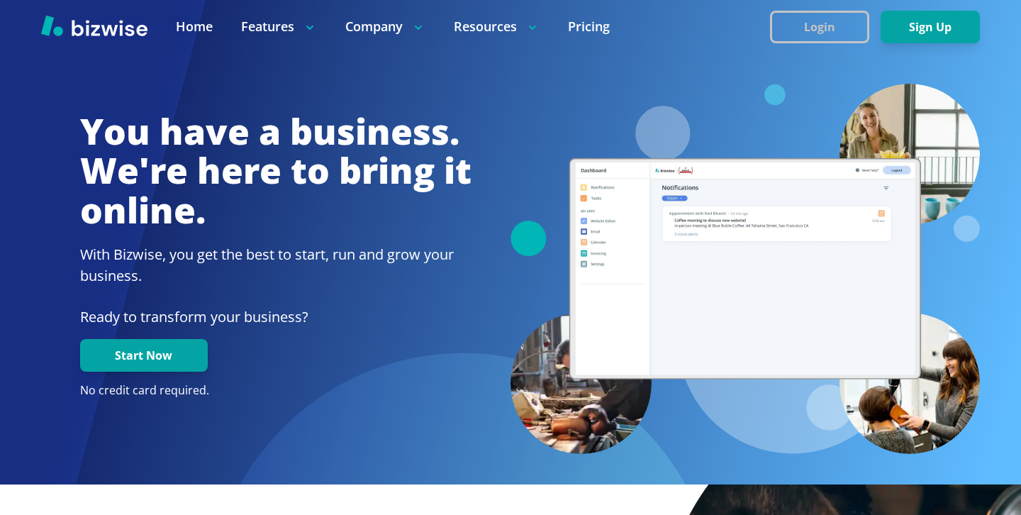
click at [773, 28] on button "Login" at bounding box center [819, 27] width 99 height 33
